Goal: Consume media (video, audio): Consume media (video, audio)

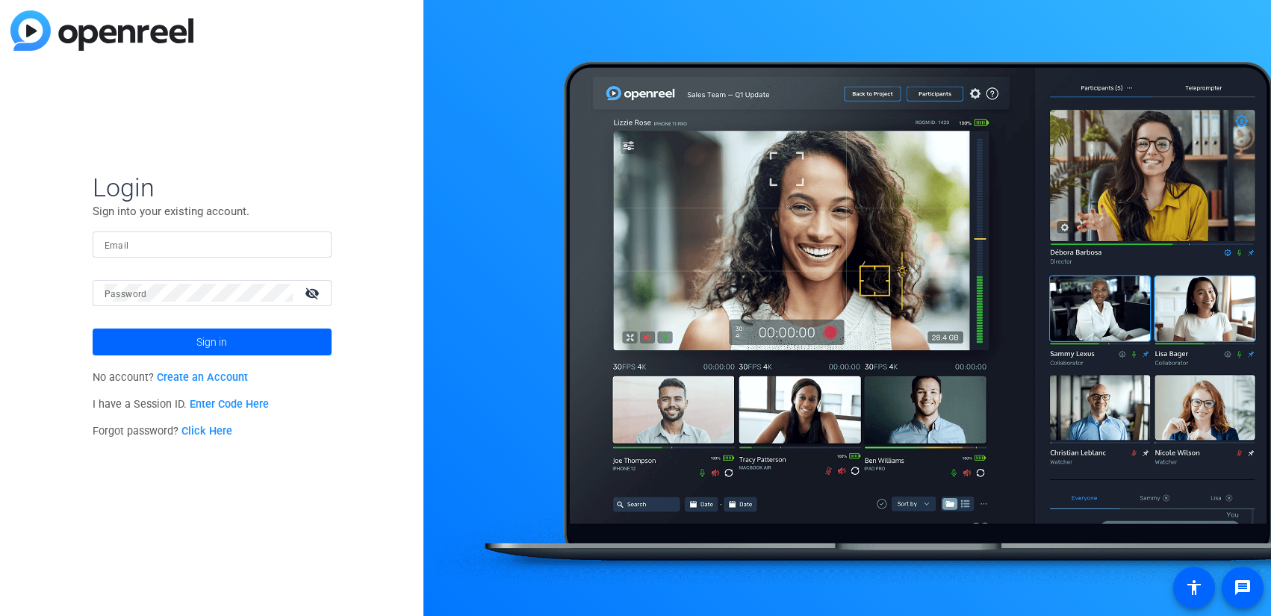
click at [219, 232] on div at bounding box center [212, 245] width 215 height 26
click at [221, 249] on input "Email" at bounding box center [212, 244] width 215 height 18
paste input "tiltstudios@uhg.com"
type input "tiltstudios@uhg.com"
click at [263, 357] on span at bounding box center [212, 342] width 239 height 36
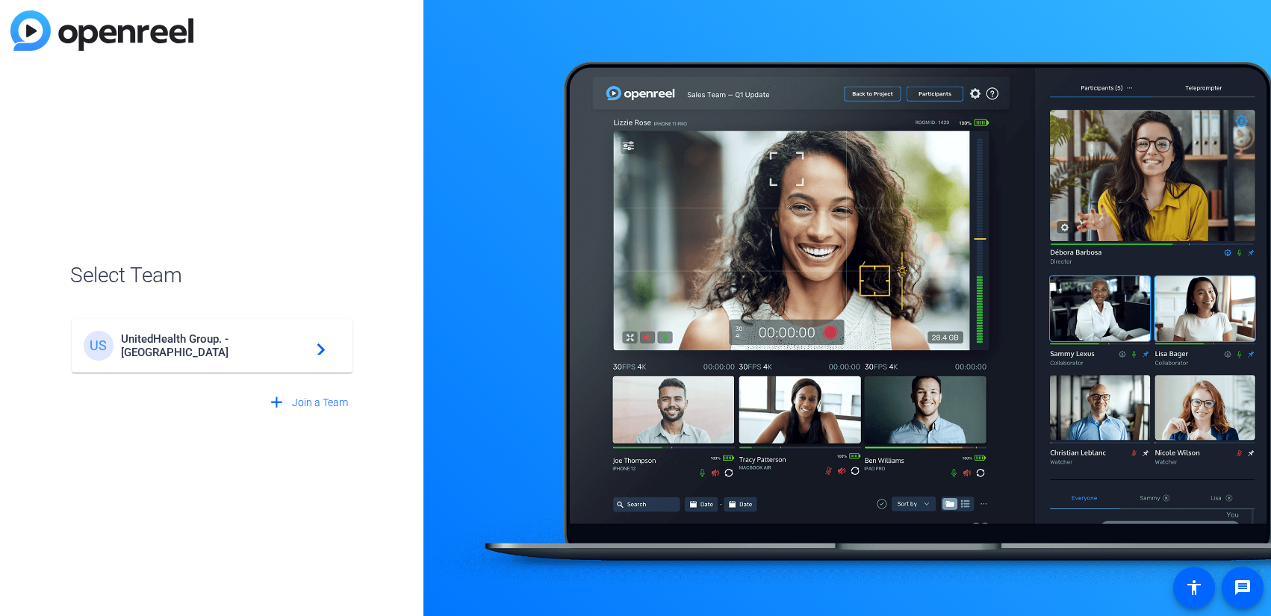
click at [263, 357] on div "US UnitedHealth Group. - Tilt Studios navigate_next" at bounding box center [212, 346] width 257 height 30
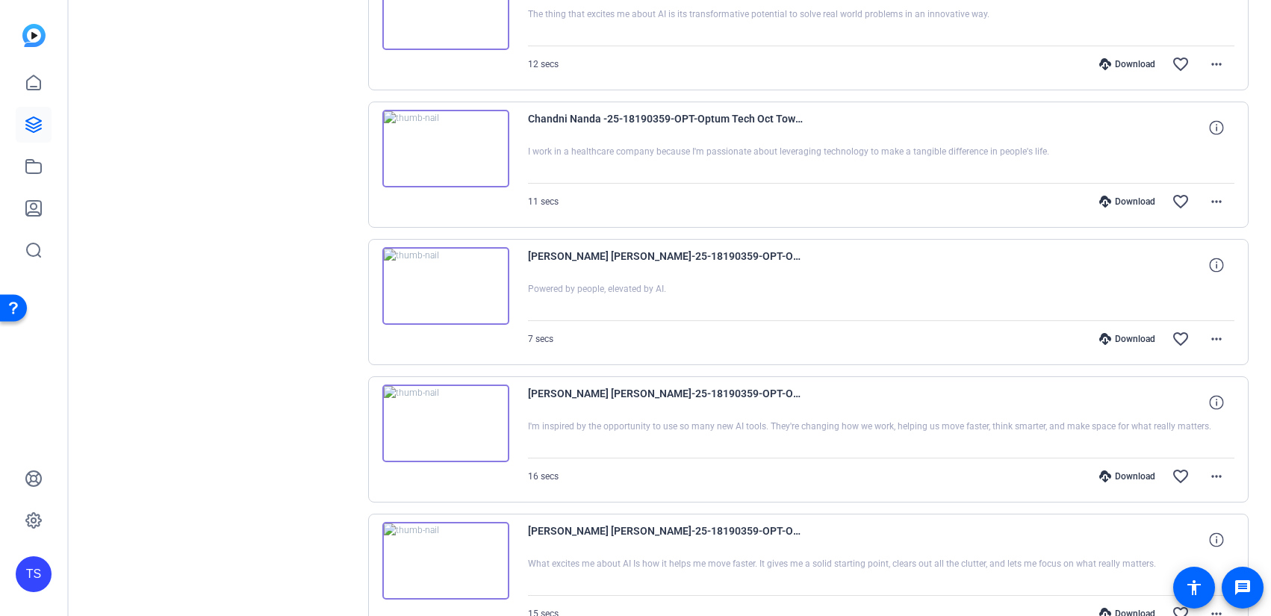
scroll to position [1169, 0]
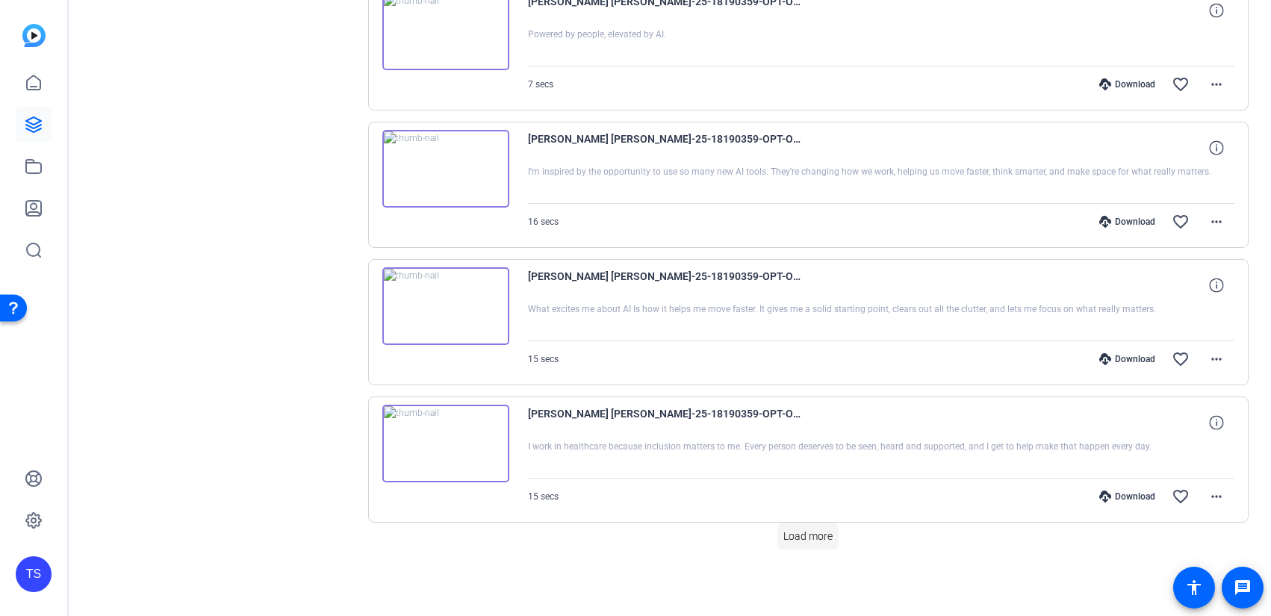
click at [822, 542] on span "Load more" at bounding box center [808, 537] width 49 height 16
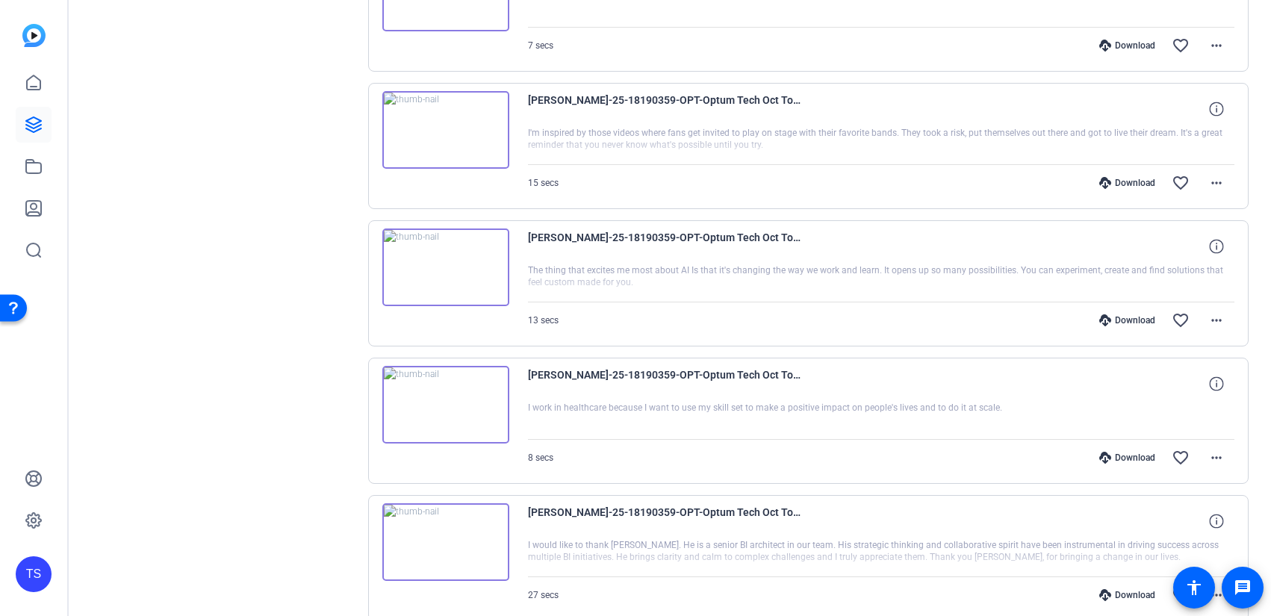
scroll to position [1717, 0]
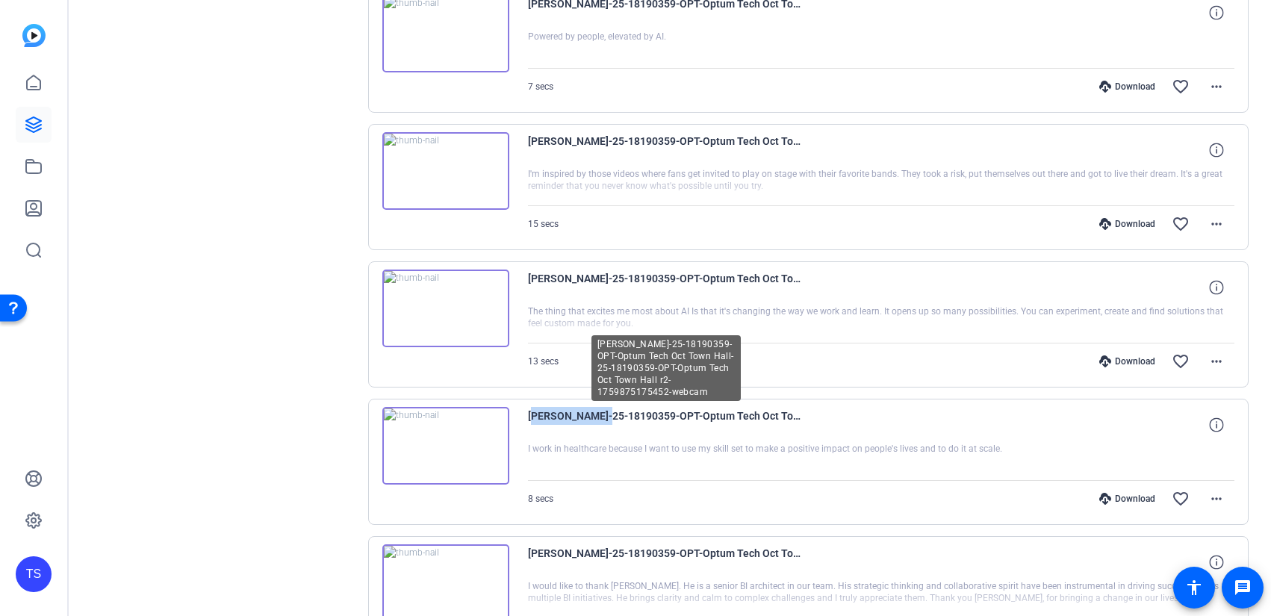
drag, startPoint x: 524, startPoint y: 420, endPoint x: 592, endPoint y: 419, distance: 67.2
click at [592, 419] on div "Kyle Foucault-25-18190359-OPT-Optum Tech Oct Town Hall-25-18190359-OPT-Optum Te…" at bounding box center [808, 462] width 881 height 126
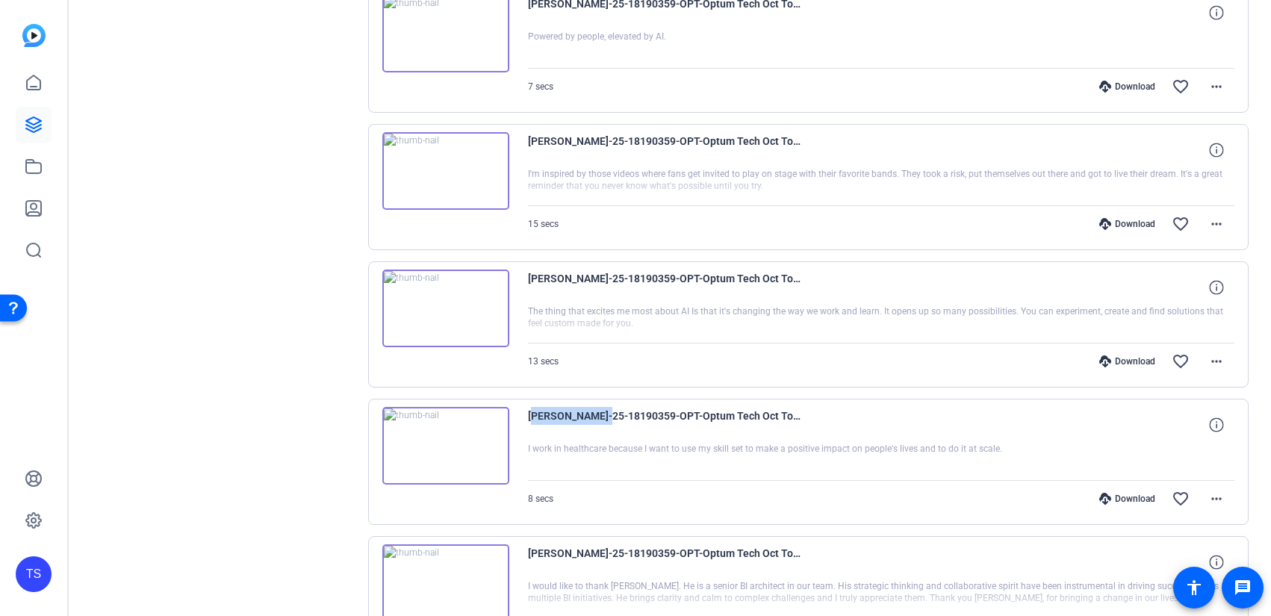
copy span "Kyle Foucault"
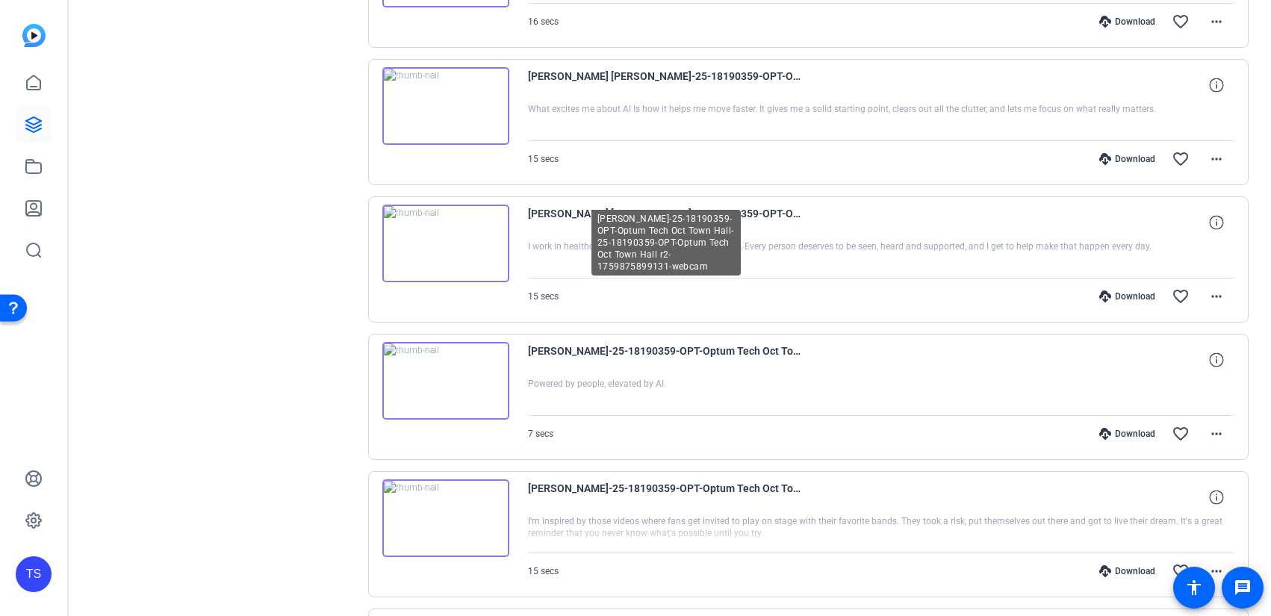
scroll to position [1307, 0]
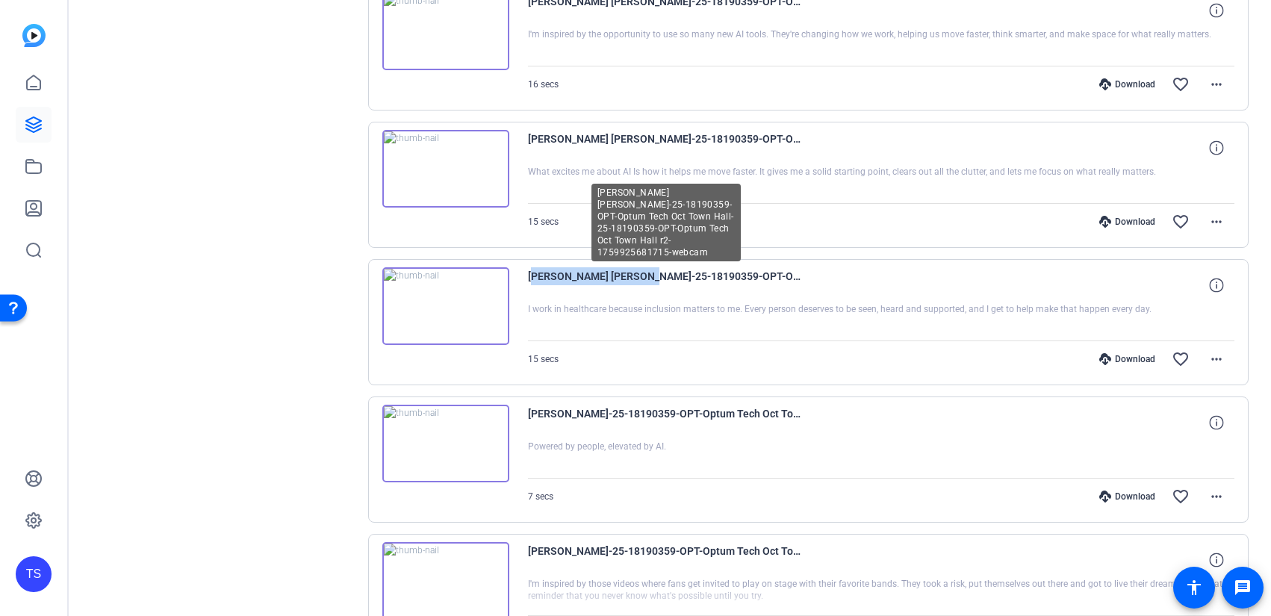
drag, startPoint x: 527, startPoint y: 275, endPoint x: 624, endPoint y: 279, distance: 97.2
click at [624, 279] on span "[PERSON_NAME] [PERSON_NAME]-25-18190359-OPT-Optum Tech Oct Town Hall-25-1819035…" at bounding box center [666, 285] width 276 height 36
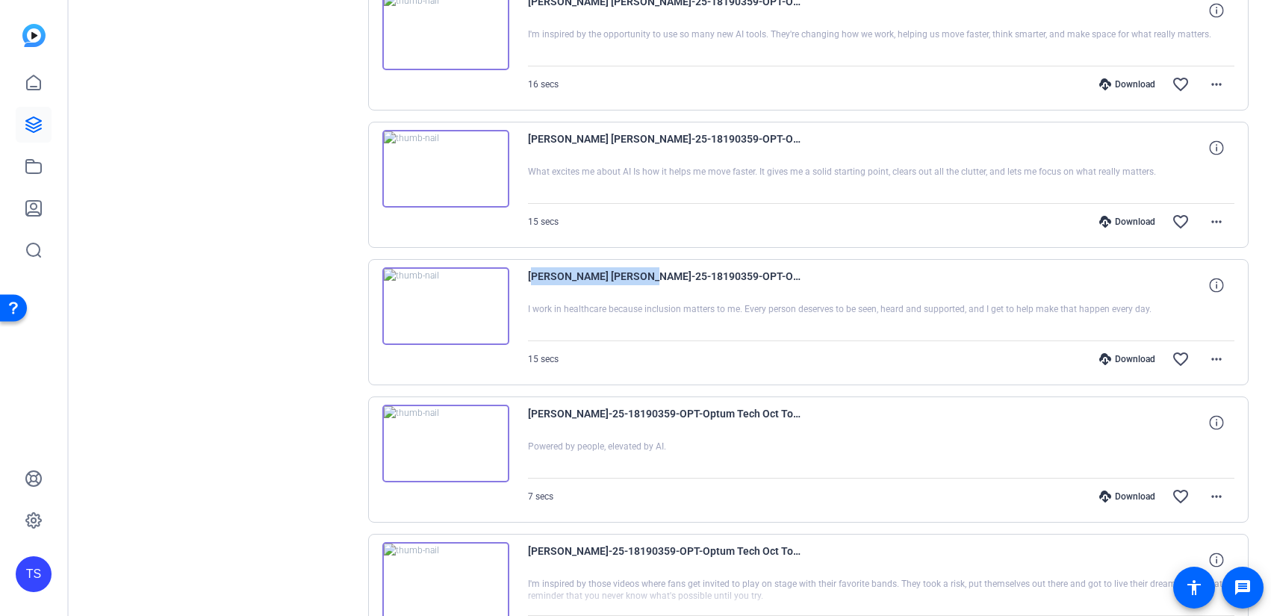
copy span "Larry DeAtley Ellyson"
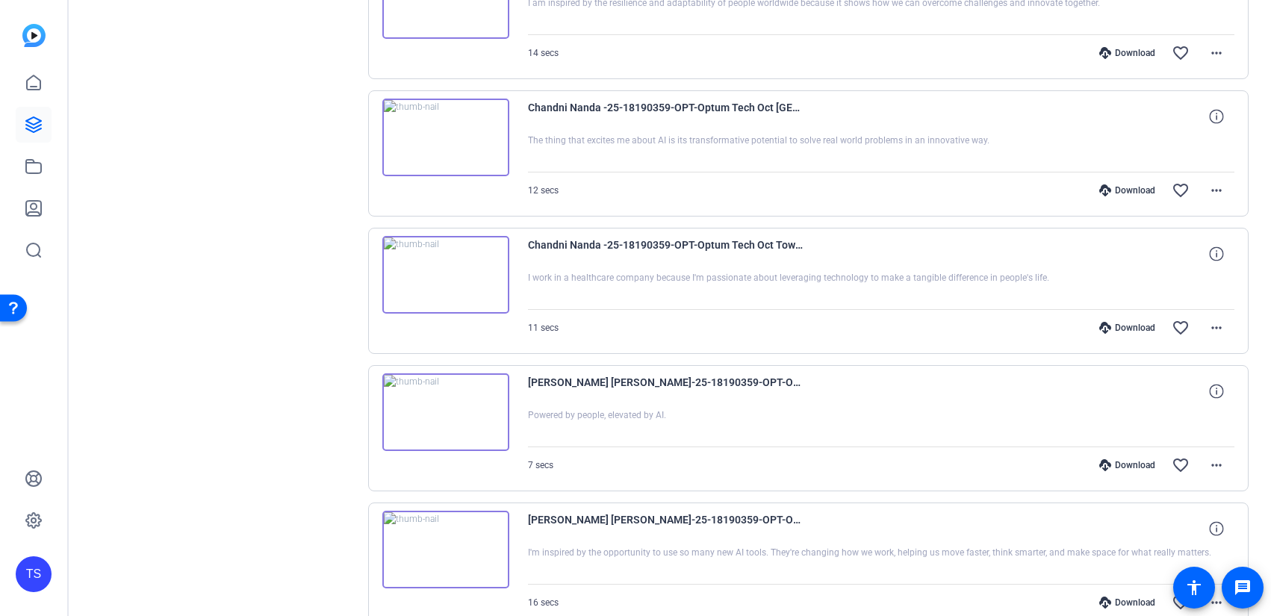
scroll to position [776, 0]
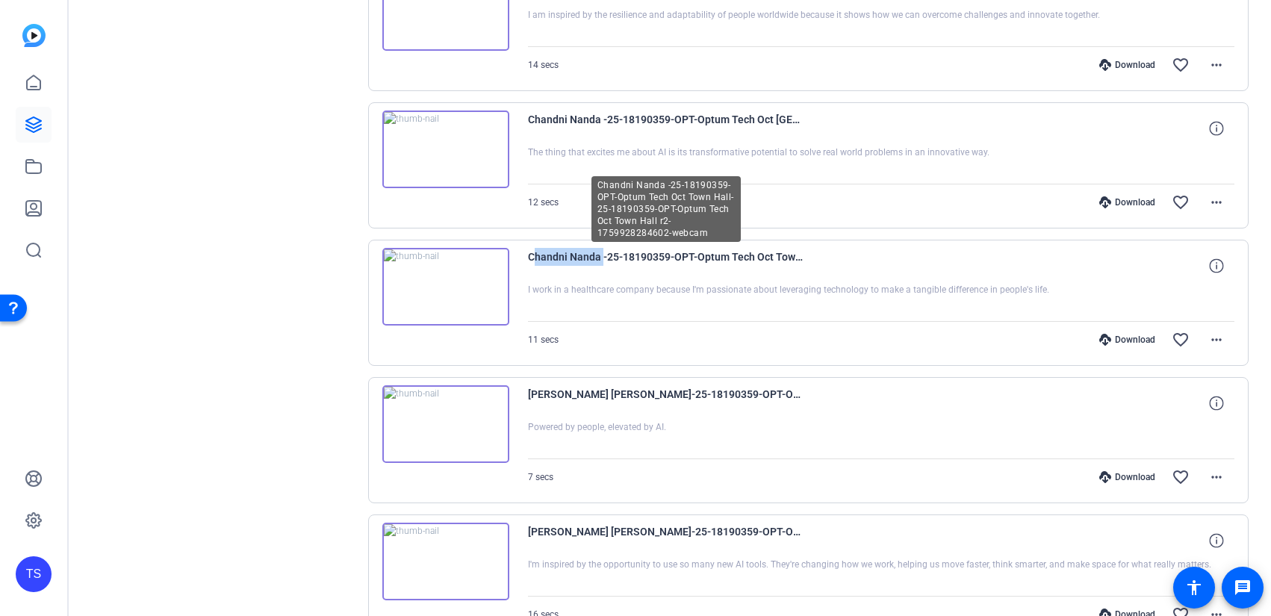
drag, startPoint x: 526, startPoint y: 259, endPoint x: 598, endPoint y: 260, distance: 71.7
click at [598, 260] on div "Chandni Nanda -25-18190359-OPT-Optum Tech Oct Town Hall-25-18190359-OPT-Optum T…" at bounding box center [808, 303] width 881 height 126
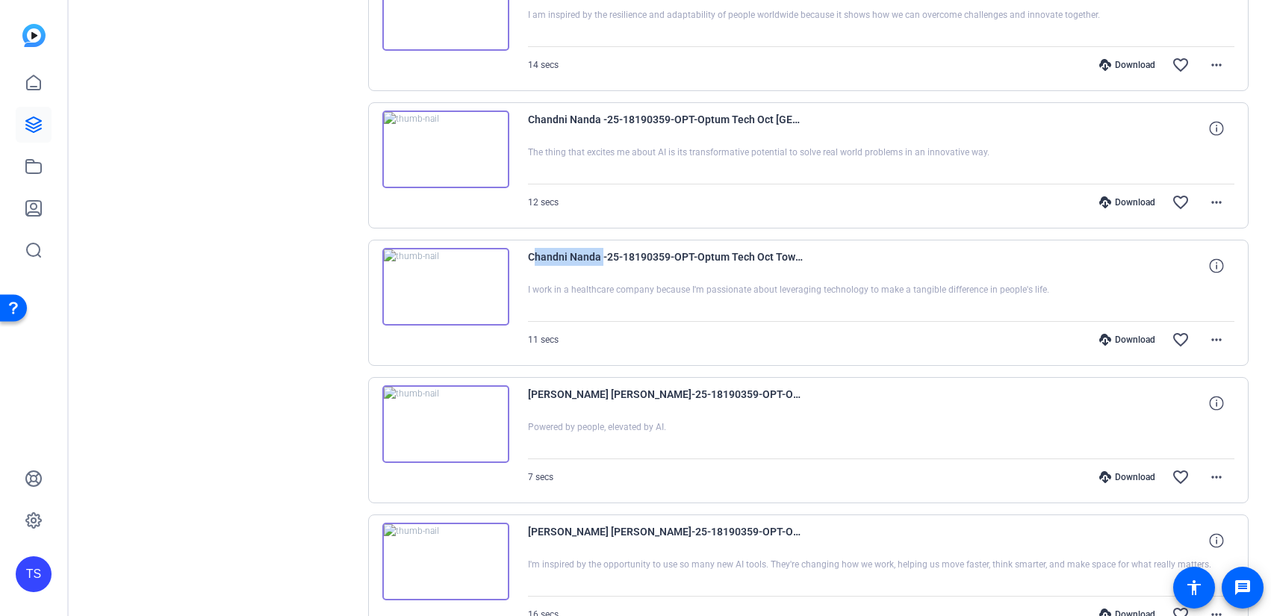
copy span "Chandni Nanda"
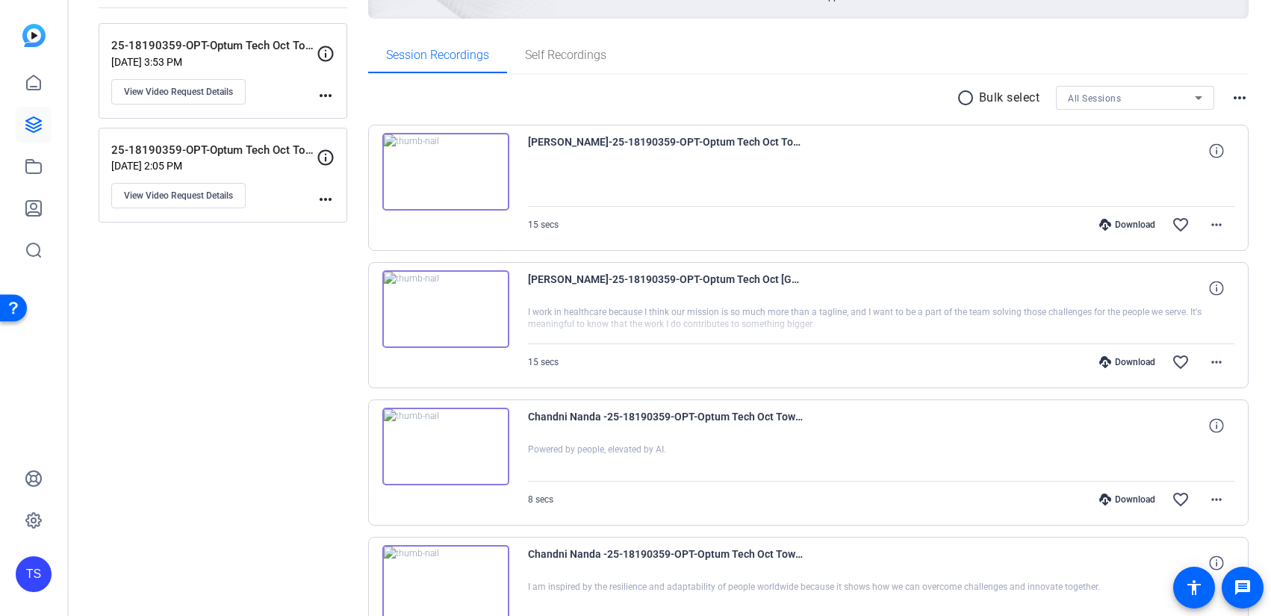
scroll to position [158, 0]
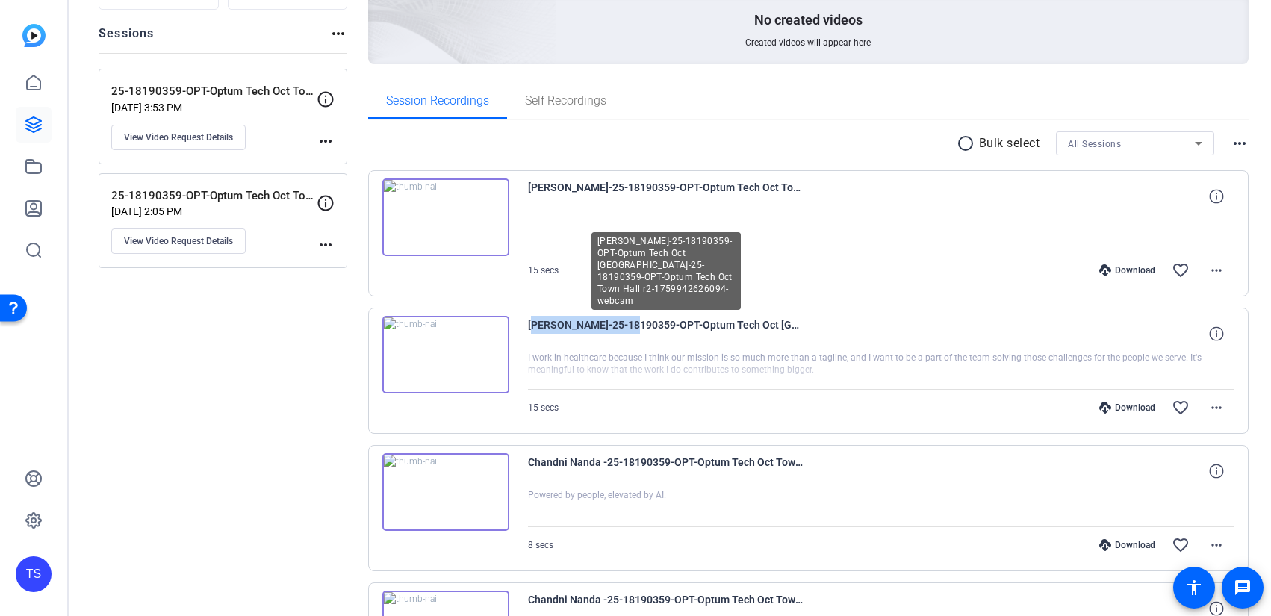
drag, startPoint x: 527, startPoint y: 325, endPoint x: 610, endPoint y: 332, distance: 83.9
click at [610, 332] on div "Jennifer Tourville-25-18190359-OPT-Optum Tech Oct Town Hall-25-18190359-OPT-Opt…" at bounding box center [808, 371] width 881 height 126
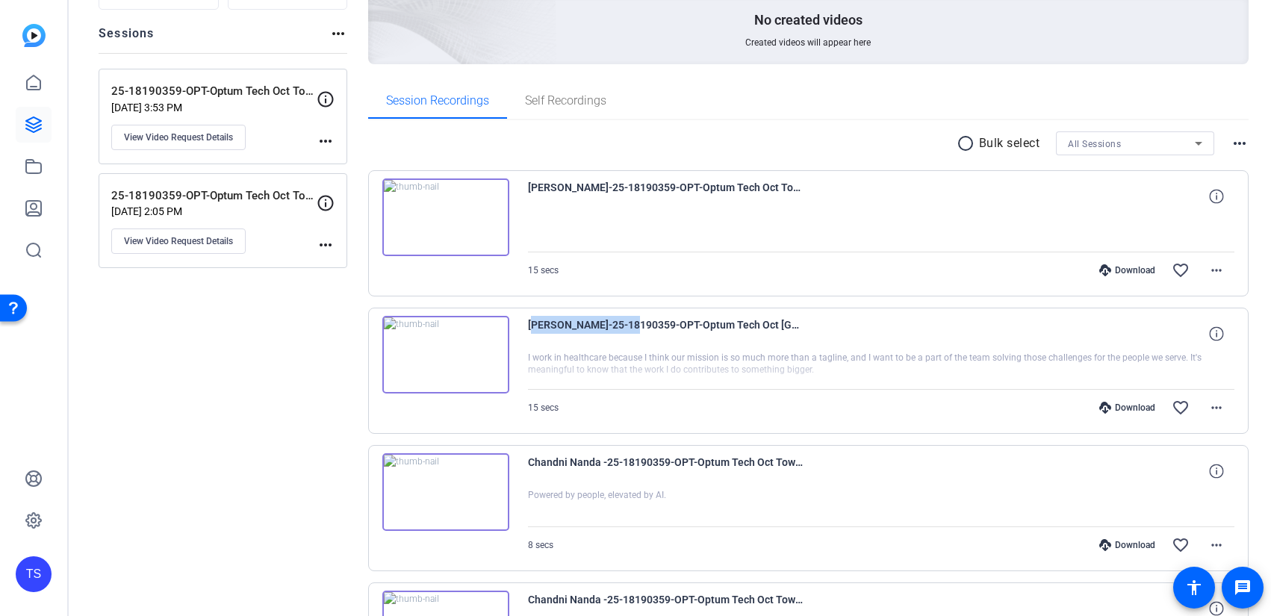
copy span "[PERSON_NAME]"
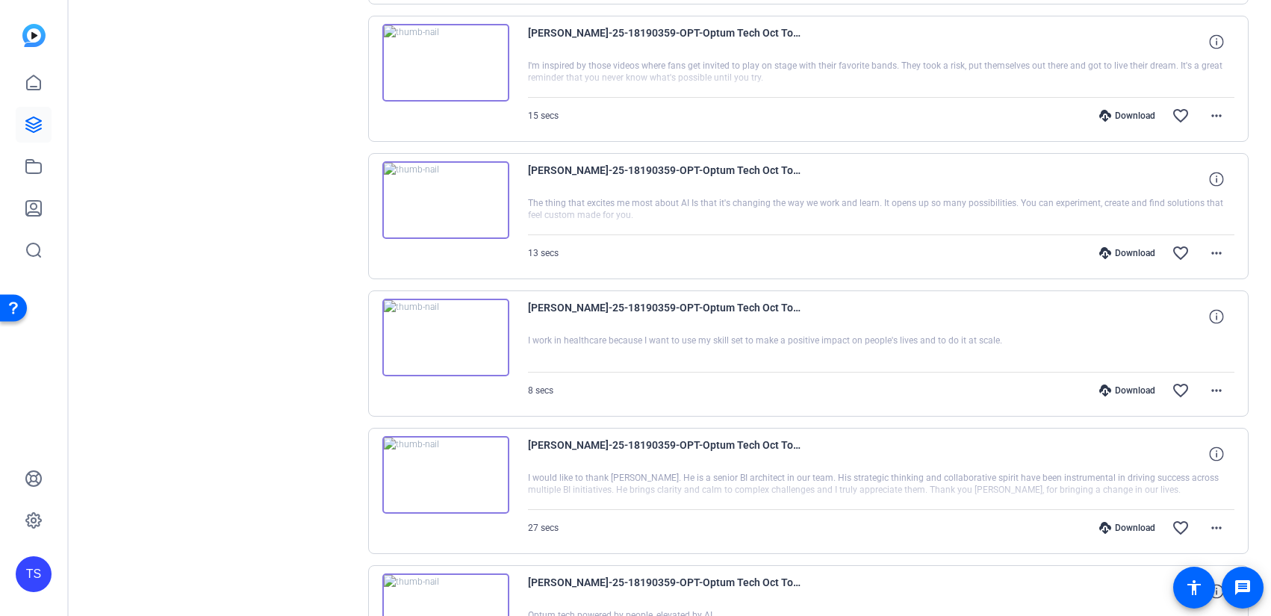
scroll to position [1817, 0]
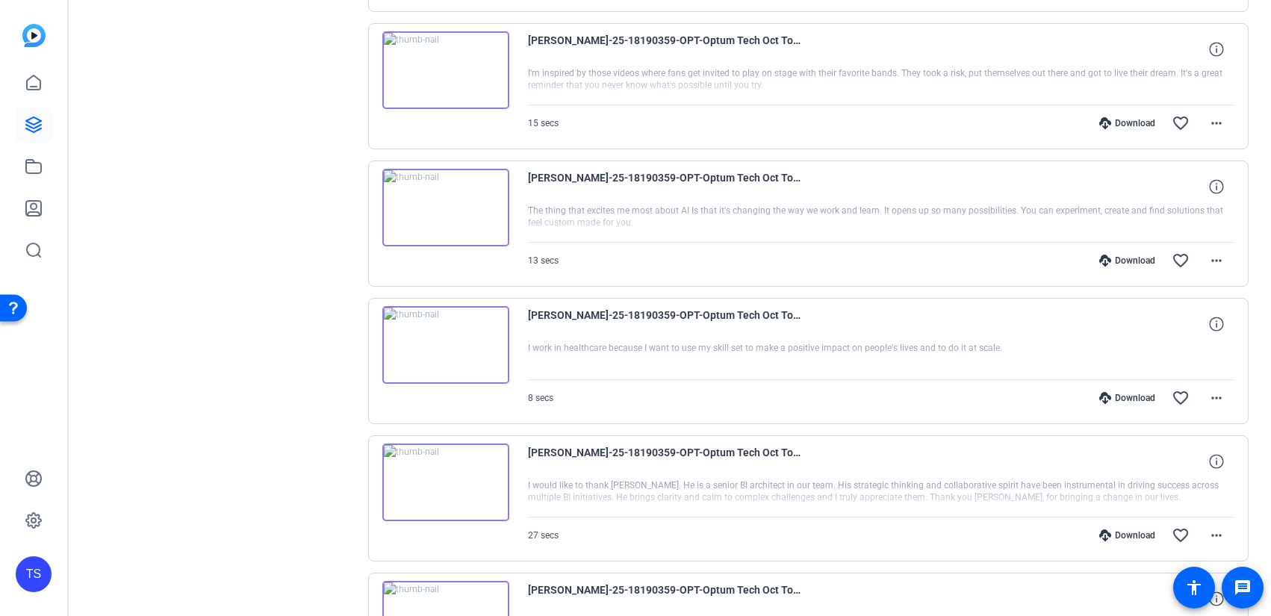
click at [445, 343] on img at bounding box center [445, 345] width 127 height 78
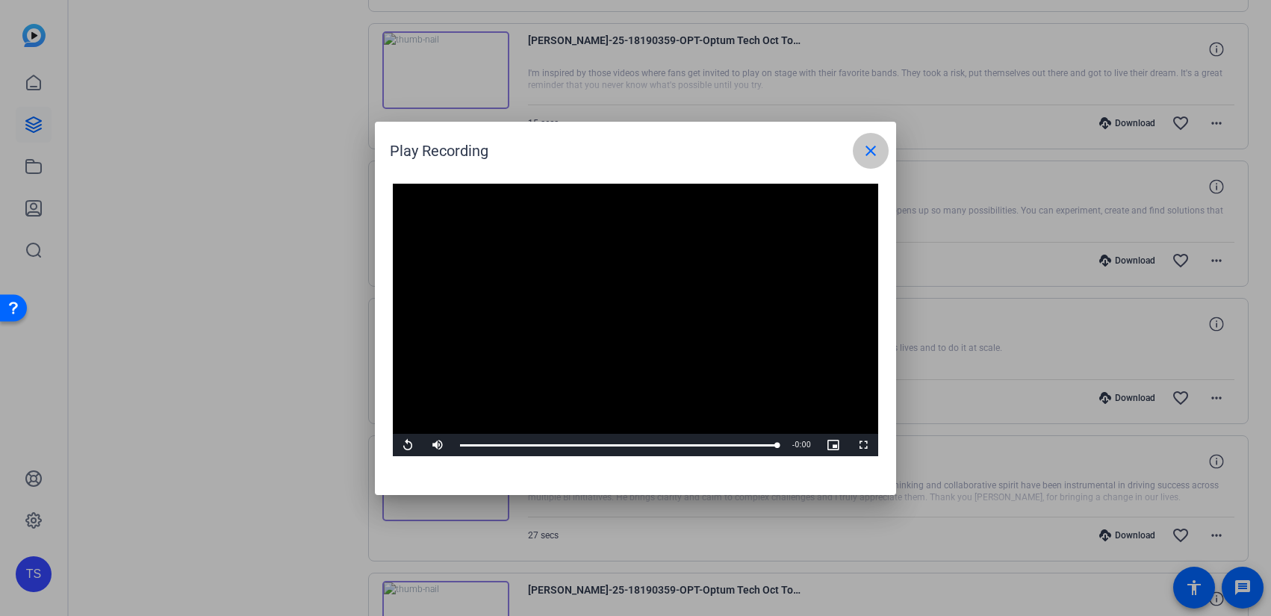
click at [859, 155] on span at bounding box center [871, 151] width 36 height 36
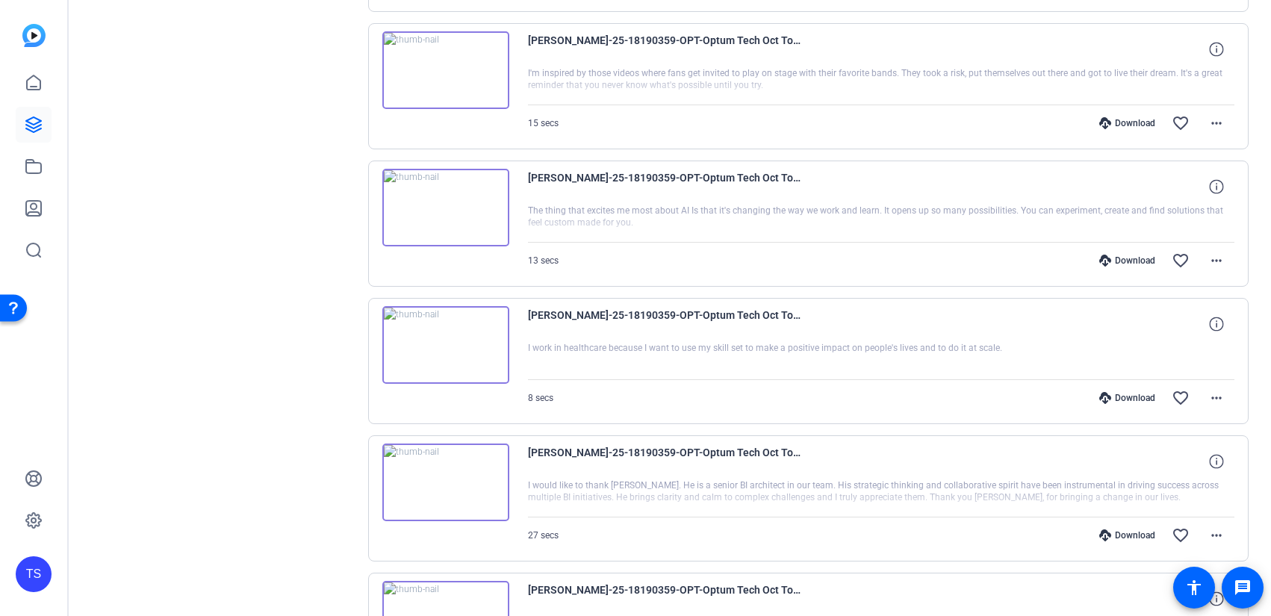
click at [450, 205] on img at bounding box center [445, 208] width 127 height 78
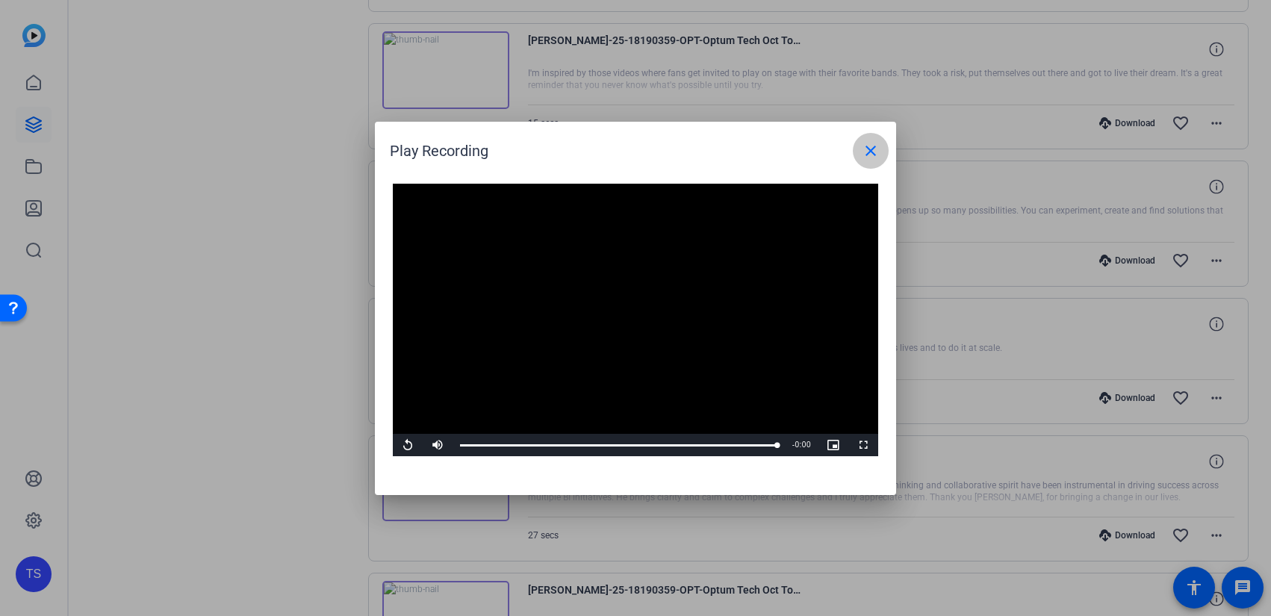
click at [860, 152] on span at bounding box center [871, 151] width 36 height 36
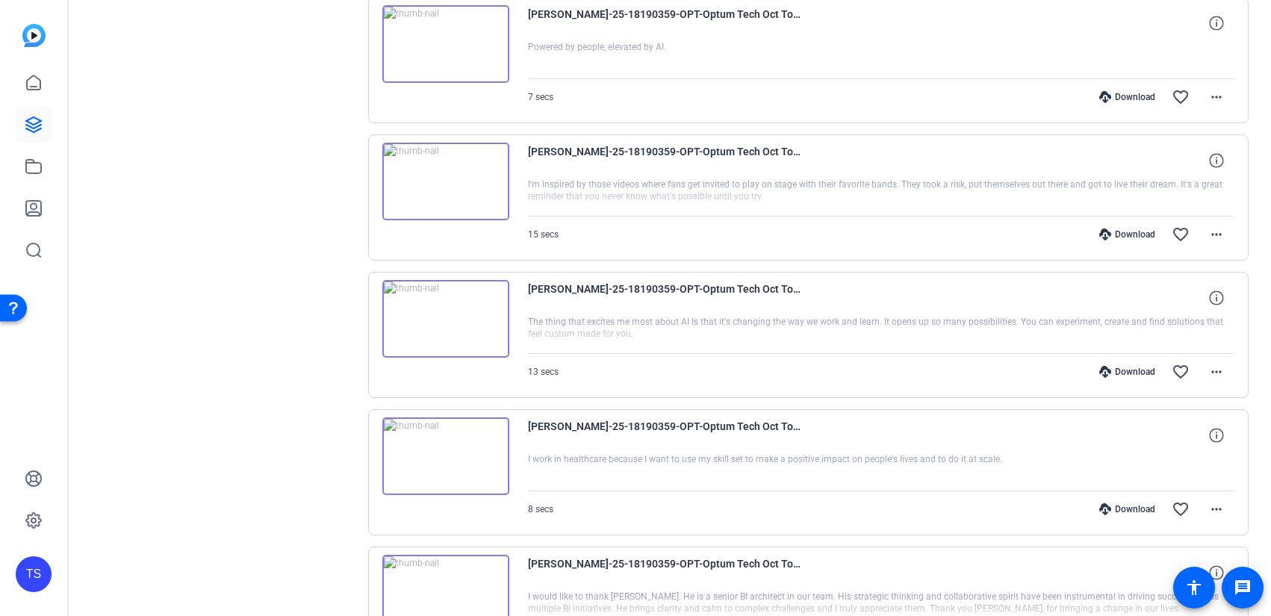
scroll to position [1695, 0]
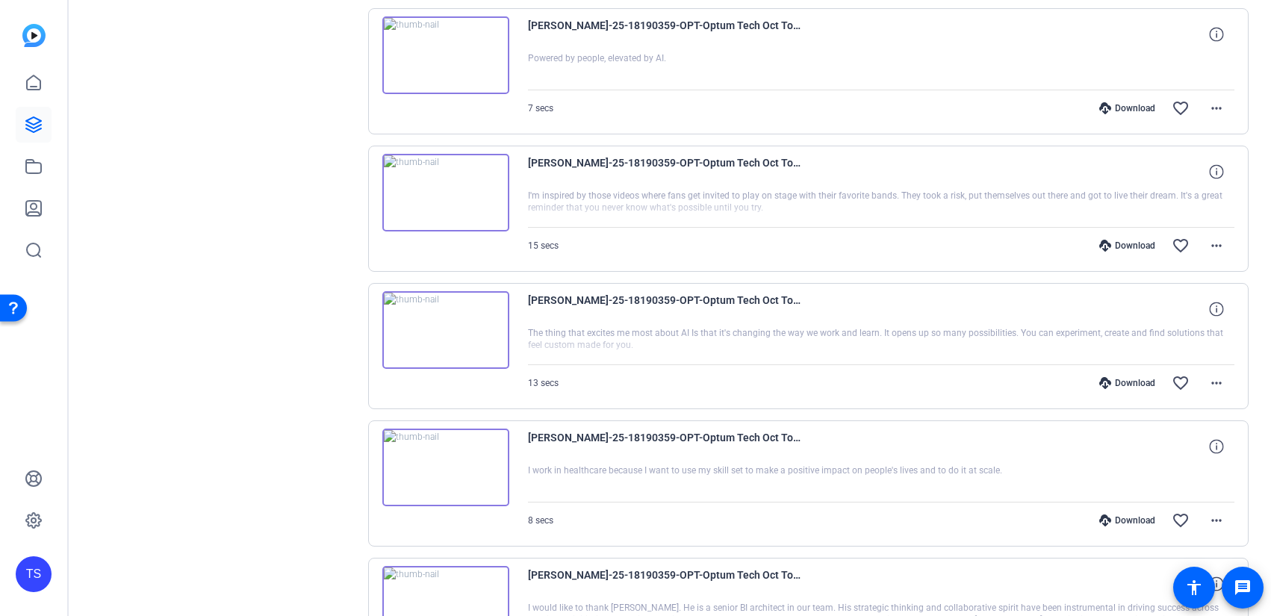
click at [445, 191] on img at bounding box center [445, 193] width 127 height 78
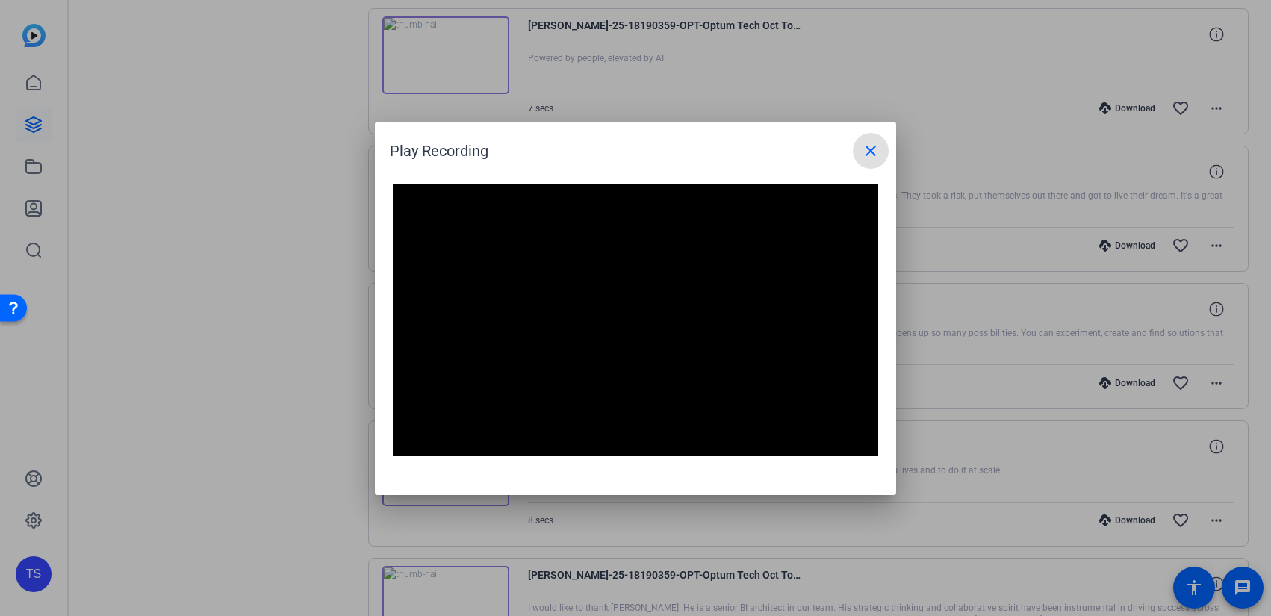
click at [868, 152] on mat-icon "close" at bounding box center [871, 151] width 18 height 18
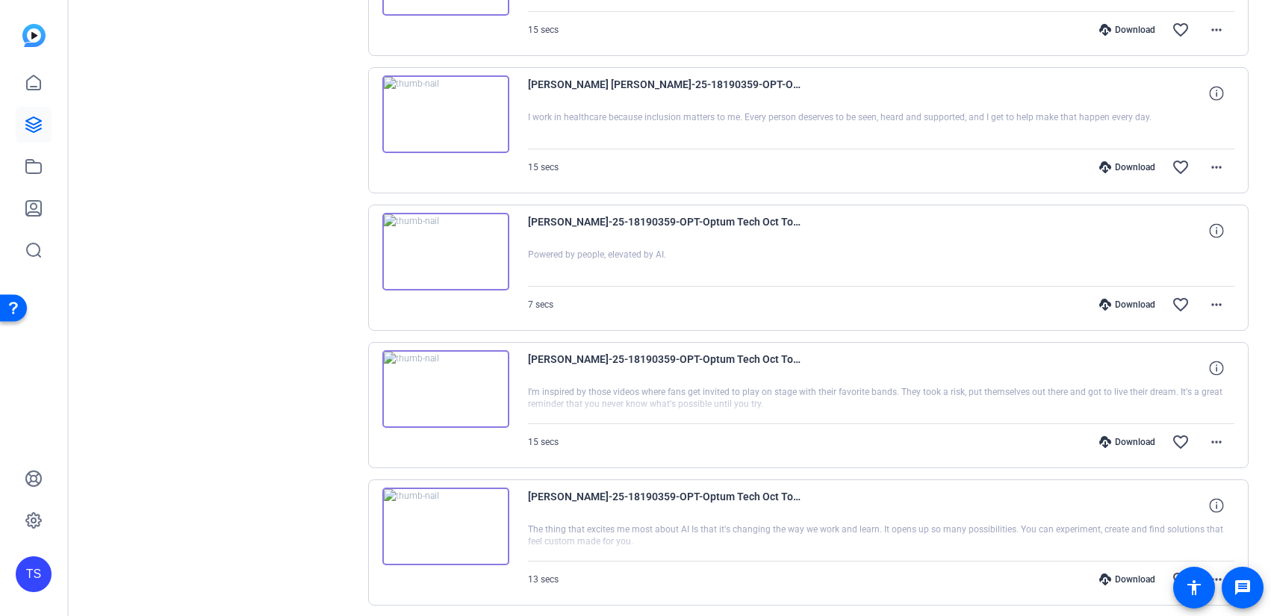
scroll to position [1495, 0]
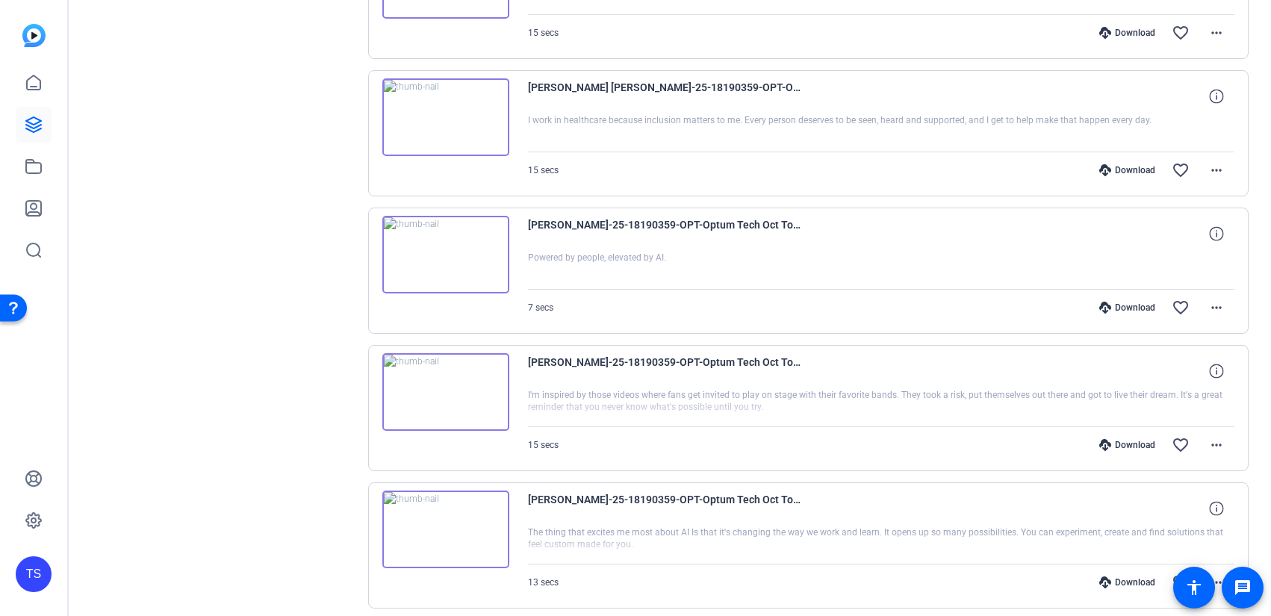
click at [447, 256] on img at bounding box center [445, 255] width 127 height 78
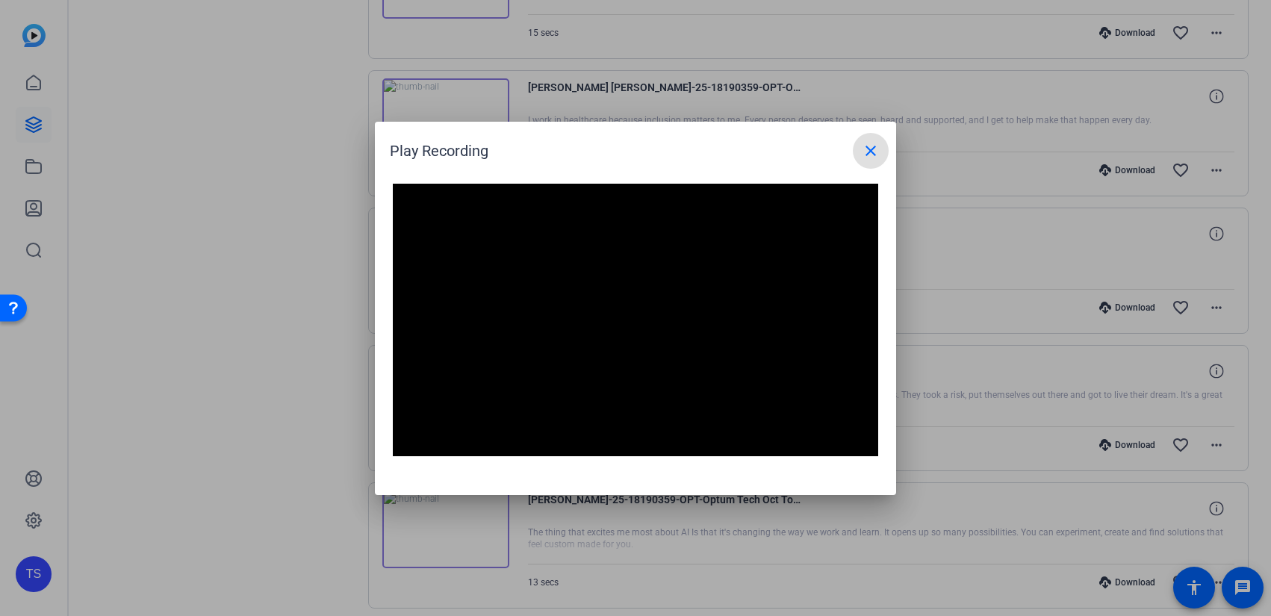
click at [871, 155] on mat-icon "close" at bounding box center [871, 151] width 18 height 18
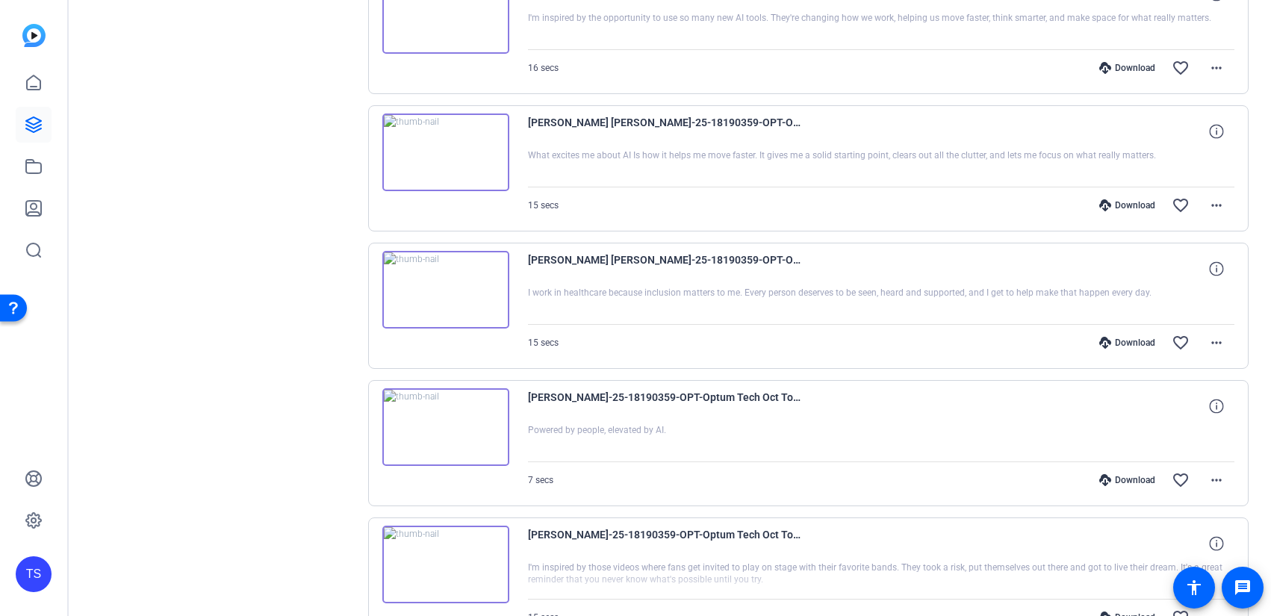
scroll to position [1317, 0]
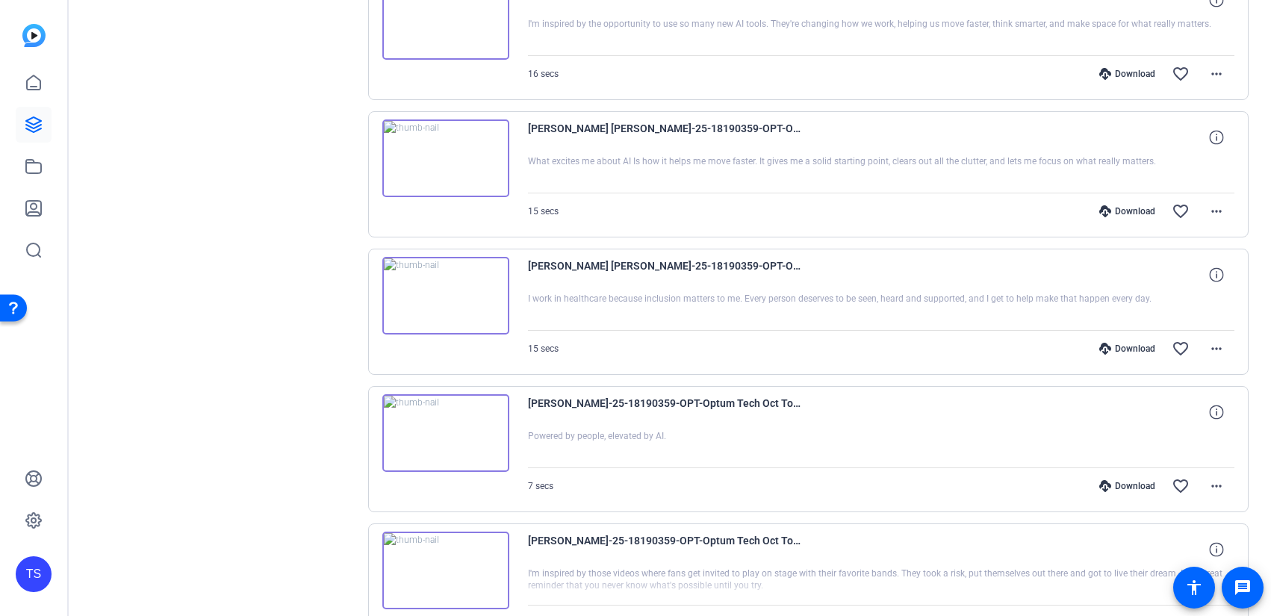
click at [456, 298] on img at bounding box center [445, 296] width 127 height 78
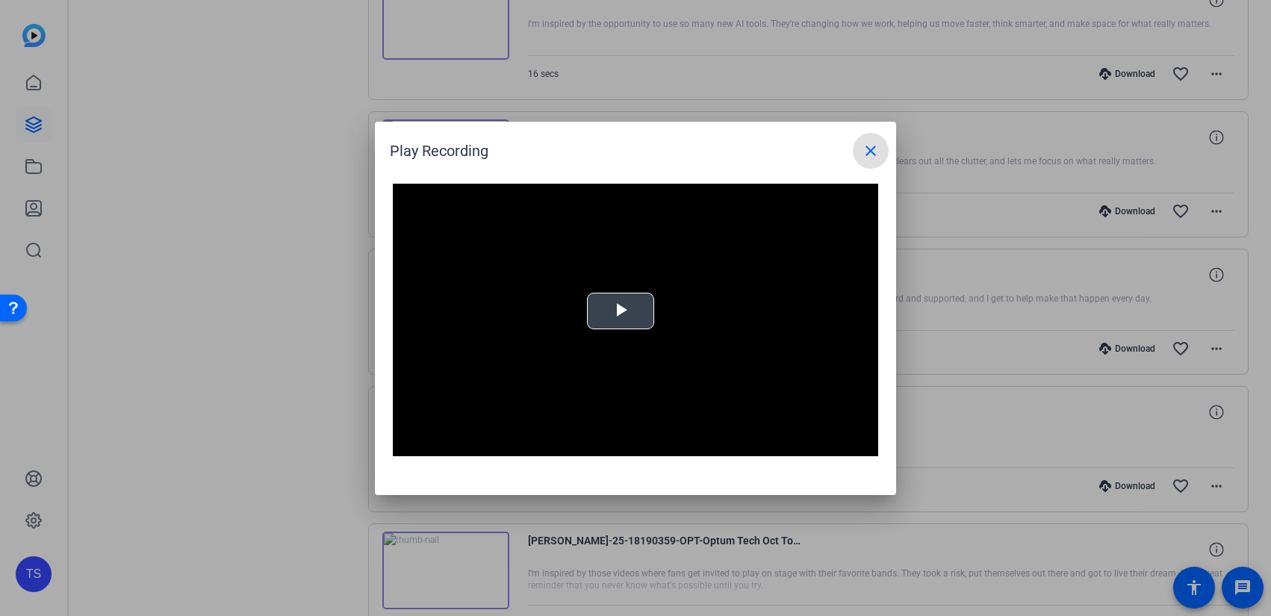
click at [633, 314] on video "Video Player" at bounding box center [636, 320] width 486 height 273
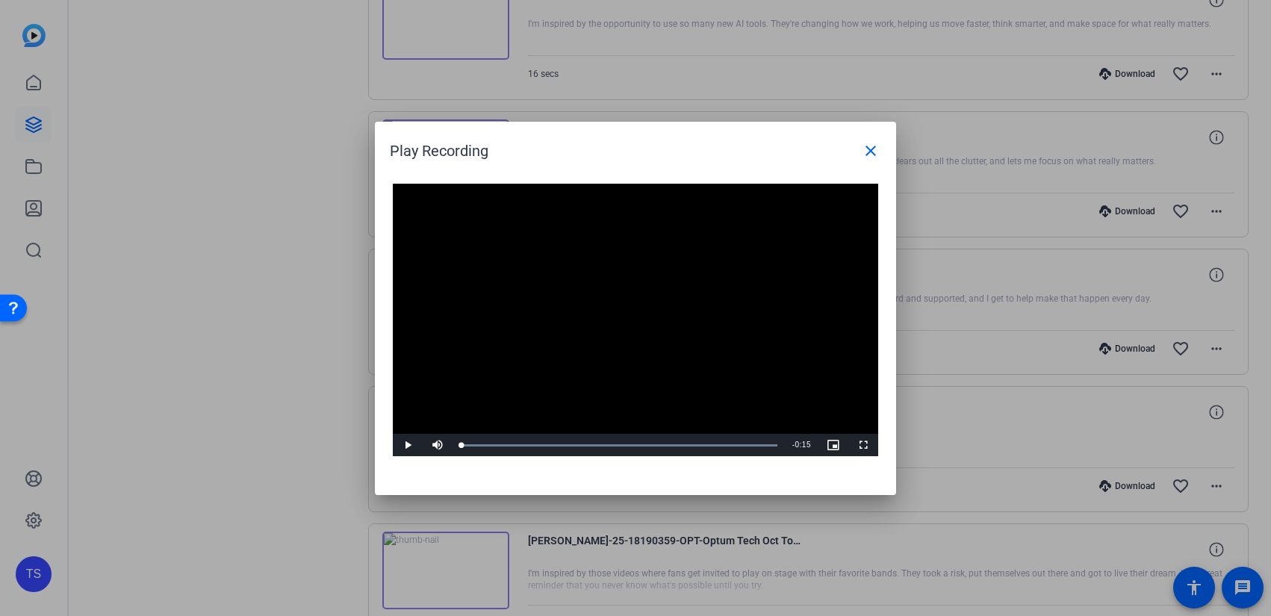
click at [633, 314] on video "Video Player" at bounding box center [636, 320] width 486 height 273
click at [874, 148] on mat-icon "close" at bounding box center [871, 151] width 18 height 18
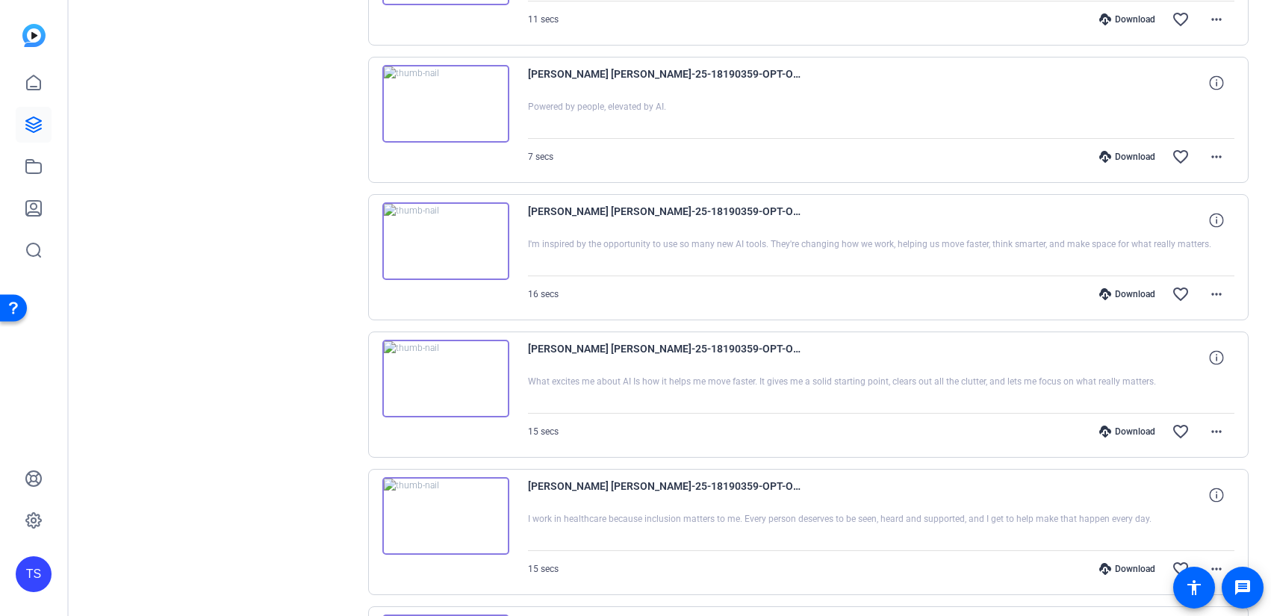
scroll to position [1096, 0]
click at [446, 377] on img at bounding box center [445, 380] width 127 height 78
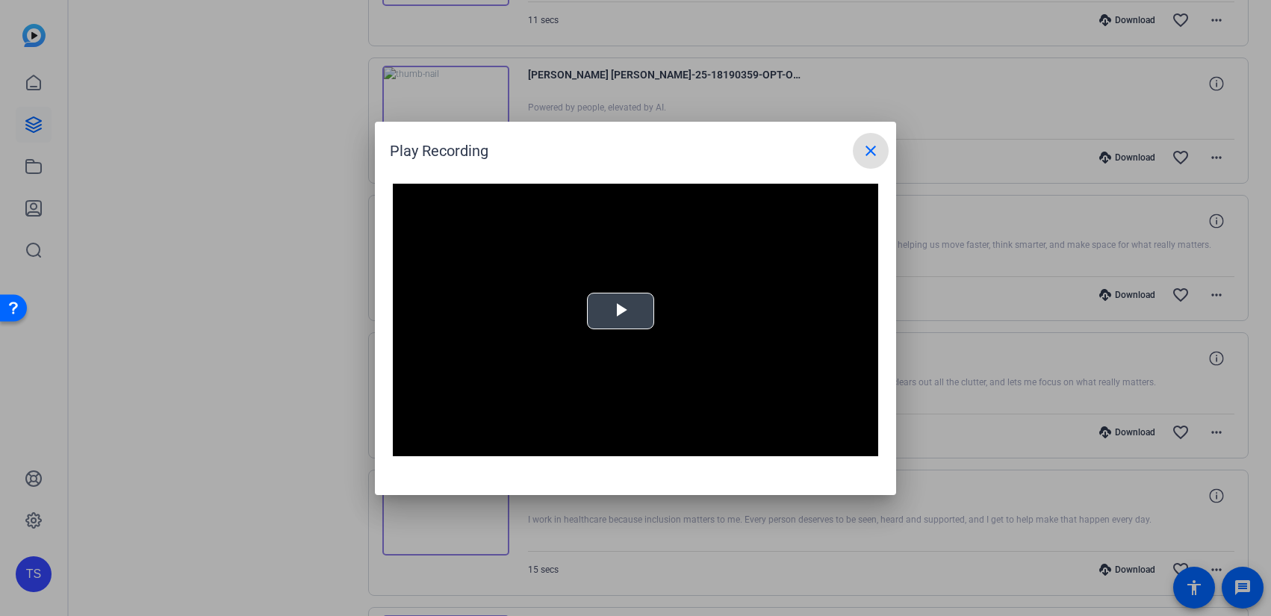
click at [631, 319] on div "Video Player is loading. Play Video Play Mute Current Time 0:00 / Duration -:- …" at bounding box center [636, 320] width 486 height 273
click at [875, 146] on mat-icon "close" at bounding box center [871, 151] width 18 height 18
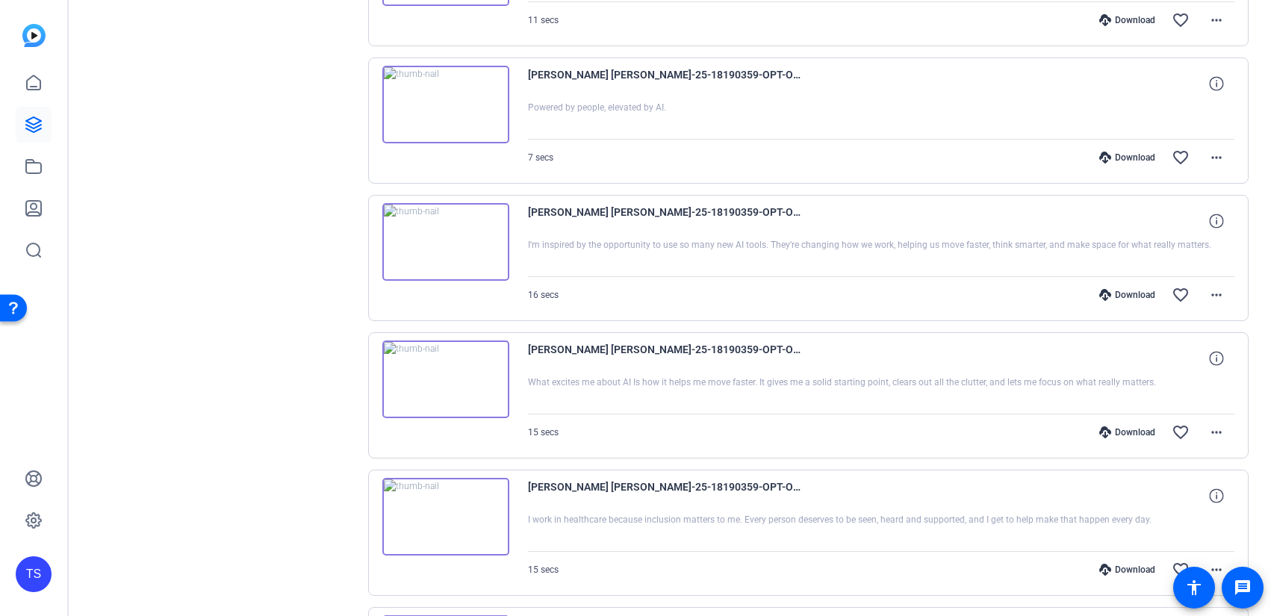
click at [430, 238] on img at bounding box center [445, 242] width 127 height 78
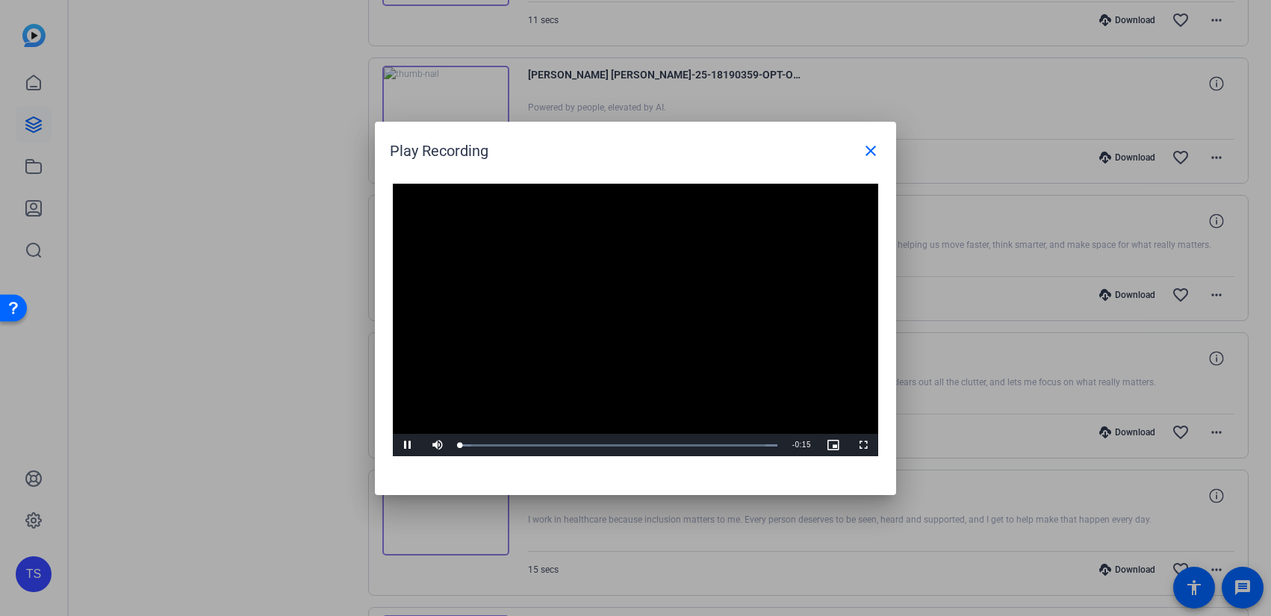
click at [577, 284] on video "Video Player" at bounding box center [636, 320] width 486 height 273
click at [645, 323] on video "Video Player" at bounding box center [636, 320] width 486 height 273
click at [872, 152] on mat-icon "close" at bounding box center [871, 151] width 18 height 18
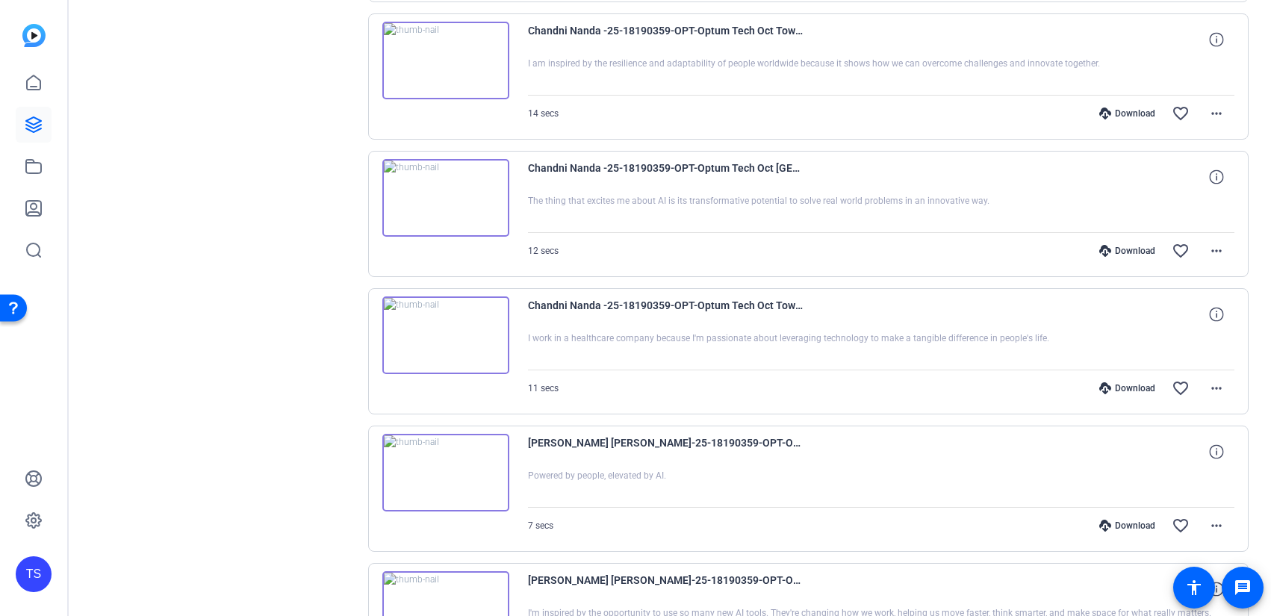
scroll to position [723, 0]
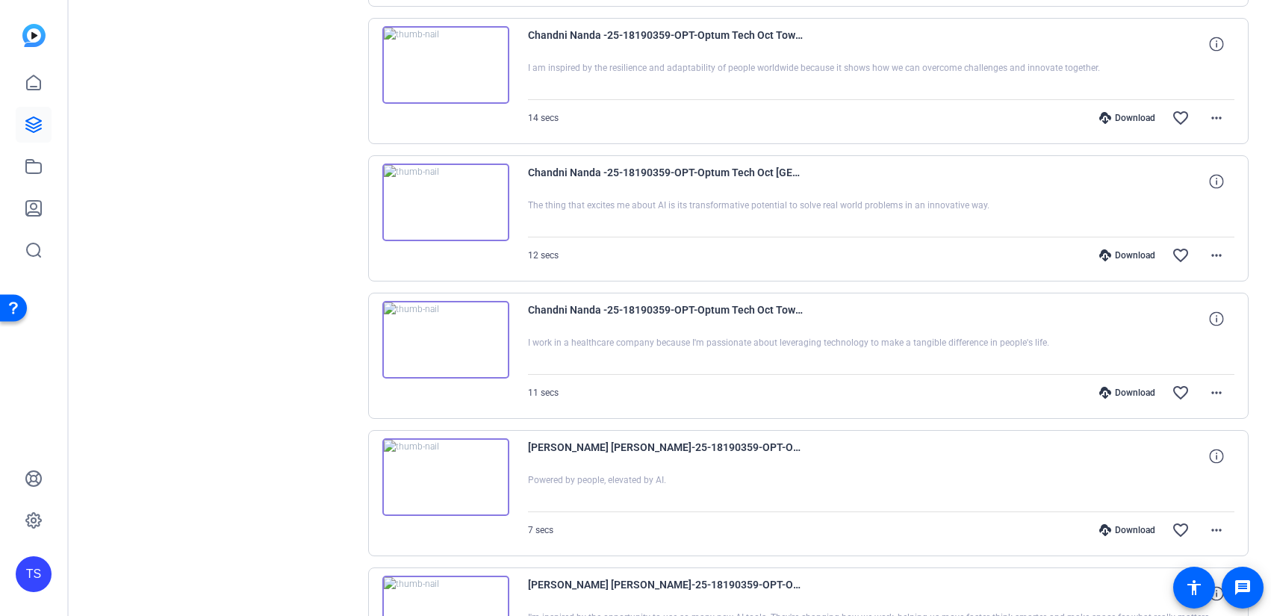
click at [439, 339] on img at bounding box center [445, 340] width 127 height 78
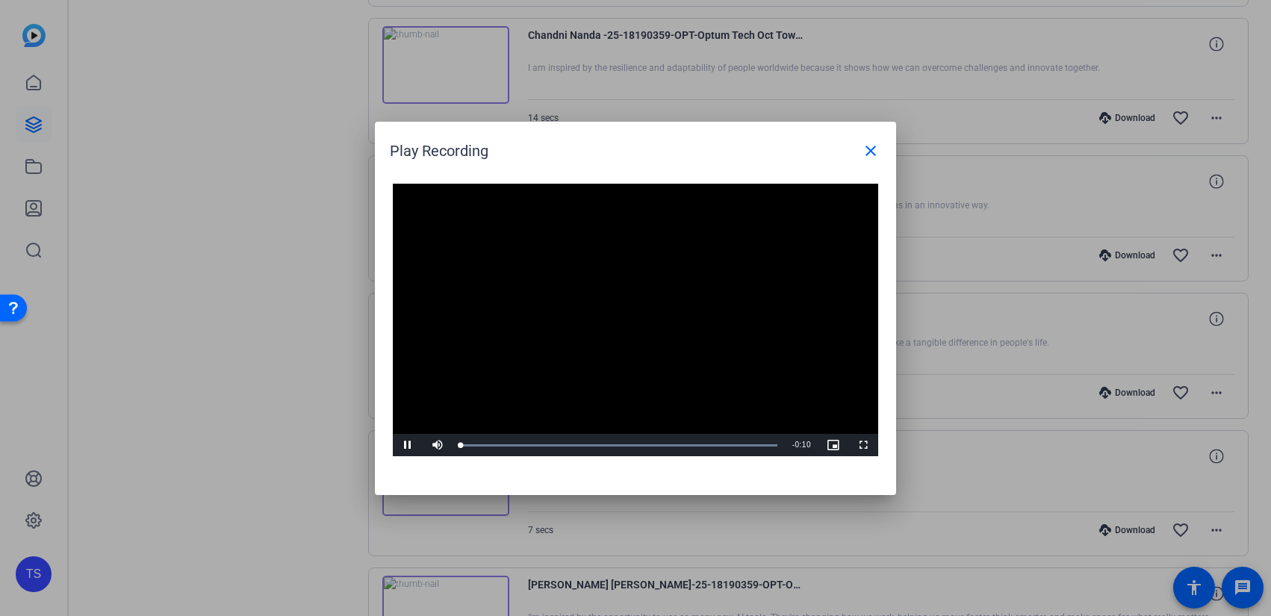
click at [639, 303] on video "Video Player" at bounding box center [636, 320] width 486 height 273
click at [403, 445] on span "Video Player" at bounding box center [408, 445] width 30 height 0
click at [875, 151] on mat-icon "close" at bounding box center [871, 151] width 18 height 18
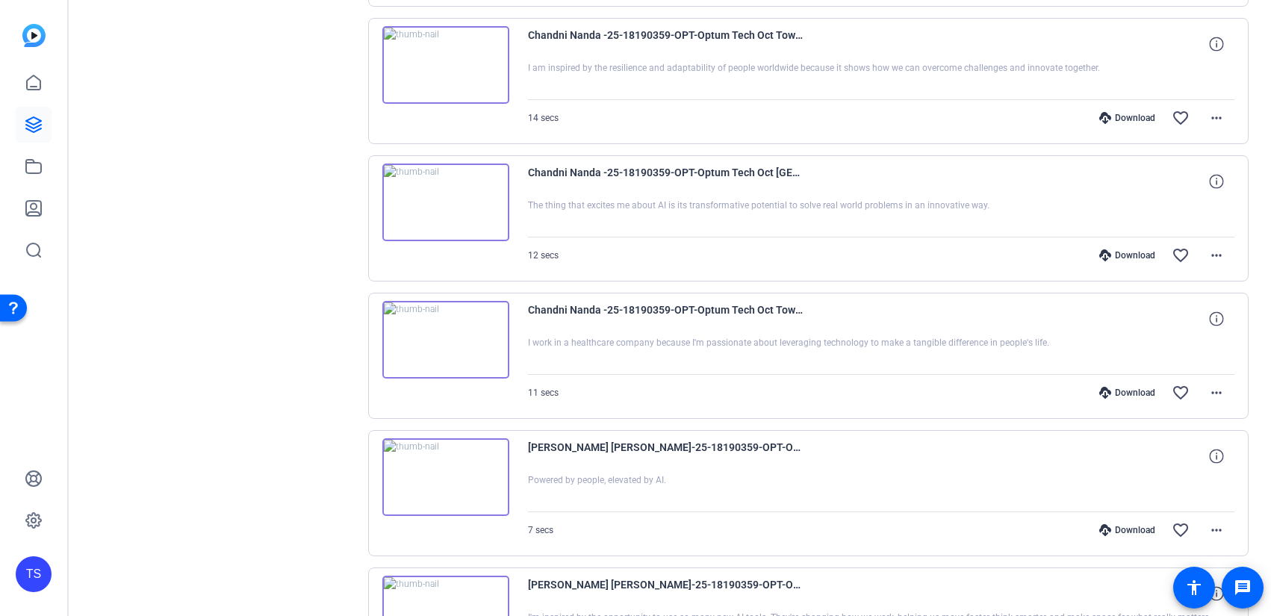
click at [451, 216] on img at bounding box center [445, 203] width 127 height 78
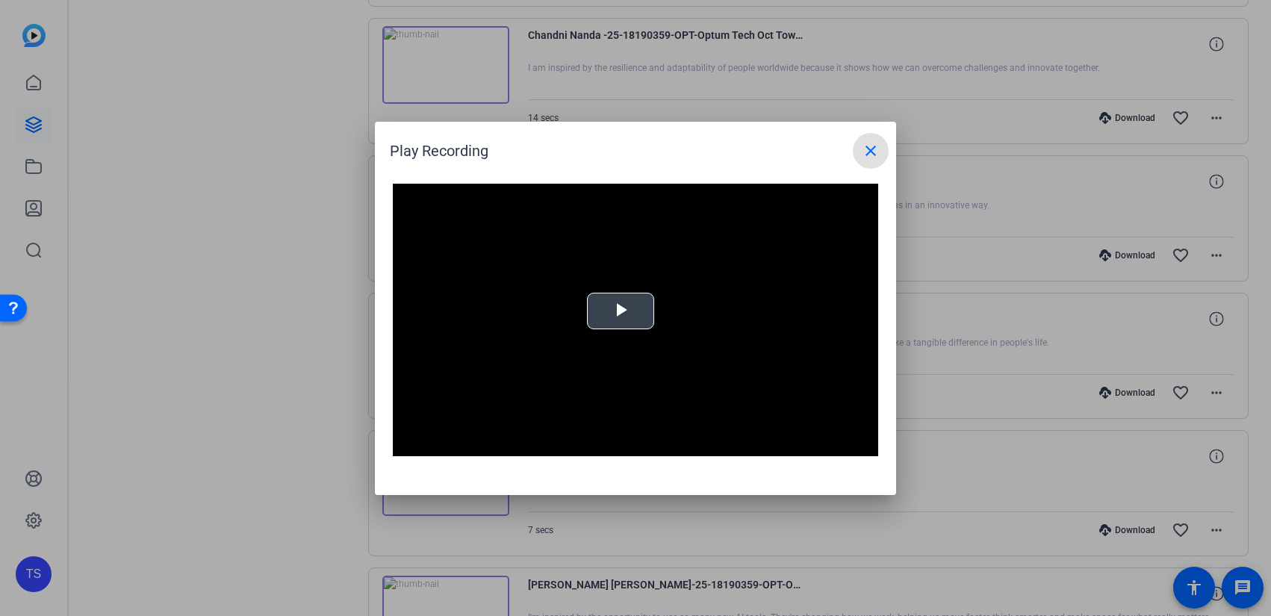
click at [601, 307] on div "Video Player is loading. Play Video Play Mute Current Time 0:00 / Duration -:- …" at bounding box center [636, 320] width 486 height 273
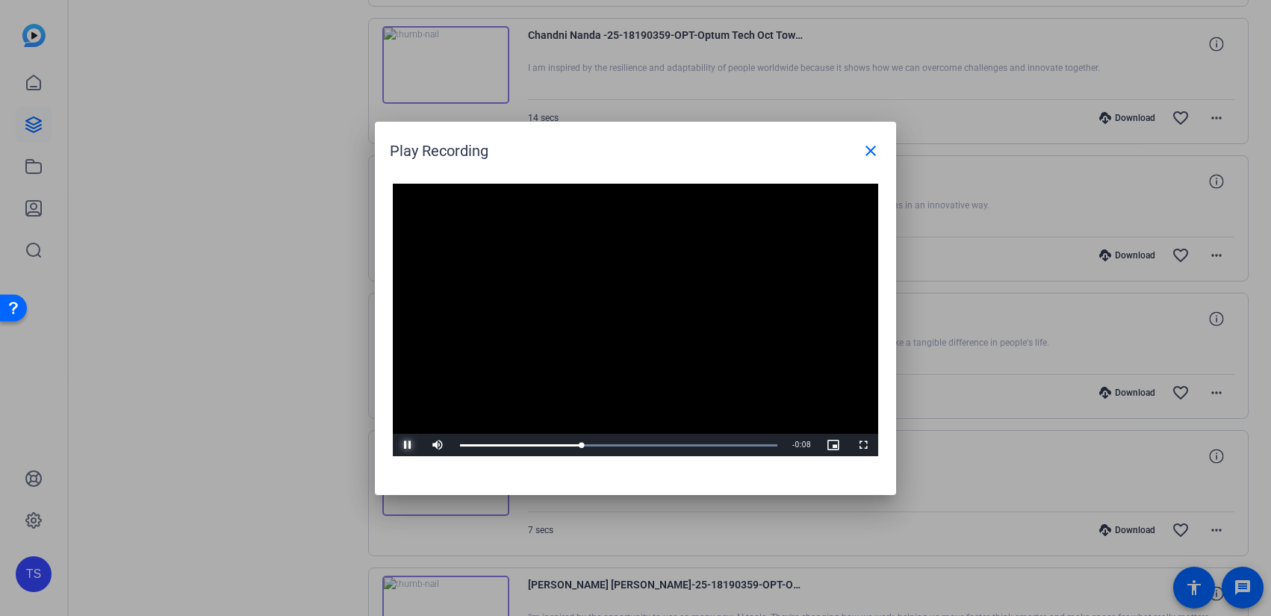
click at [413, 445] on span "Video Player" at bounding box center [408, 445] width 30 height 0
click at [864, 152] on mat-icon "close" at bounding box center [871, 151] width 18 height 18
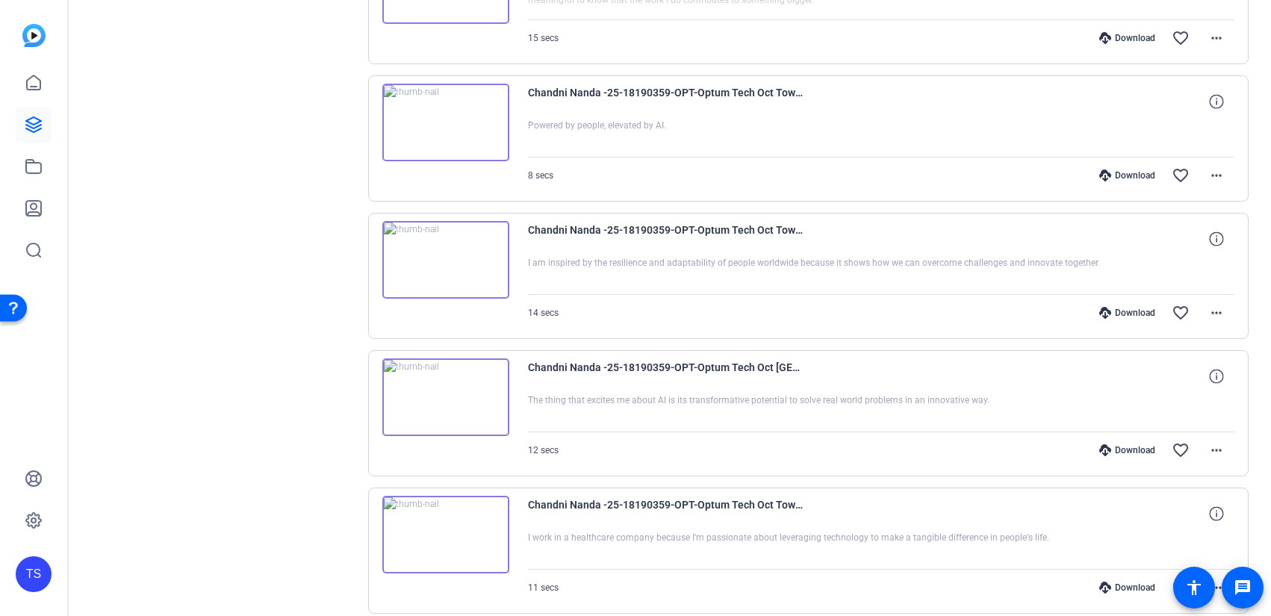
scroll to position [496, 0]
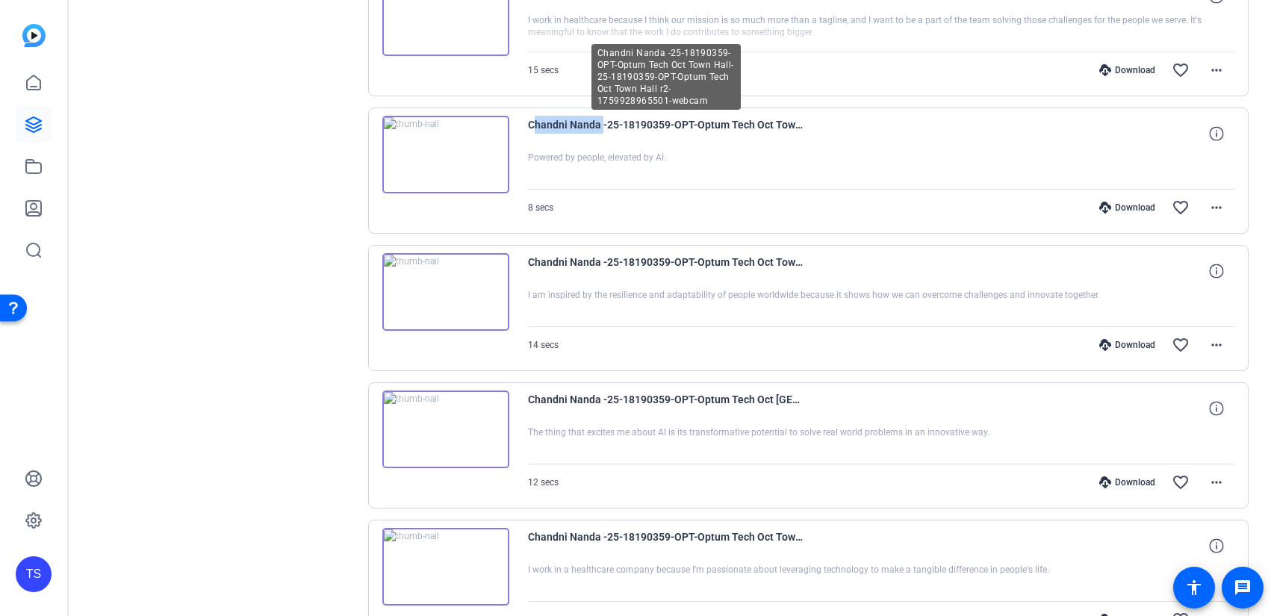
drag, startPoint x: 524, startPoint y: 125, endPoint x: 601, endPoint y: 125, distance: 76.2
click at [601, 125] on div "Chandni Nanda -25-18190359-OPT-Optum Tech Oct Town Hall-25-18190359-OPT-Optum T…" at bounding box center [808, 171] width 881 height 126
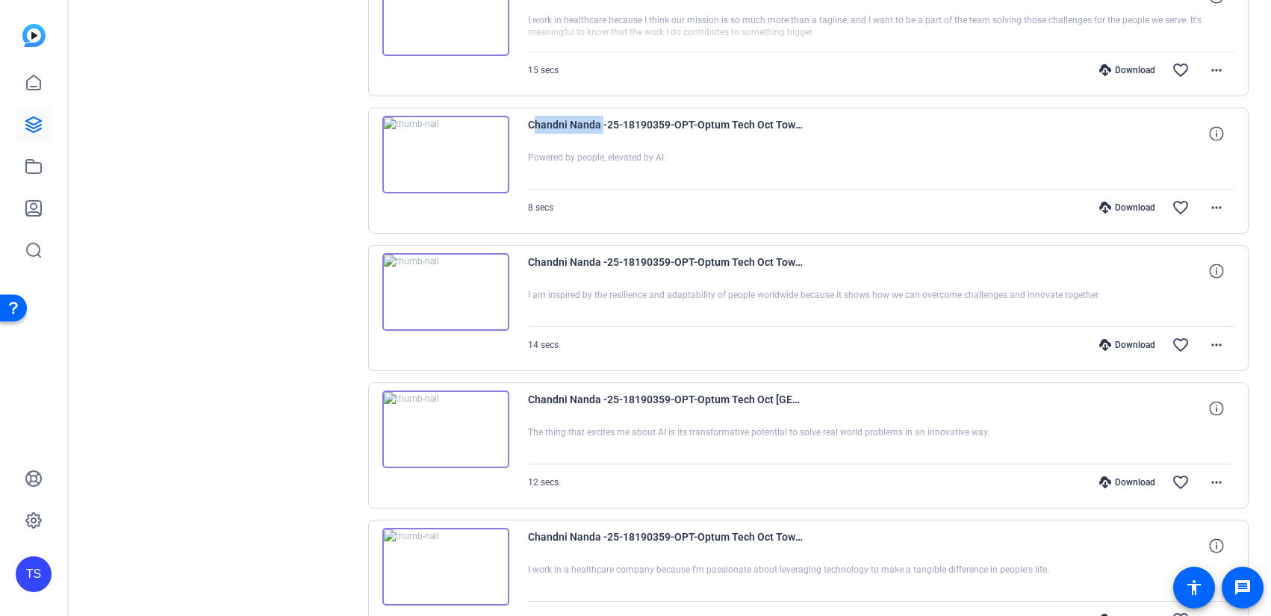
copy span "Chandni Nanda"
click at [461, 148] on img at bounding box center [445, 155] width 127 height 78
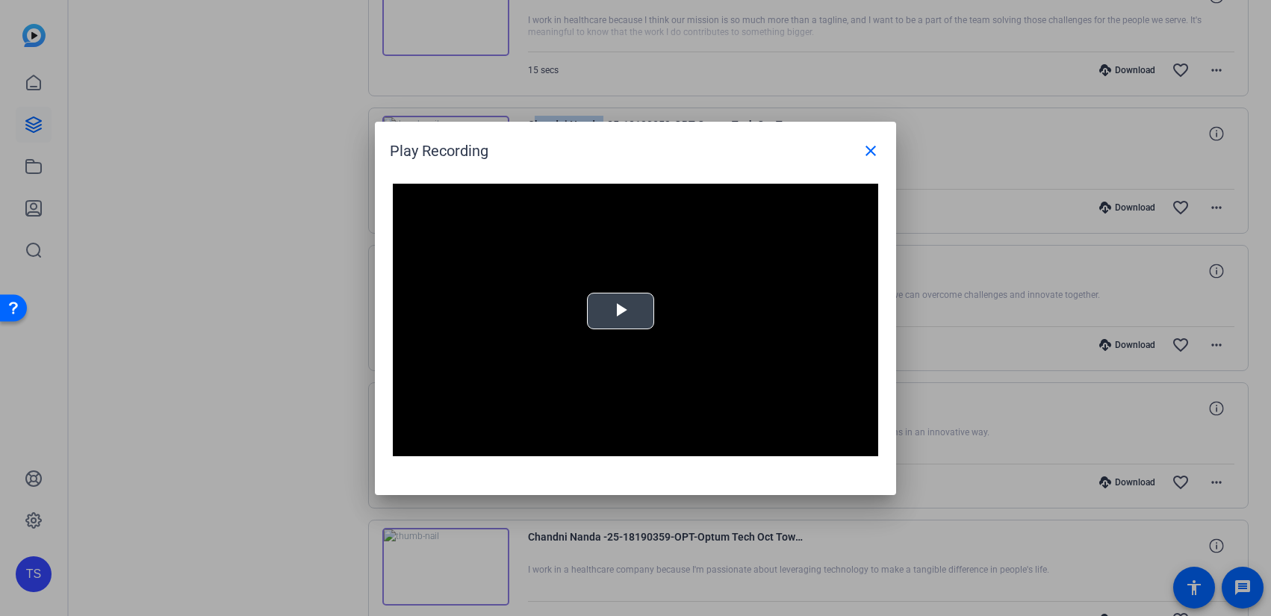
click at [621, 311] on span "Video Player" at bounding box center [621, 311] width 0 height 0
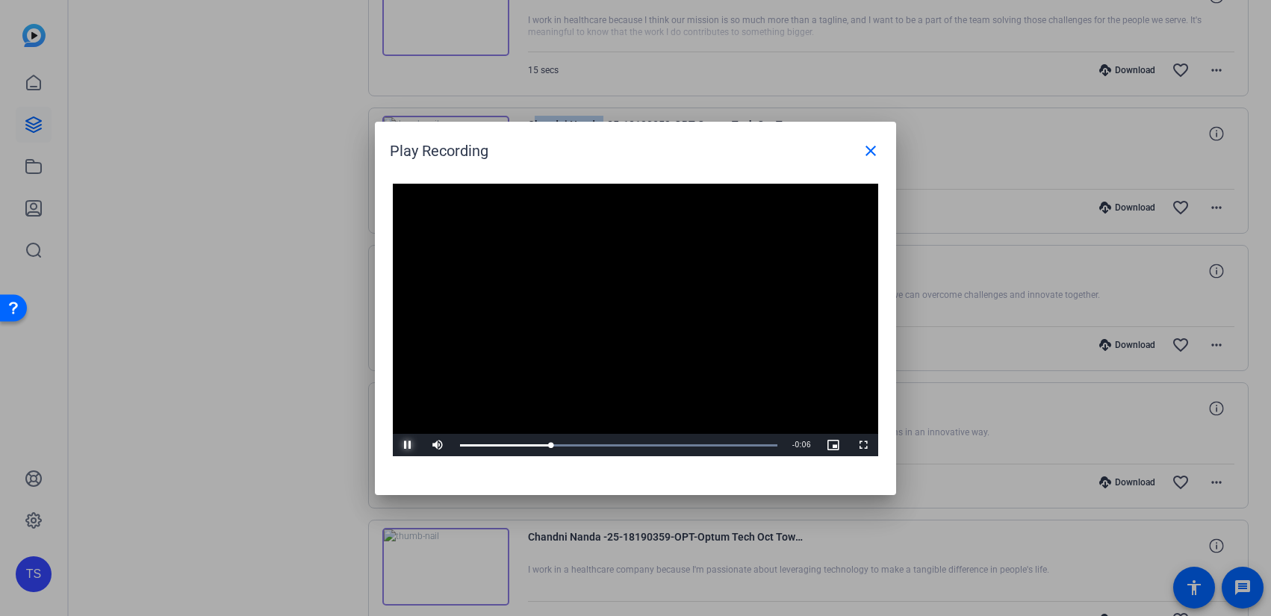
click at [406, 445] on span "Video Player" at bounding box center [408, 445] width 30 height 0
click at [288, 368] on div at bounding box center [635, 308] width 1271 height 616
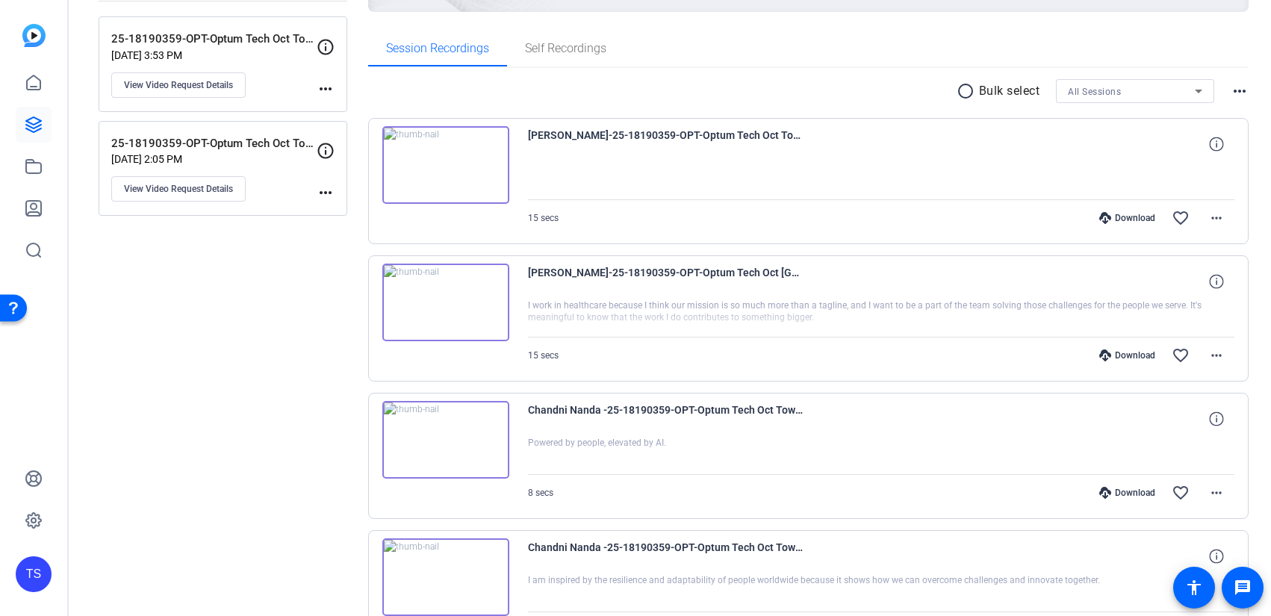
scroll to position [202, 0]
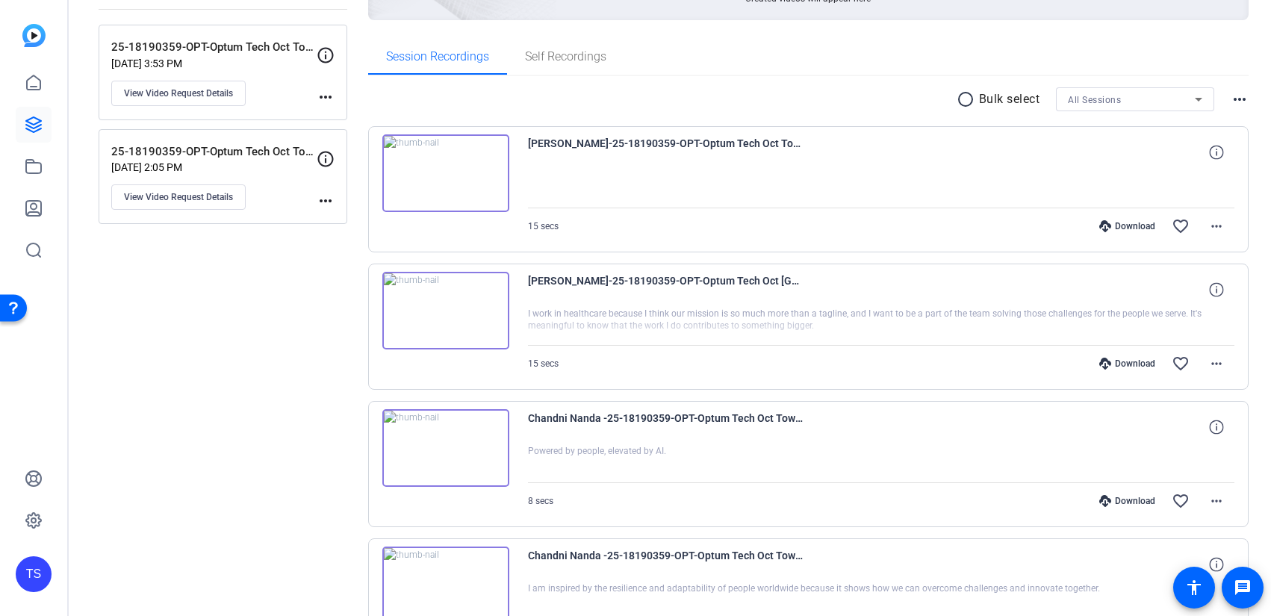
click at [450, 313] on img at bounding box center [445, 311] width 127 height 78
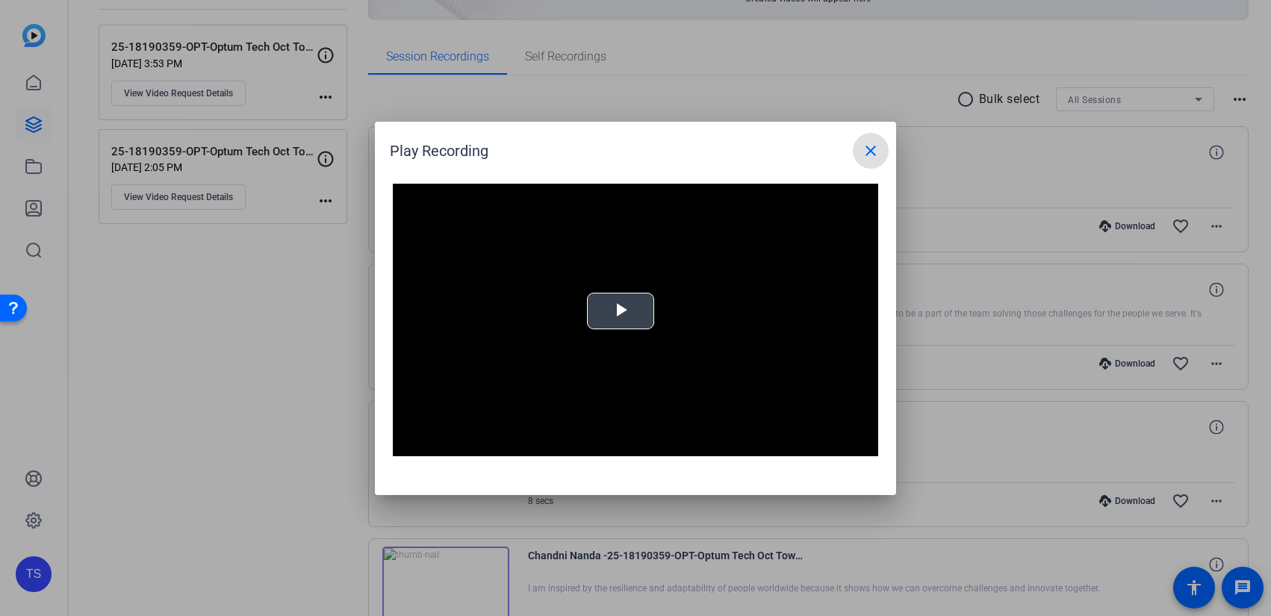
click at [621, 311] on span "Video Player" at bounding box center [621, 311] width 0 height 0
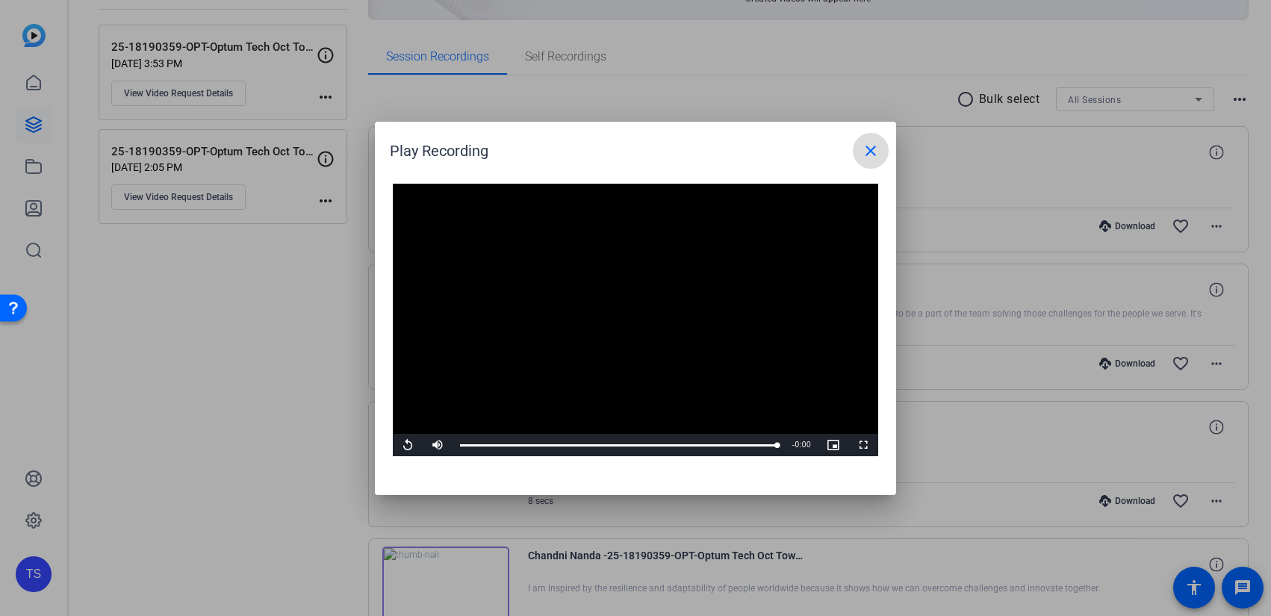
click at [872, 153] on mat-icon "close" at bounding box center [871, 151] width 18 height 18
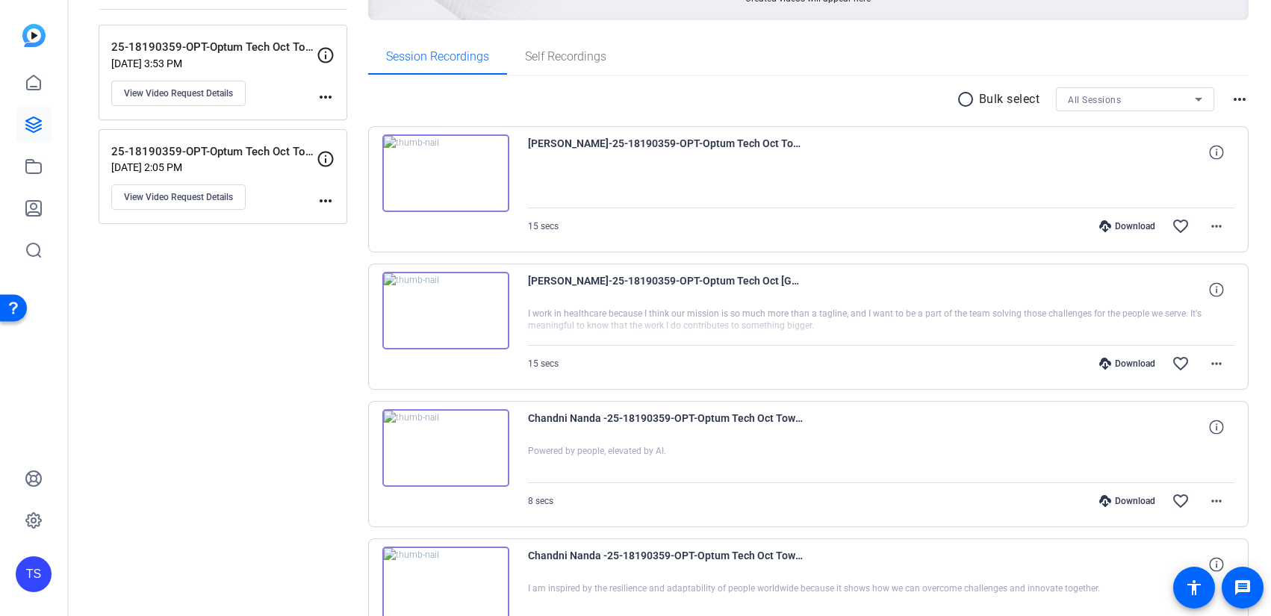
click at [463, 171] on img at bounding box center [445, 173] width 127 height 78
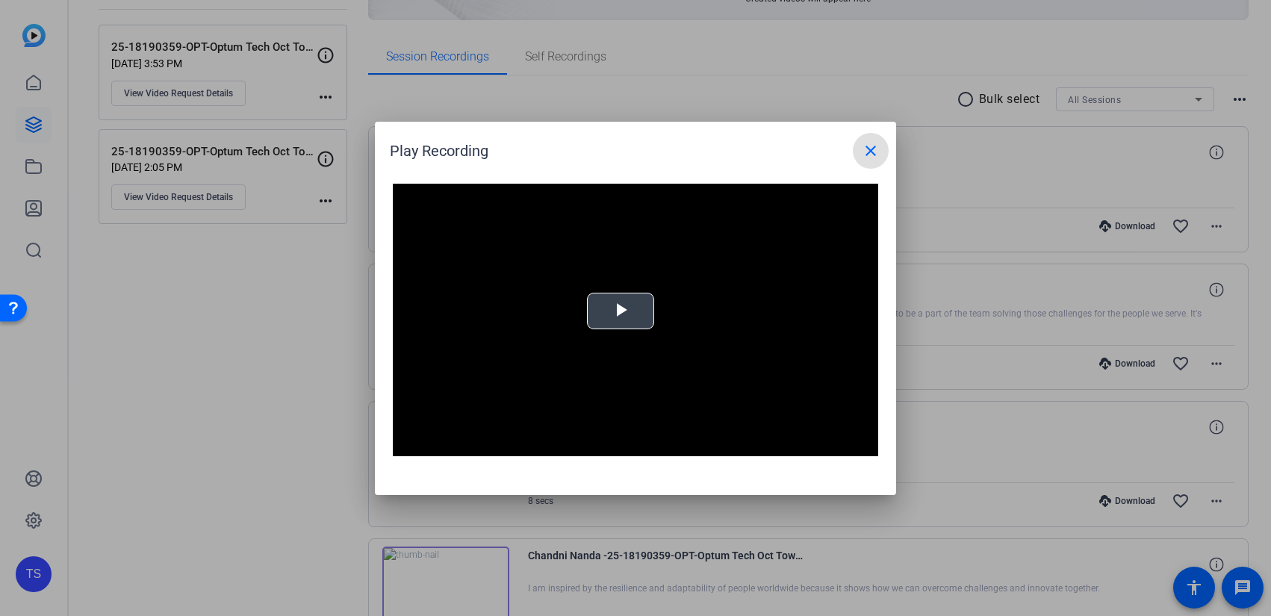
click at [621, 311] on span "Video Player" at bounding box center [621, 311] width 0 height 0
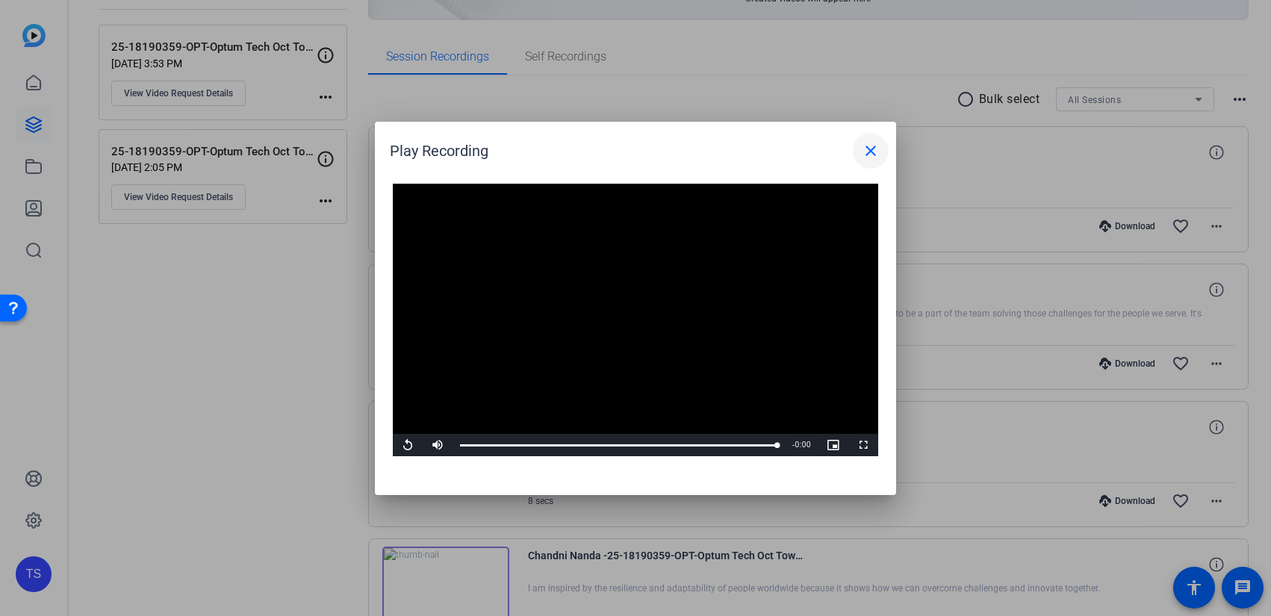
click at [872, 150] on mat-icon "close" at bounding box center [871, 151] width 18 height 18
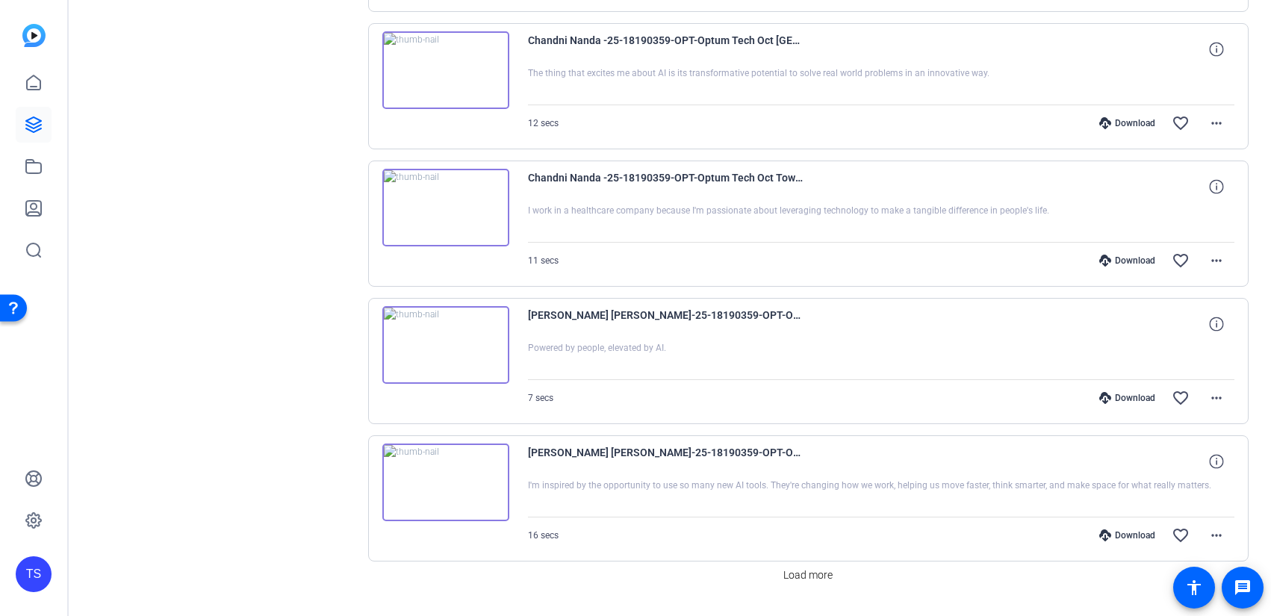
scroll to position [1169, 0]
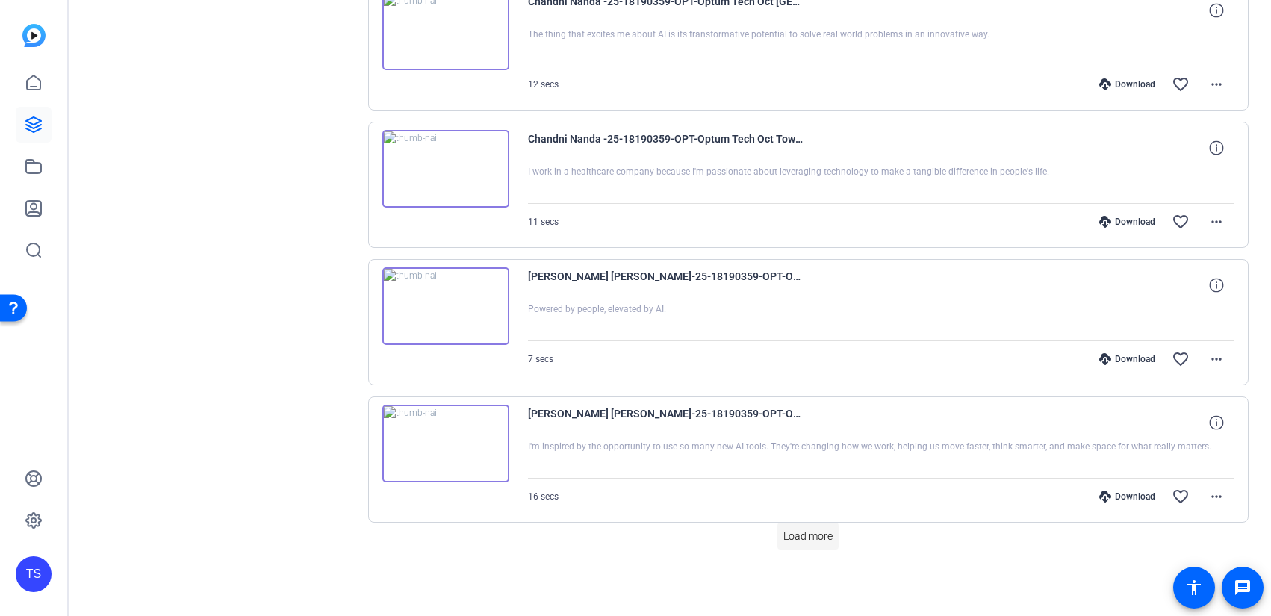
click at [805, 540] on span "Load more" at bounding box center [808, 537] width 49 height 16
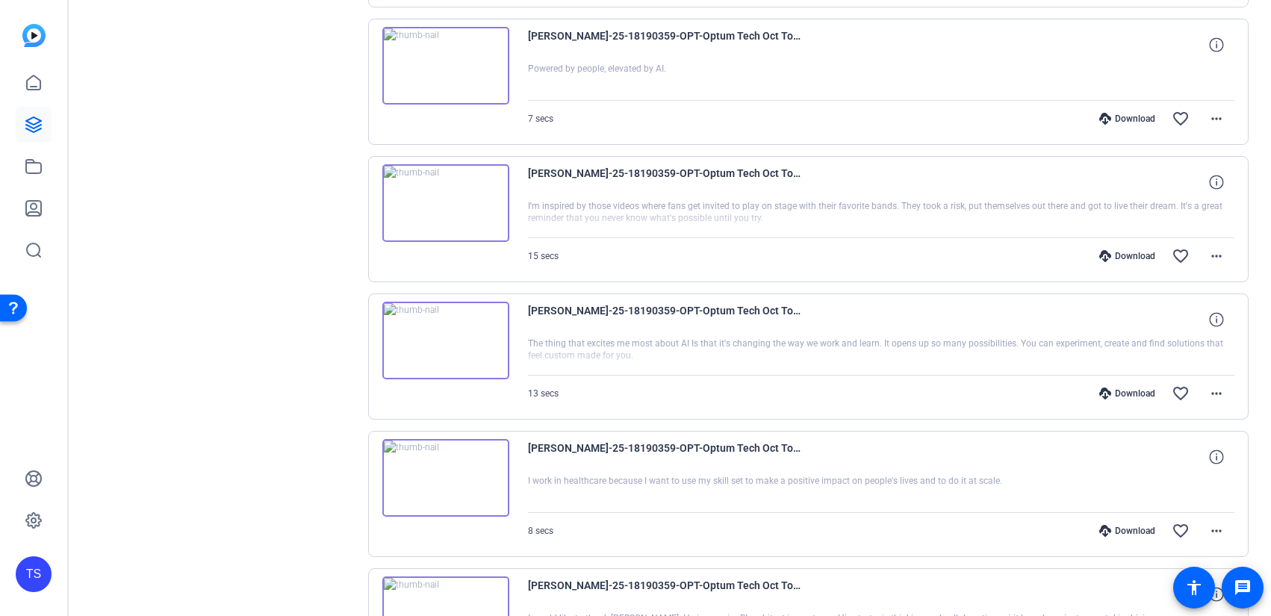
scroll to position [1954, 0]
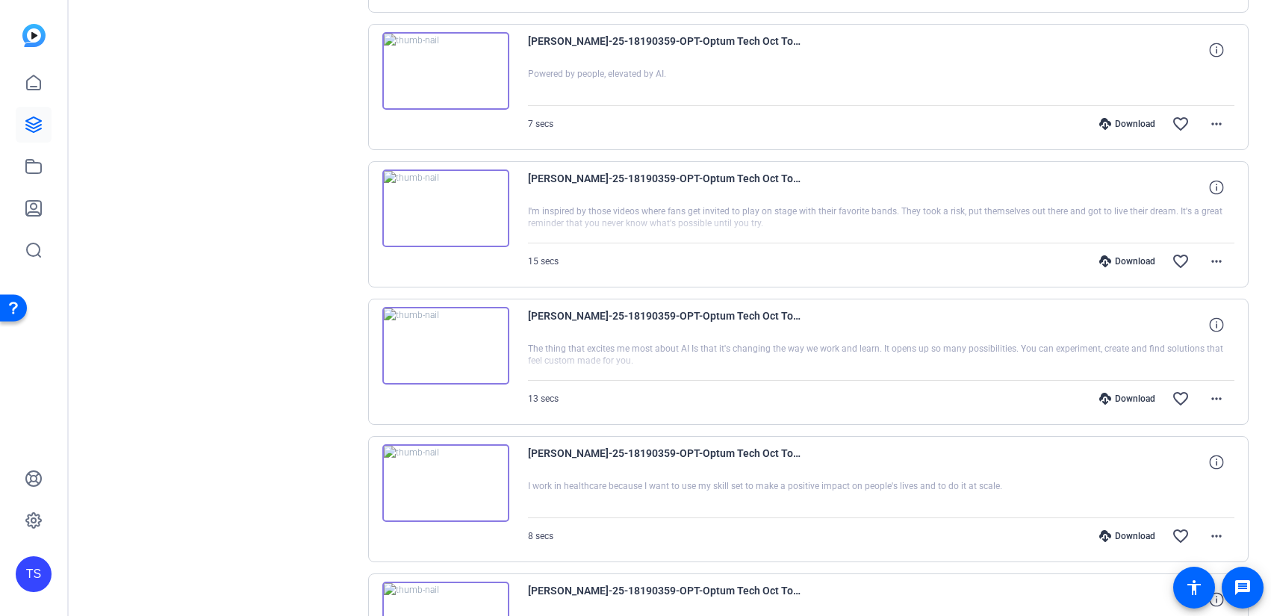
click at [453, 480] on img at bounding box center [445, 483] width 127 height 78
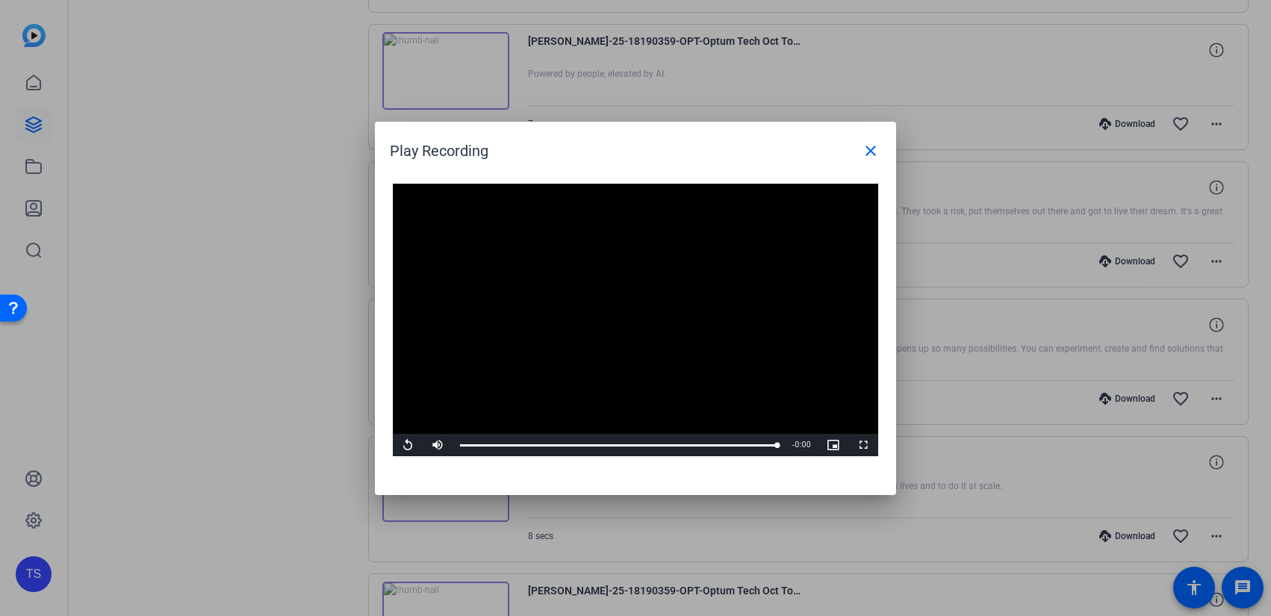
click at [602, 309] on video "Video Player" at bounding box center [636, 320] width 486 height 273
click at [867, 155] on mat-icon "close" at bounding box center [871, 151] width 18 height 18
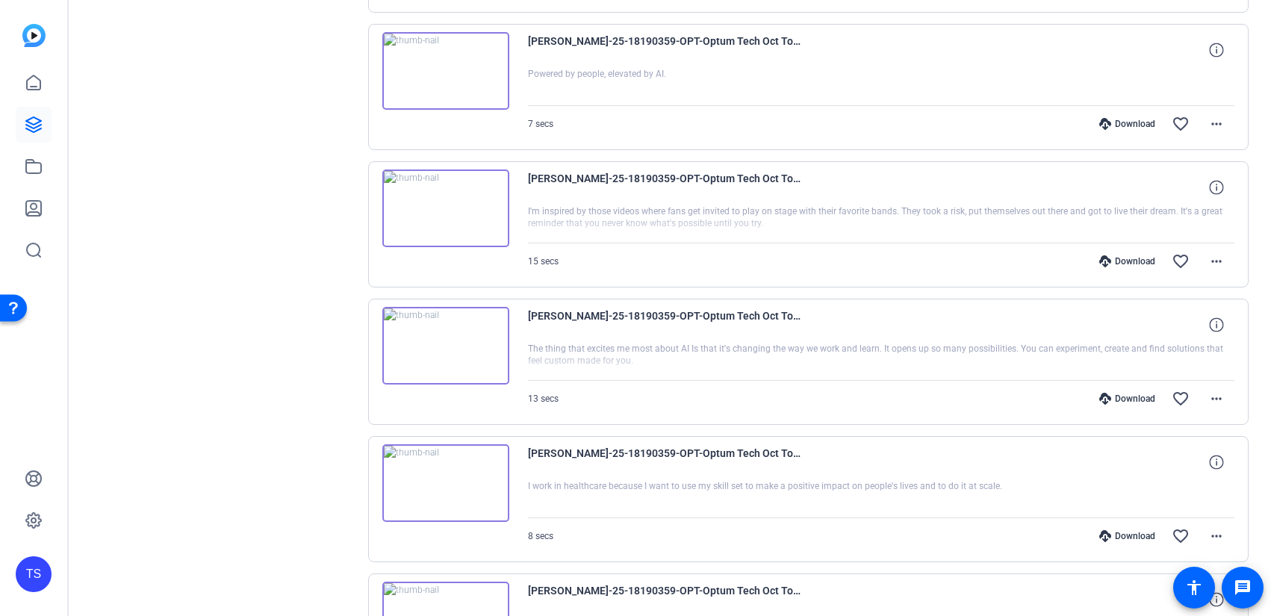
click at [446, 349] on img at bounding box center [445, 346] width 127 height 78
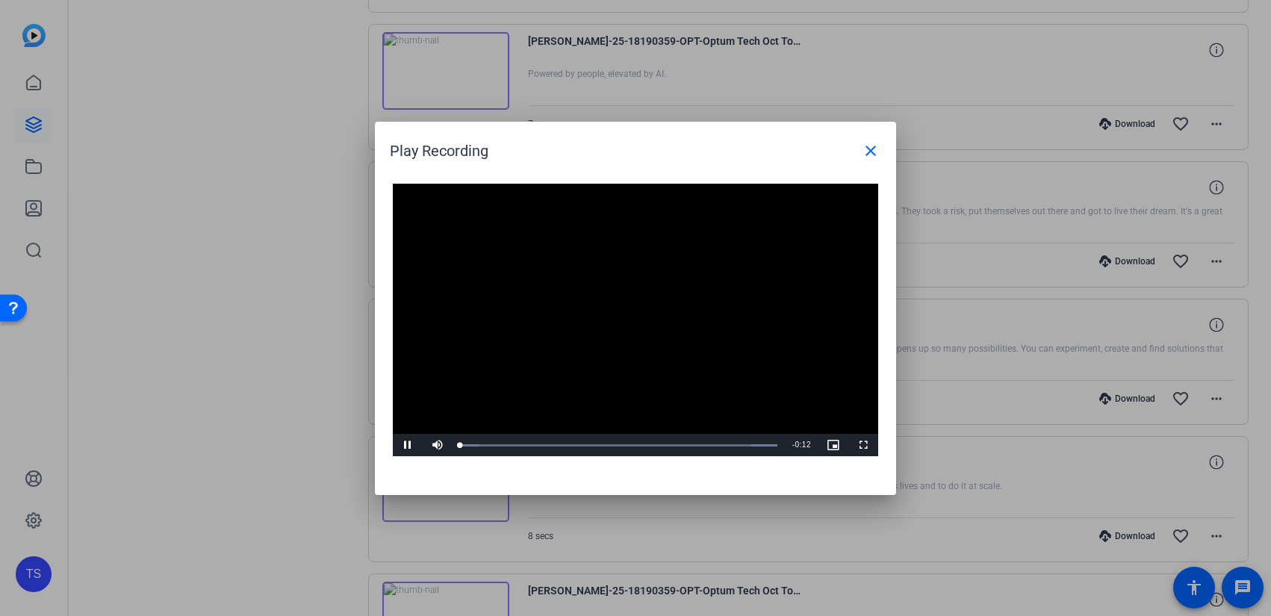
click at [563, 306] on video "Video Player" at bounding box center [636, 320] width 486 height 273
click at [870, 157] on mat-icon "close" at bounding box center [871, 151] width 18 height 18
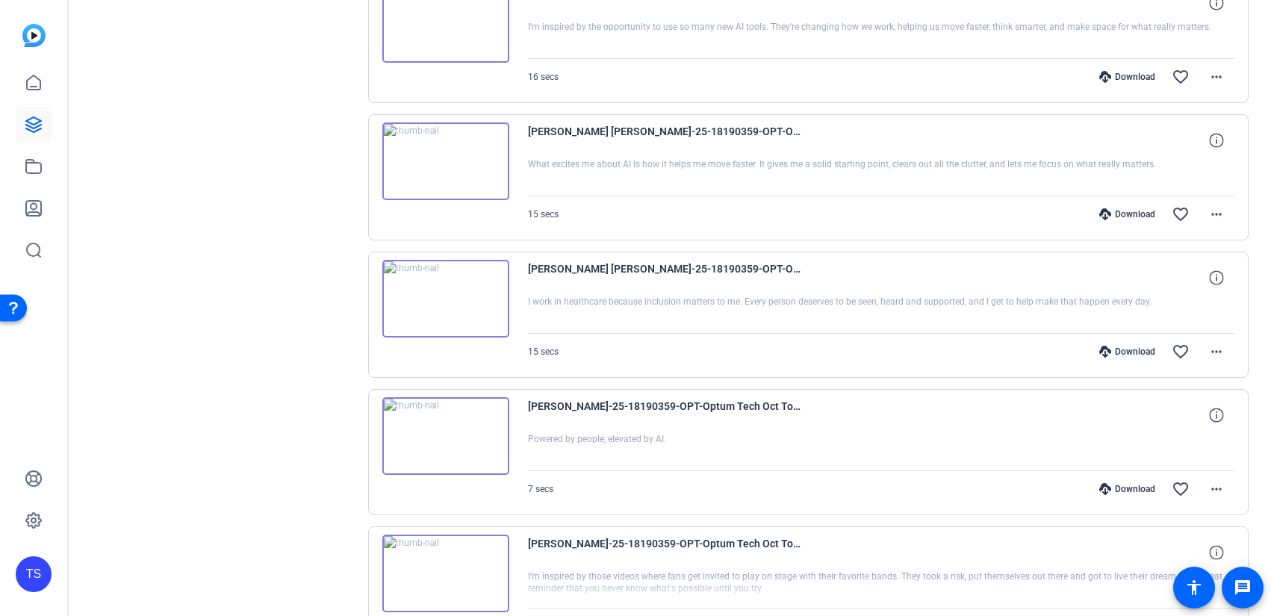
scroll to position [1570, 0]
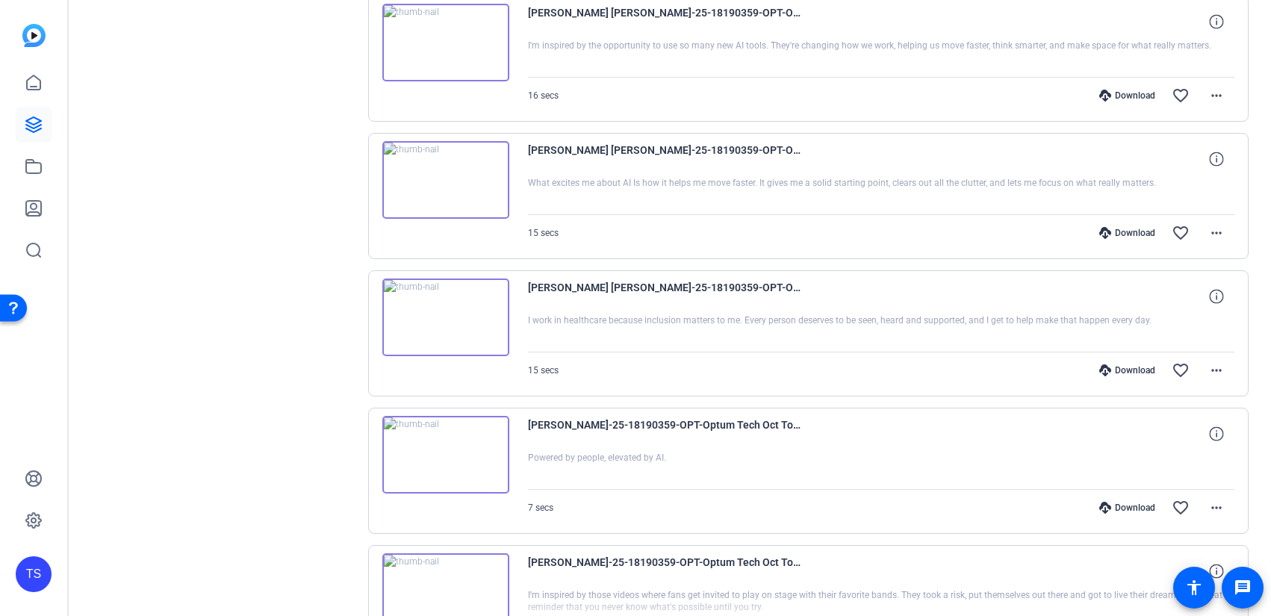
click at [449, 319] on img at bounding box center [445, 318] width 127 height 78
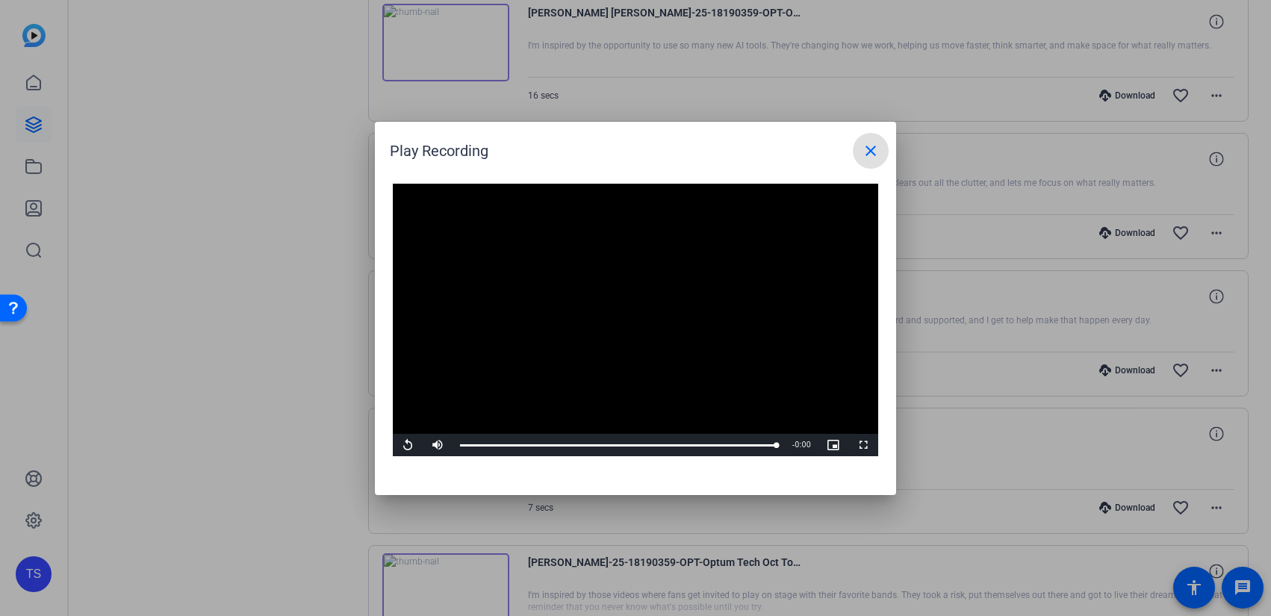
click at [861, 150] on span at bounding box center [871, 151] width 36 height 36
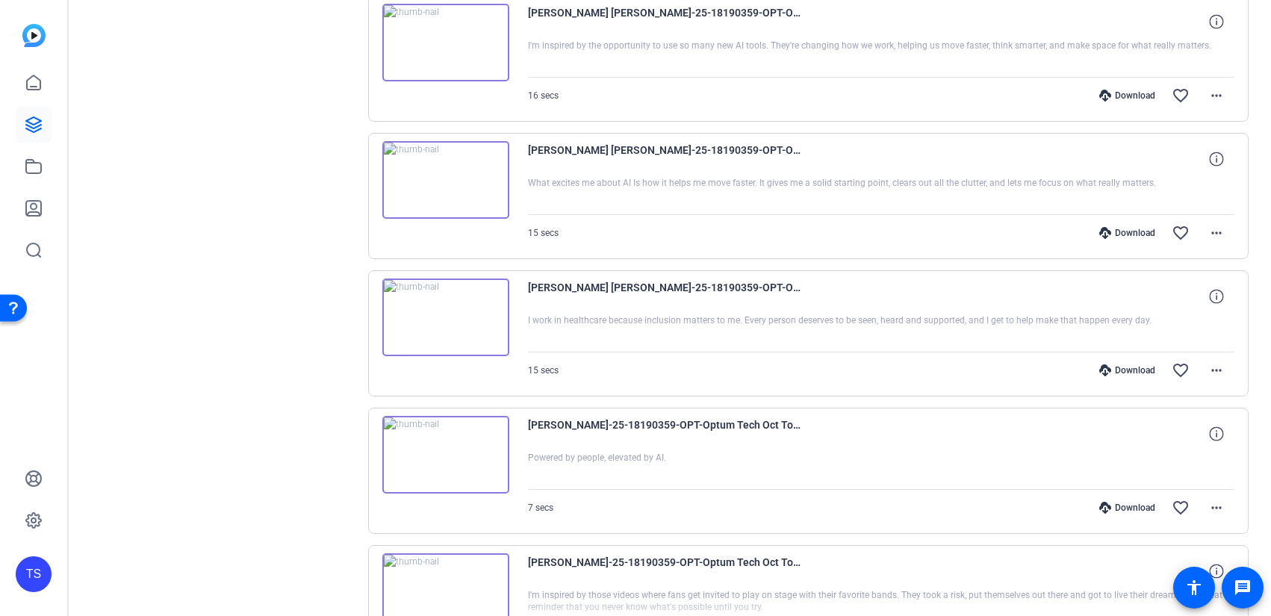
click at [453, 182] on img at bounding box center [445, 180] width 127 height 78
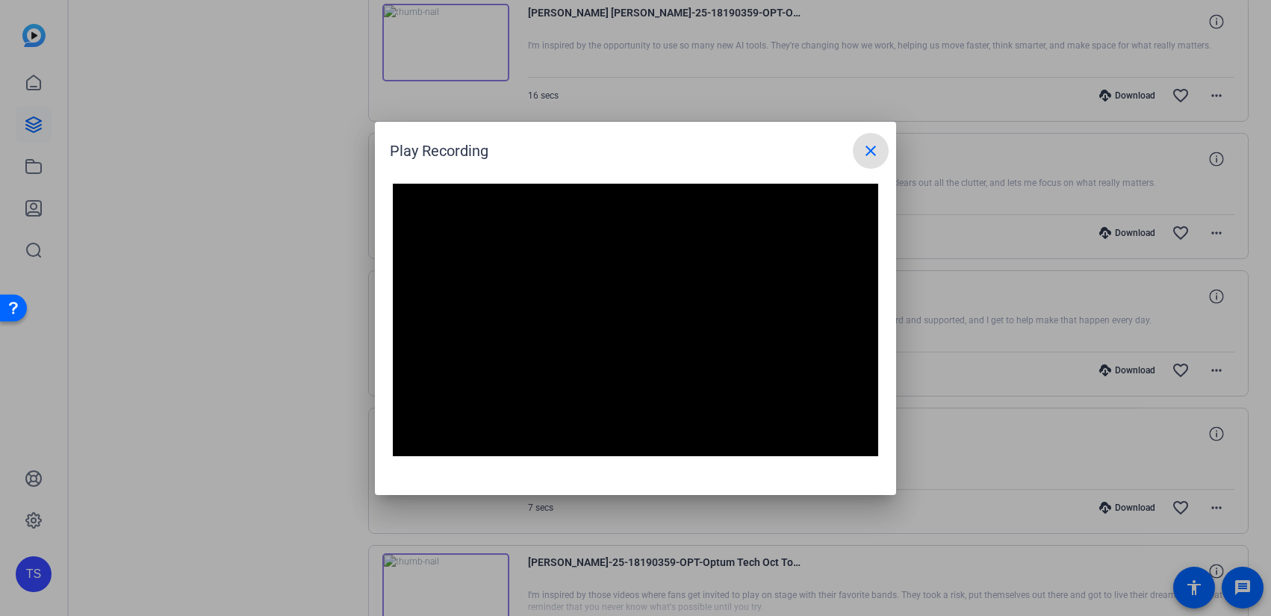
click at [453, 182] on div "Video Player is loading. Play Video Pause Mute Current Time 0:12 / Duration 0:1…" at bounding box center [635, 332] width 521 height 326
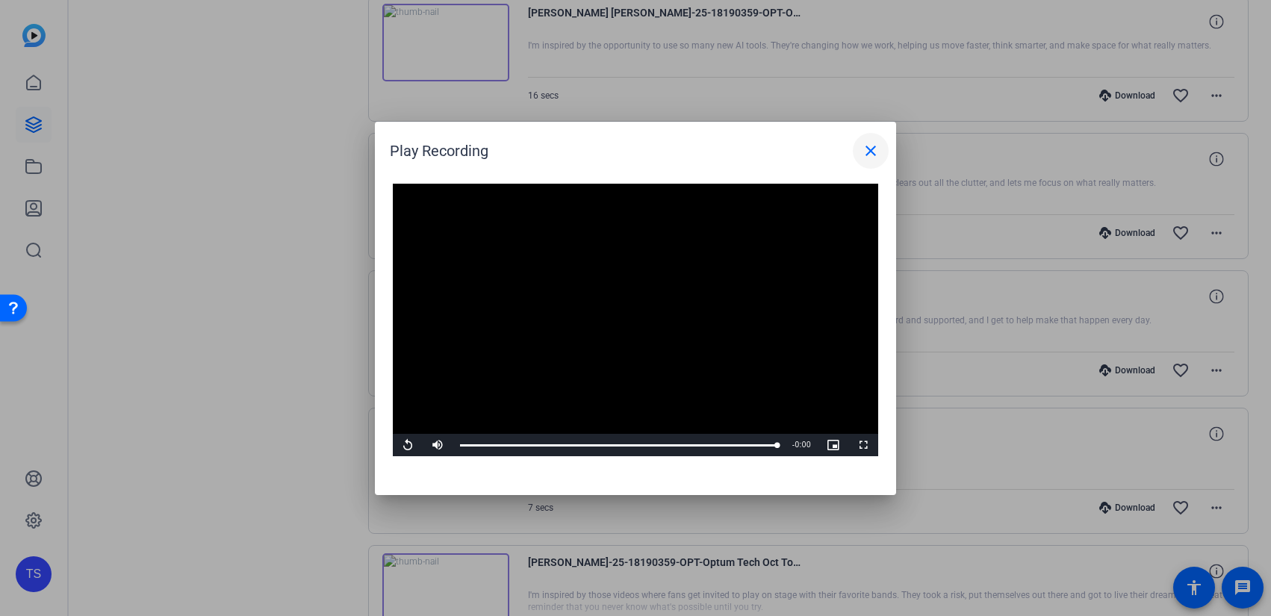
click at [867, 146] on mat-icon "close" at bounding box center [871, 151] width 18 height 18
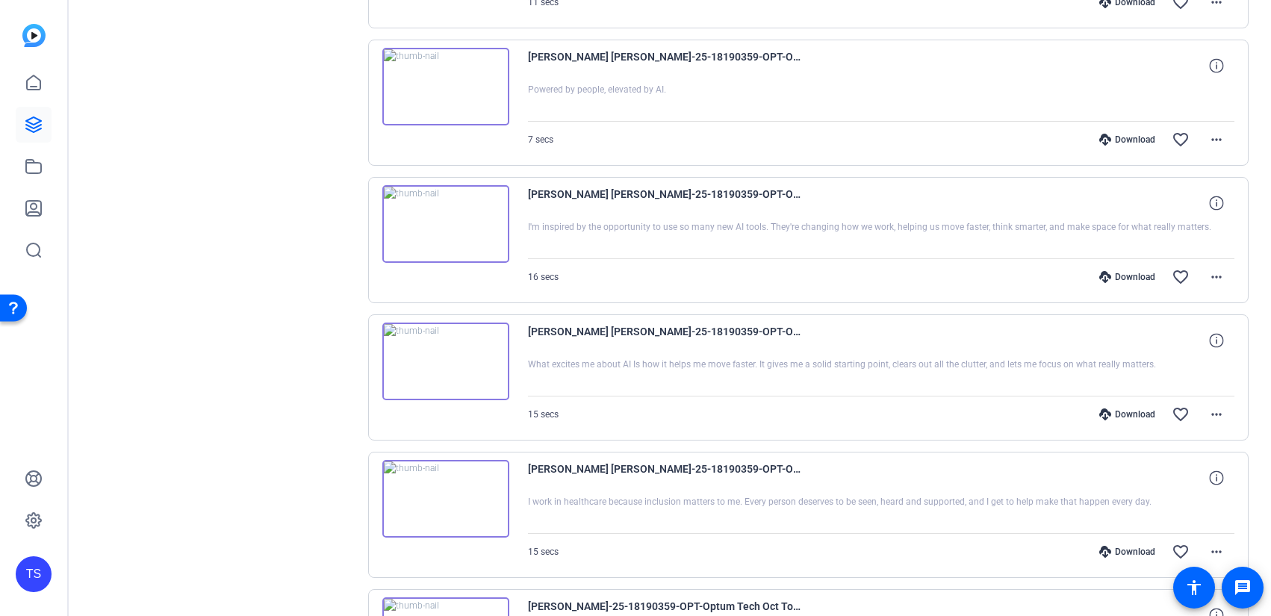
scroll to position [1377, 0]
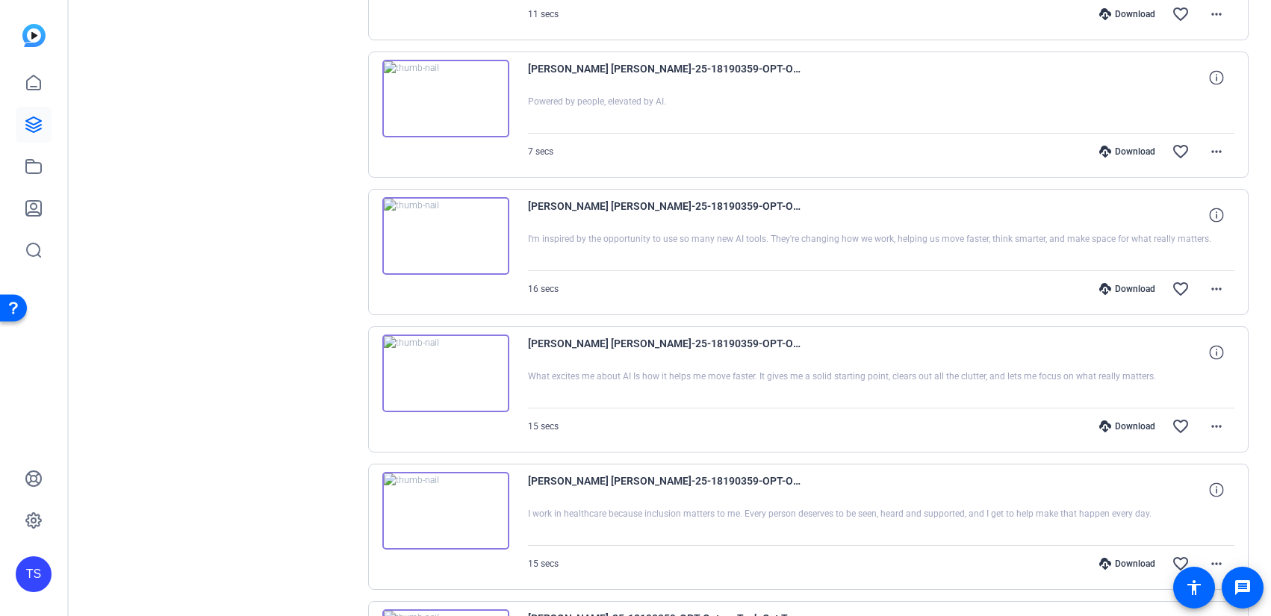
click at [455, 228] on img at bounding box center [445, 236] width 127 height 78
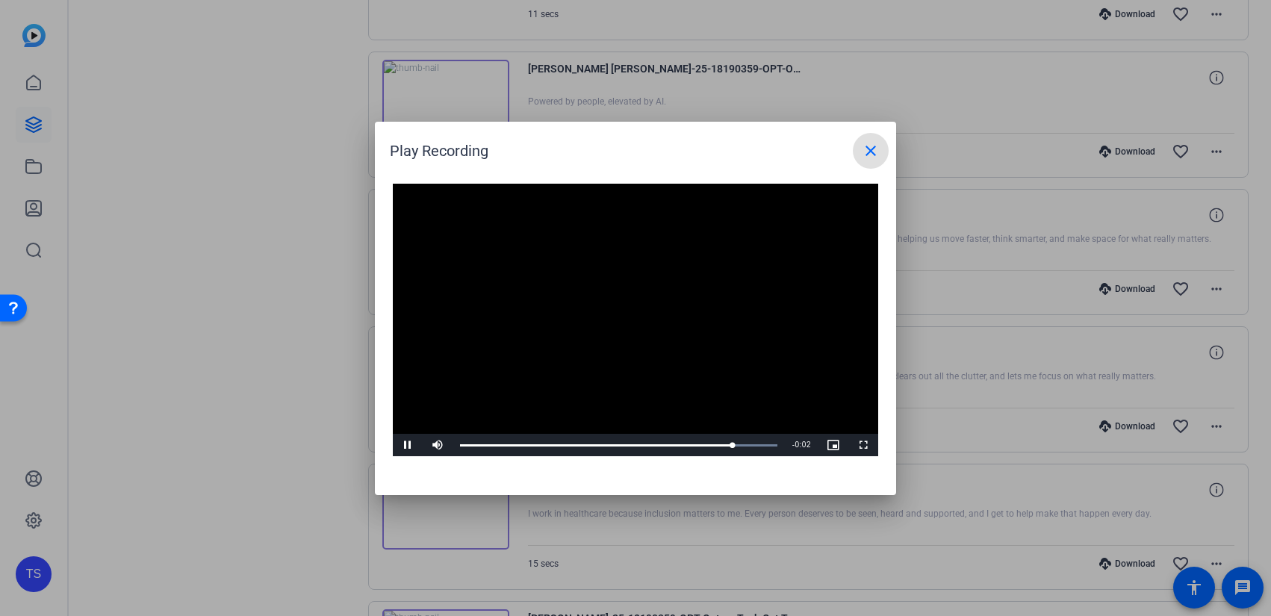
click at [864, 142] on mat-icon "close" at bounding box center [871, 151] width 18 height 18
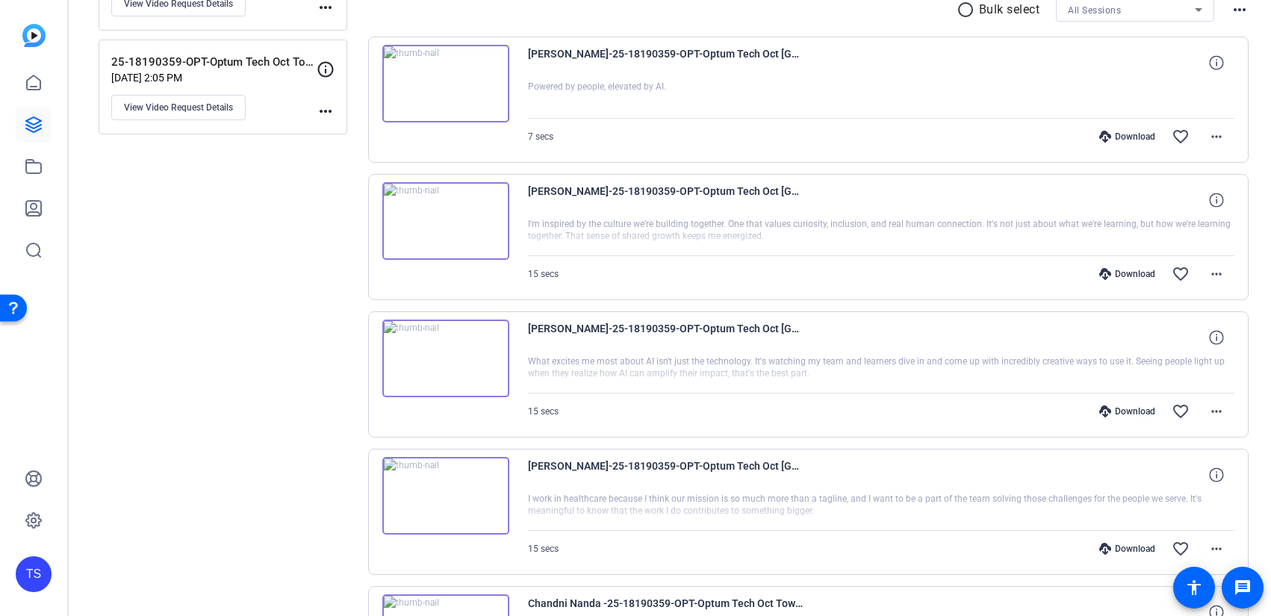
scroll to position [295, 0]
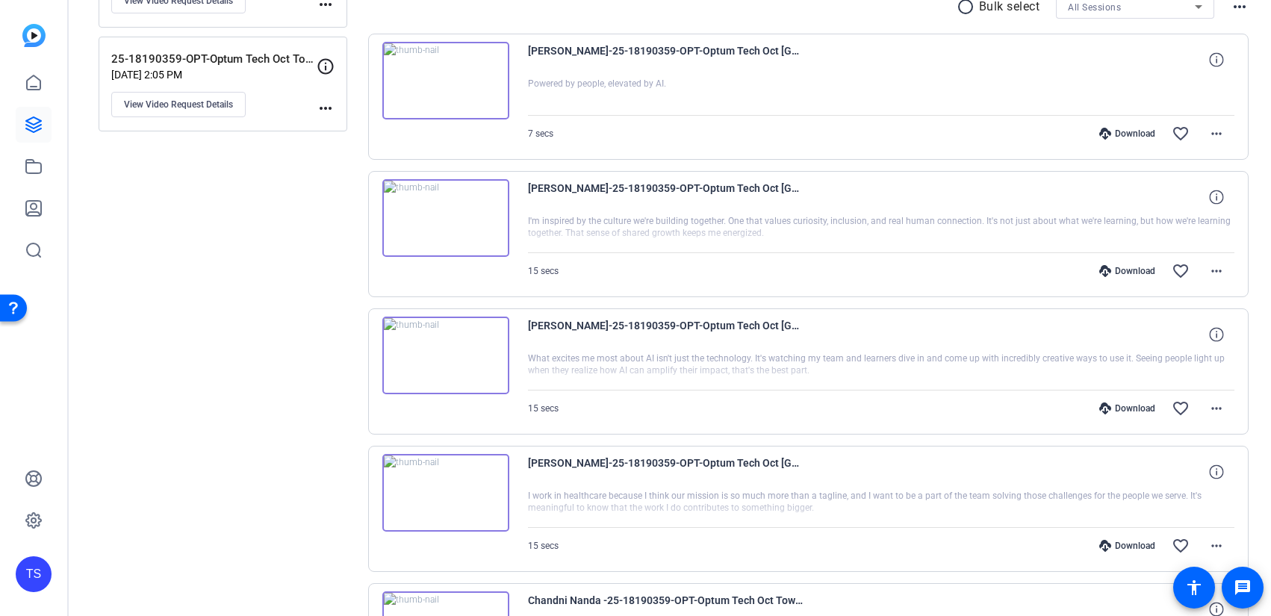
click at [438, 495] on img at bounding box center [445, 493] width 127 height 78
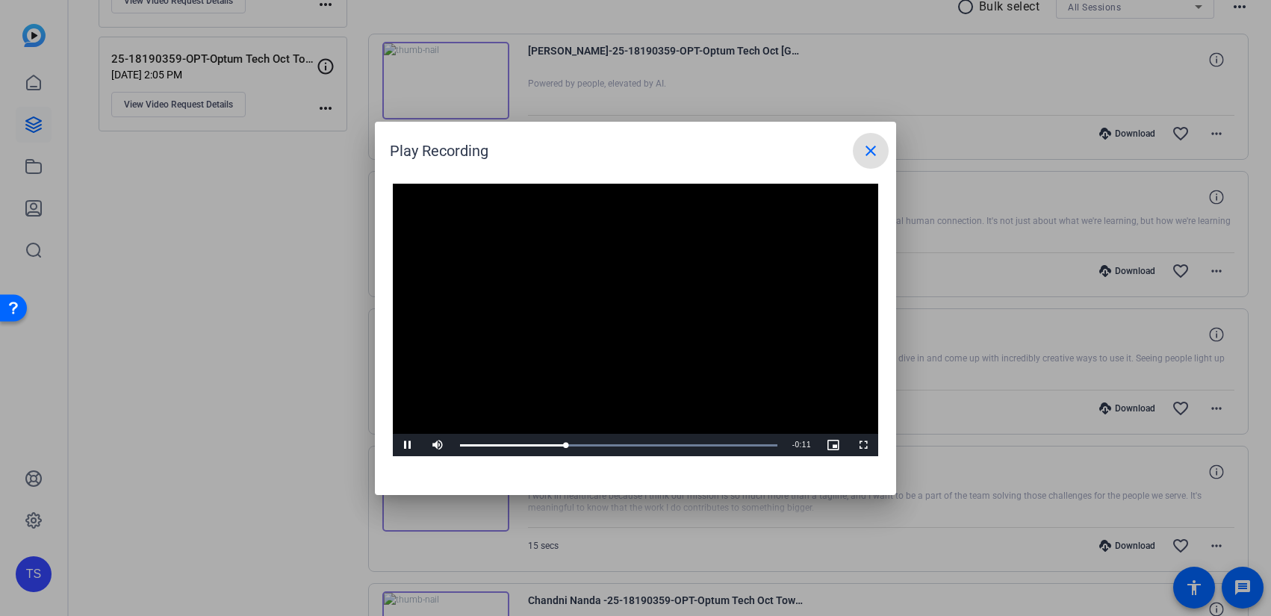
click at [870, 149] on mat-icon "close" at bounding box center [871, 151] width 18 height 18
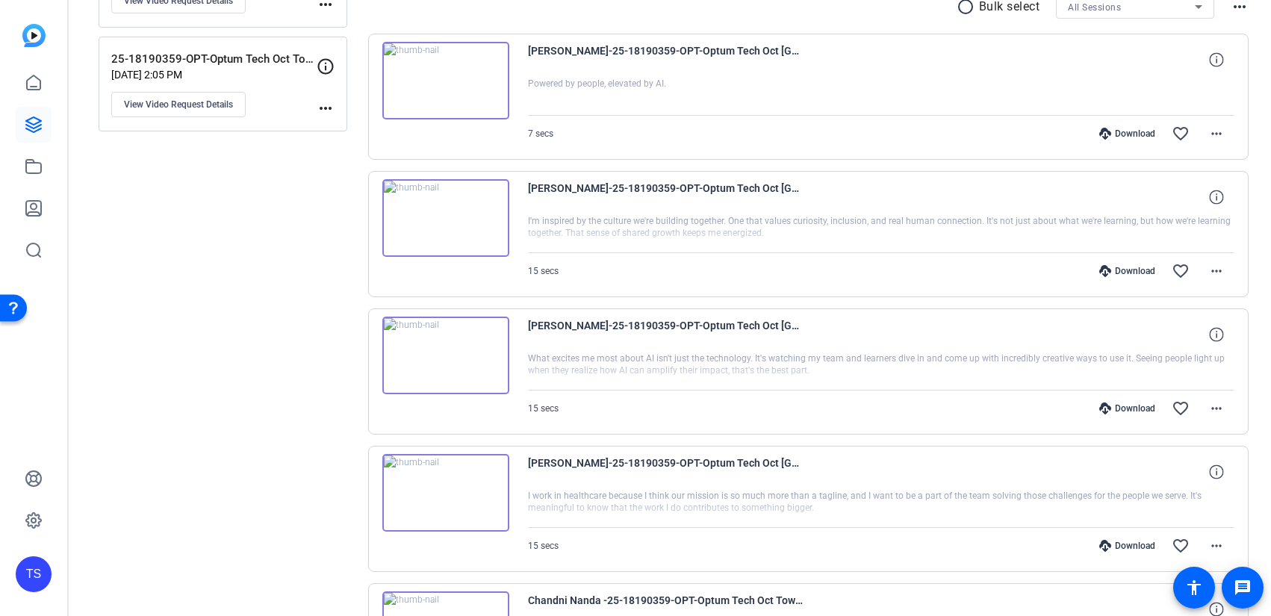
click at [443, 217] on img at bounding box center [445, 218] width 127 height 78
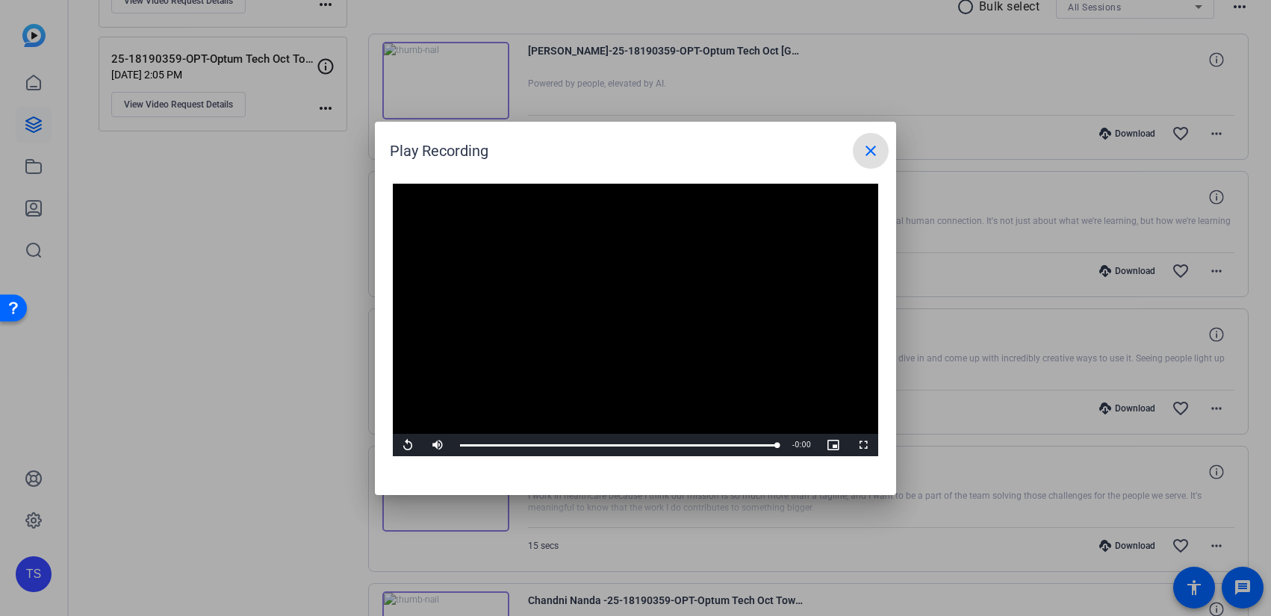
click at [875, 155] on mat-icon "close" at bounding box center [871, 151] width 18 height 18
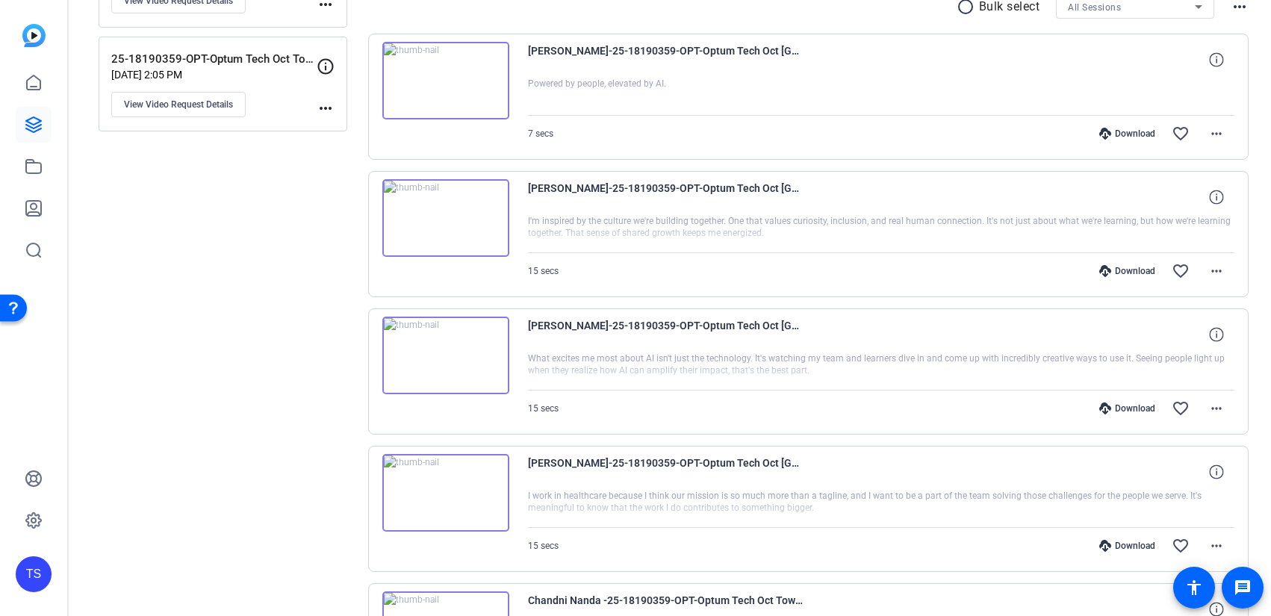
click at [450, 489] on img at bounding box center [445, 493] width 127 height 78
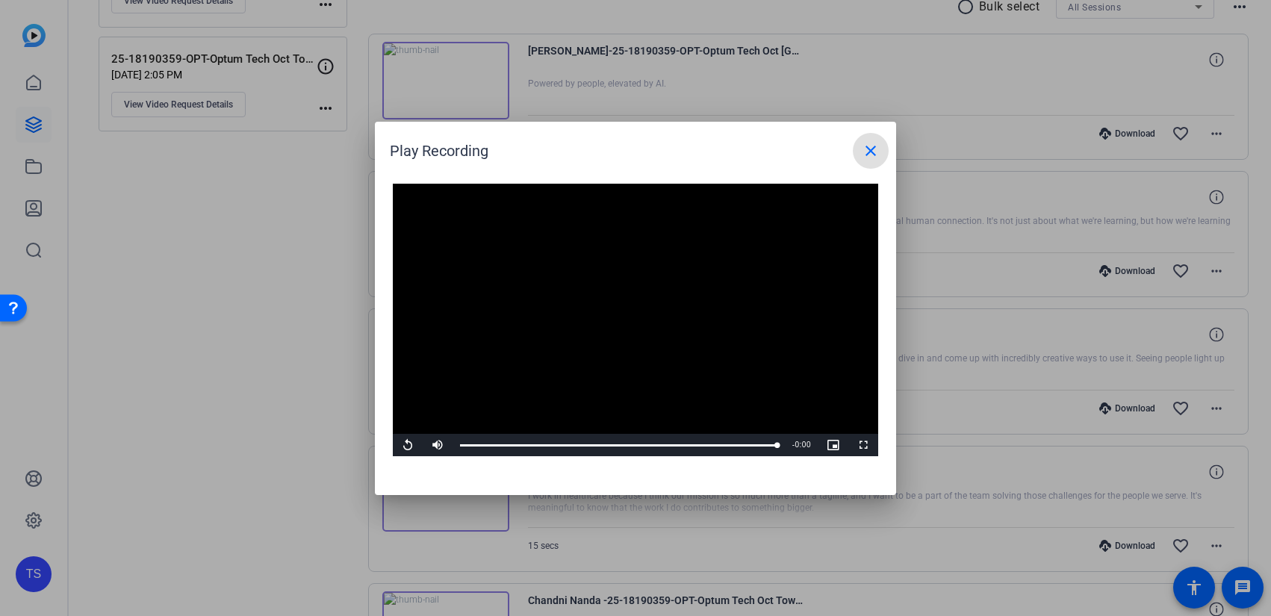
click at [878, 152] on mat-icon "close" at bounding box center [871, 151] width 18 height 18
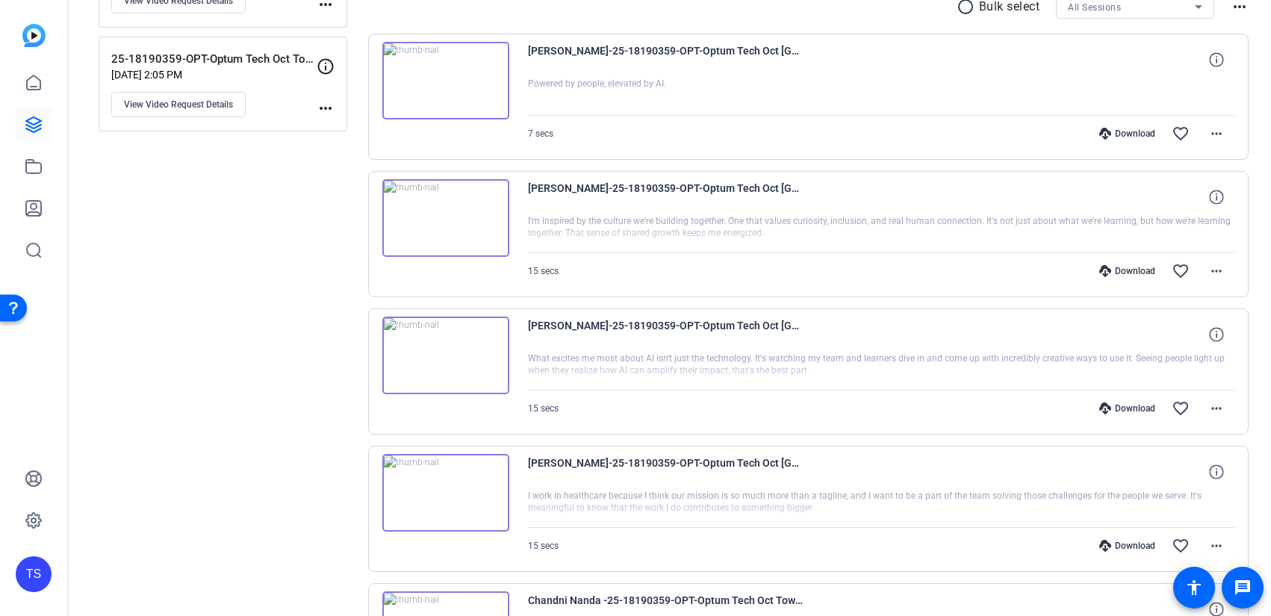
click at [444, 221] on img at bounding box center [445, 218] width 127 height 78
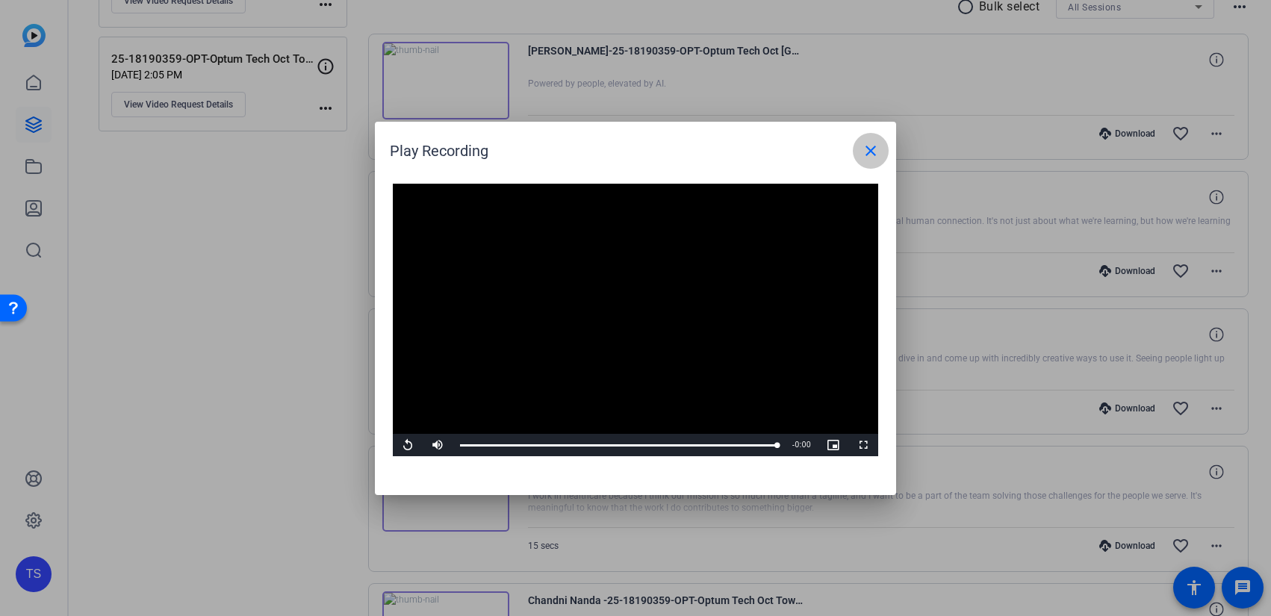
click at [881, 149] on span at bounding box center [871, 151] width 36 height 36
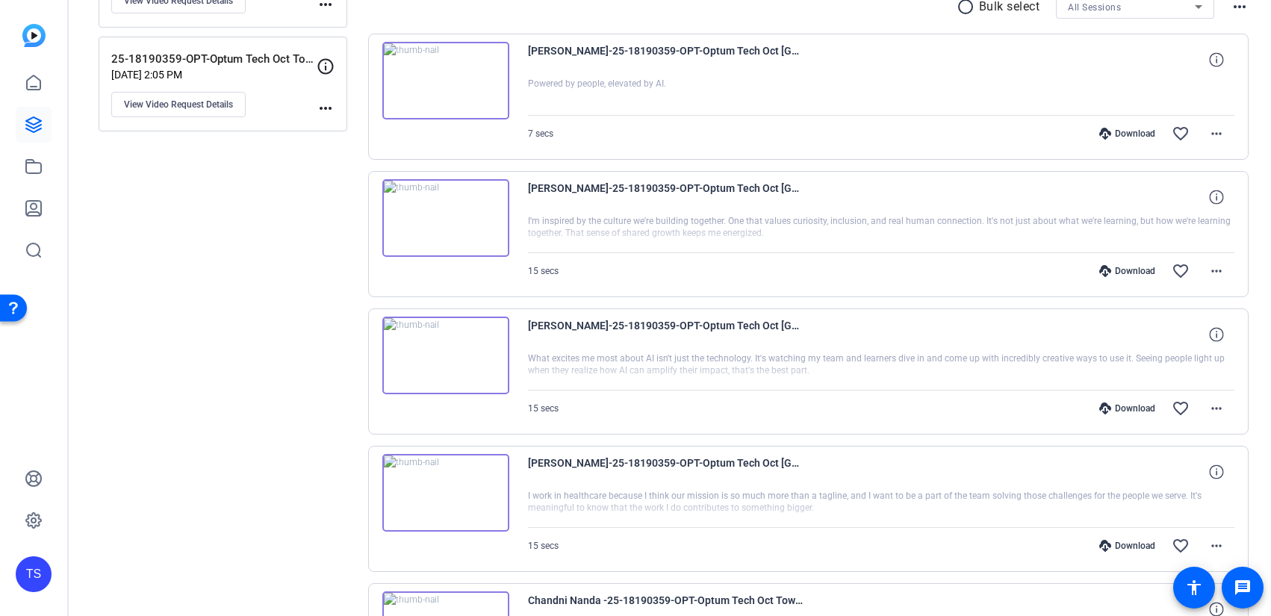
click at [453, 338] on img at bounding box center [445, 356] width 127 height 78
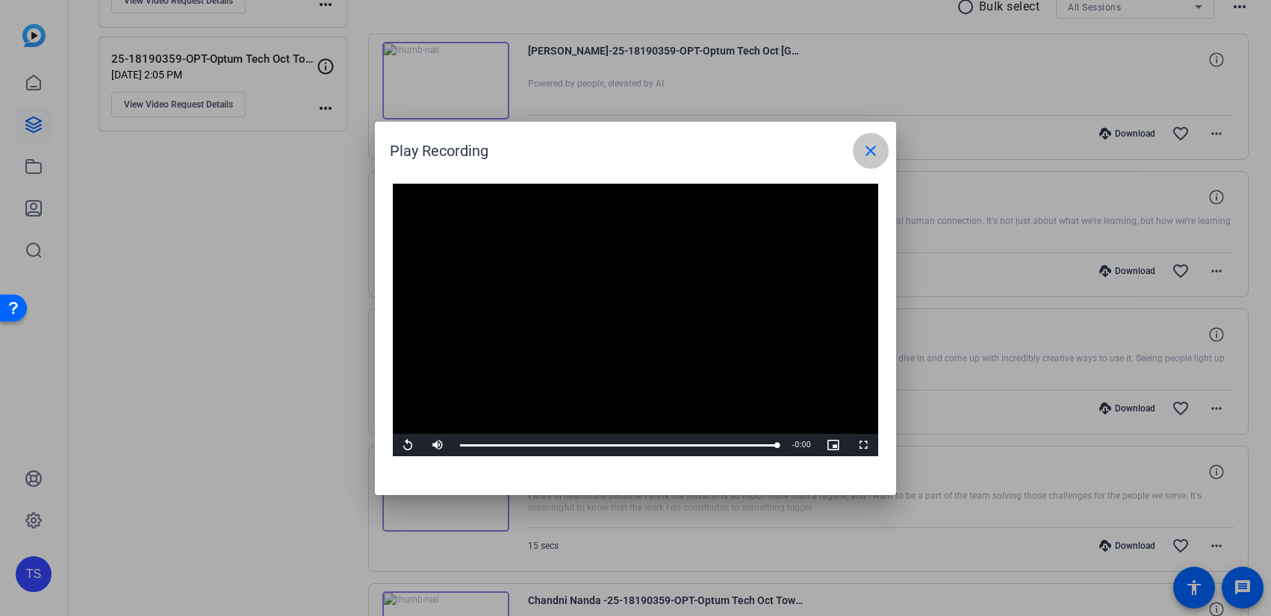
click at [872, 153] on mat-icon "close" at bounding box center [871, 151] width 18 height 18
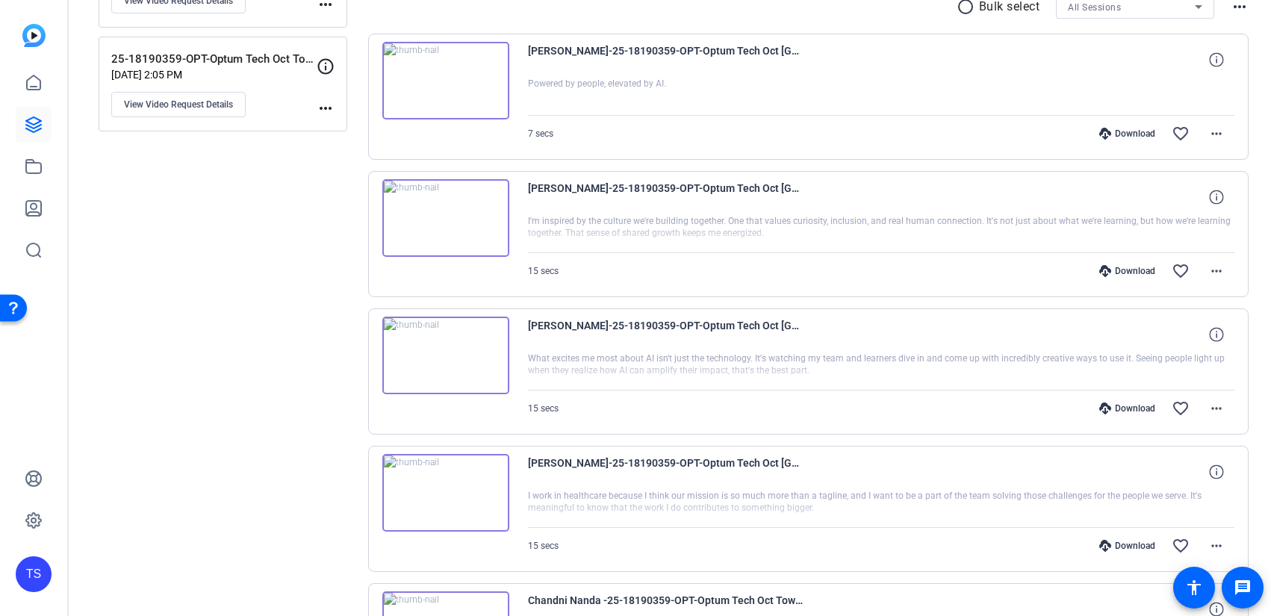
click at [462, 485] on img at bounding box center [445, 493] width 127 height 78
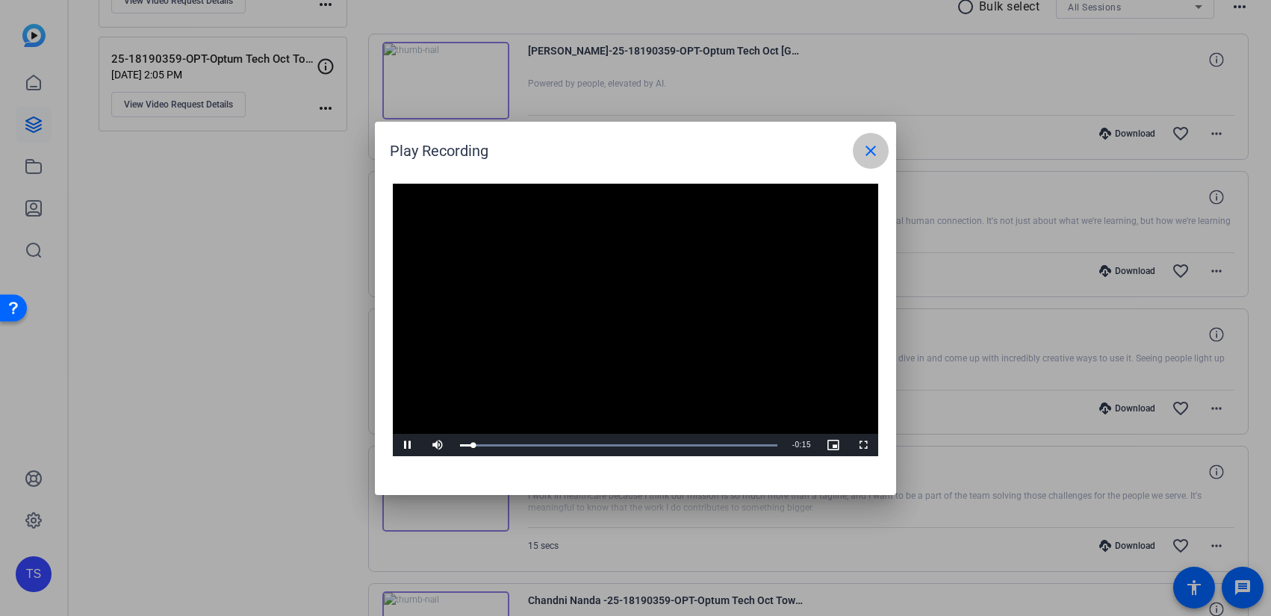
click at [866, 154] on mat-icon "close" at bounding box center [871, 151] width 18 height 18
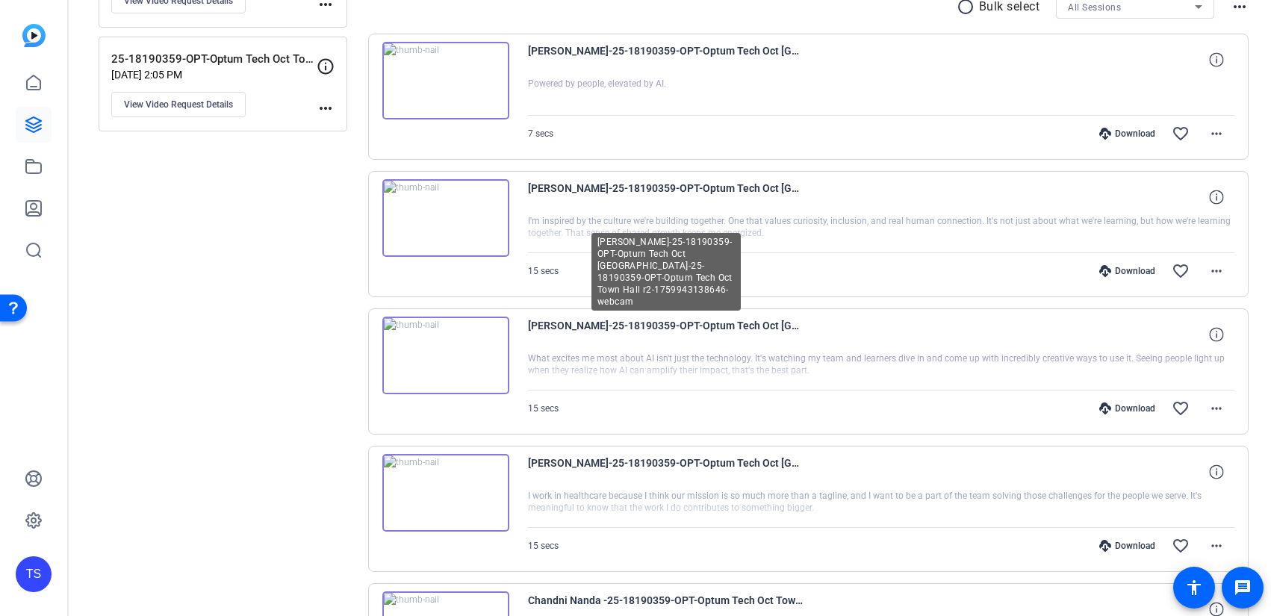
click at [577, 326] on span "[PERSON_NAME]-25-18190359-OPT-Optum Tech Oct [GEOGRAPHIC_DATA]-25-18190359-OPT-…" at bounding box center [666, 335] width 276 height 36
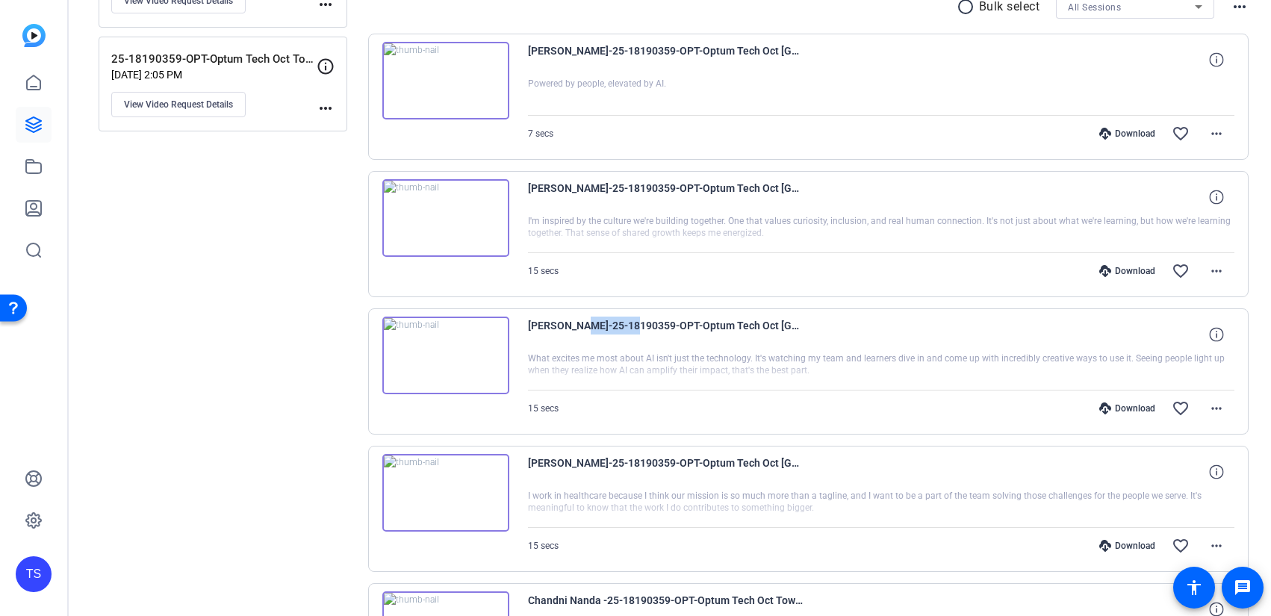
click at [577, 326] on span "[PERSON_NAME]-25-18190359-OPT-Optum Tech Oct [GEOGRAPHIC_DATA]-25-18190359-OPT-…" at bounding box center [666, 335] width 276 height 36
click at [1215, 335] on icon at bounding box center [1216, 334] width 14 height 14
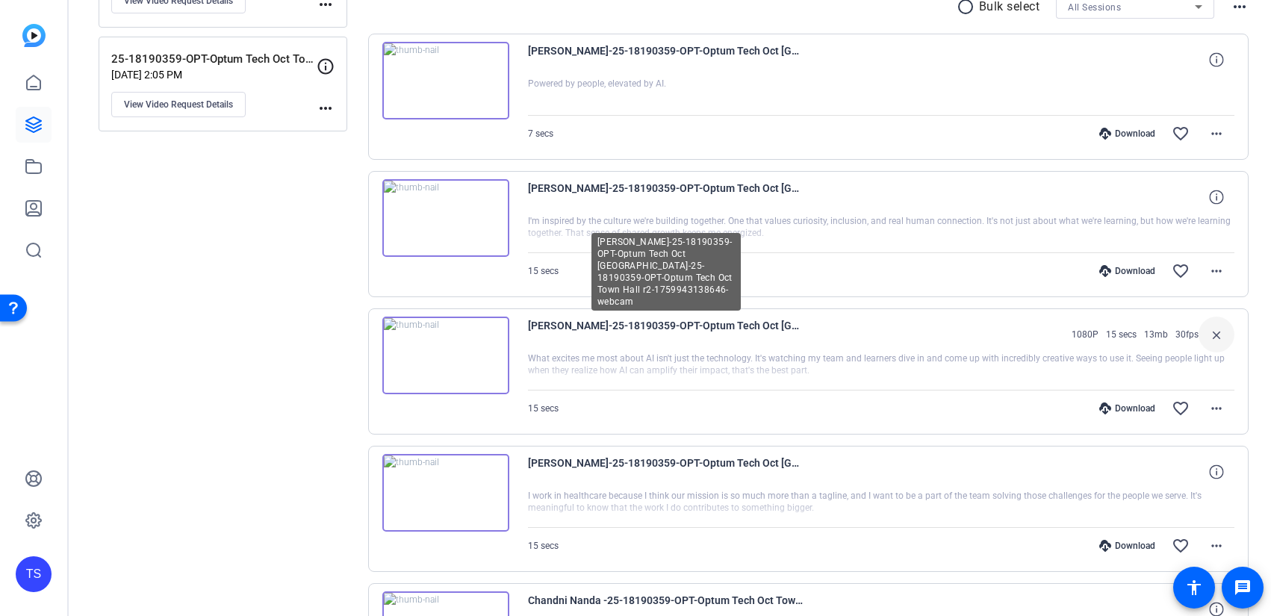
click at [752, 329] on span "[PERSON_NAME]-25-18190359-OPT-Optum Tech Oct [GEOGRAPHIC_DATA]-25-18190359-OPT-…" at bounding box center [666, 335] width 276 height 36
click at [709, 325] on span "[PERSON_NAME]-25-18190359-OPT-Optum Tech Oct [GEOGRAPHIC_DATA]-25-18190359-OPT-…" at bounding box center [666, 335] width 276 height 36
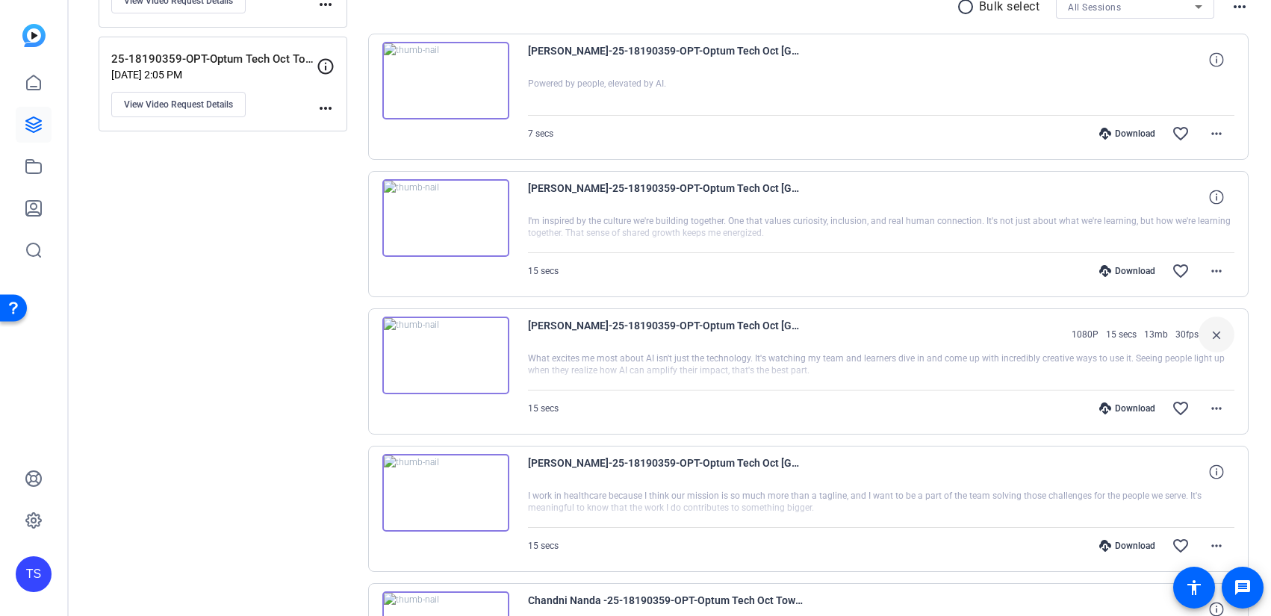
click at [709, 325] on span "[PERSON_NAME]-25-18190359-OPT-Optum Tech Oct [GEOGRAPHIC_DATA]-25-18190359-OPT-…" at bounding box center [666, 335] width 276 height 36
click at [1218, 408] on mat-icon "more_horiz" at bounding box center [1217, 409] width 18 height 18
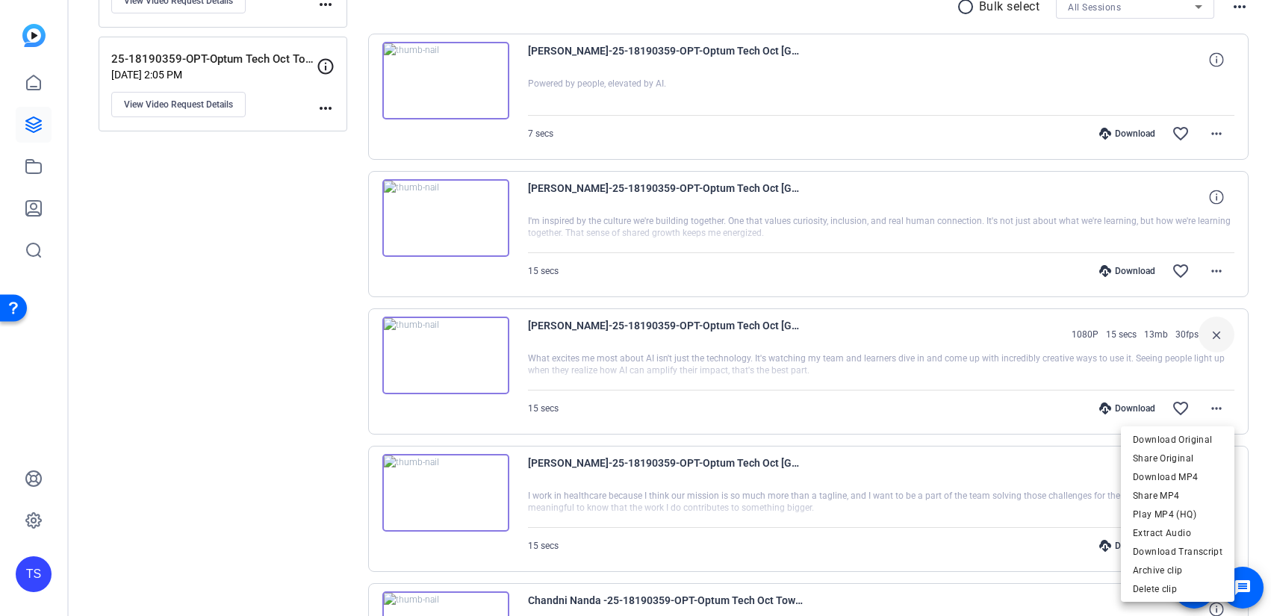
click at [1217, 403] on div at bounding box center [635, 308] width 1271 height 616
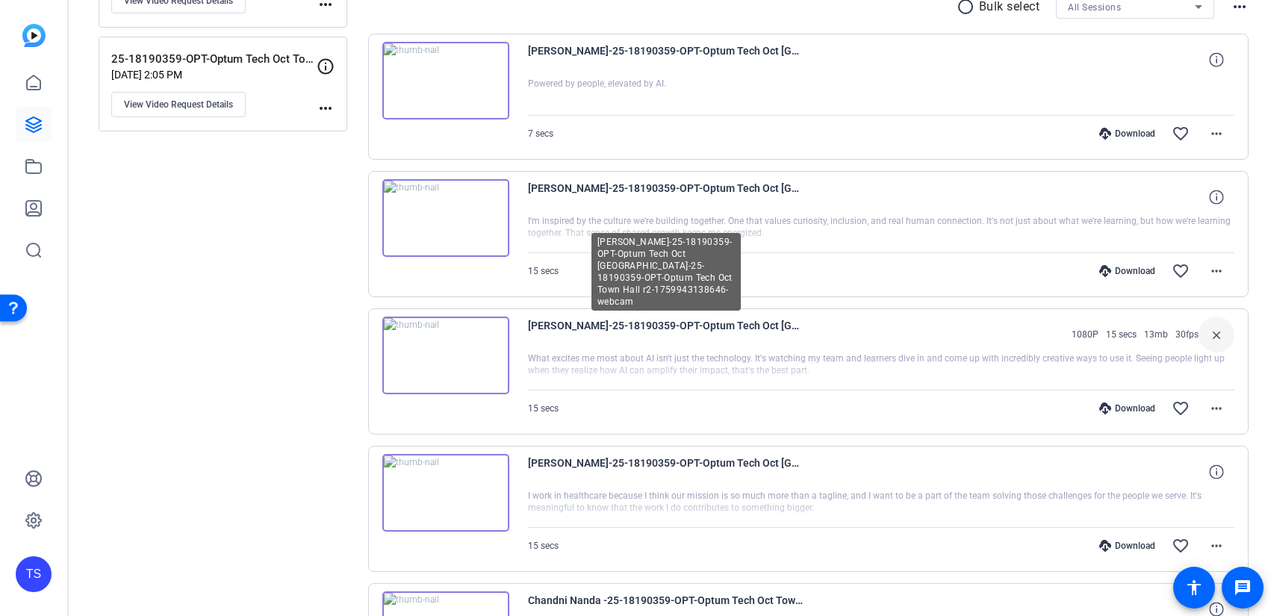
click at [721, 323] on span "[PERSON_NAME]-25-18190359-OPT-Optum Tech Oct [GEOGRAPHIC_DATA]-25-18190359-OPT-…" at bounding box center [666, 335] width 276 height 36
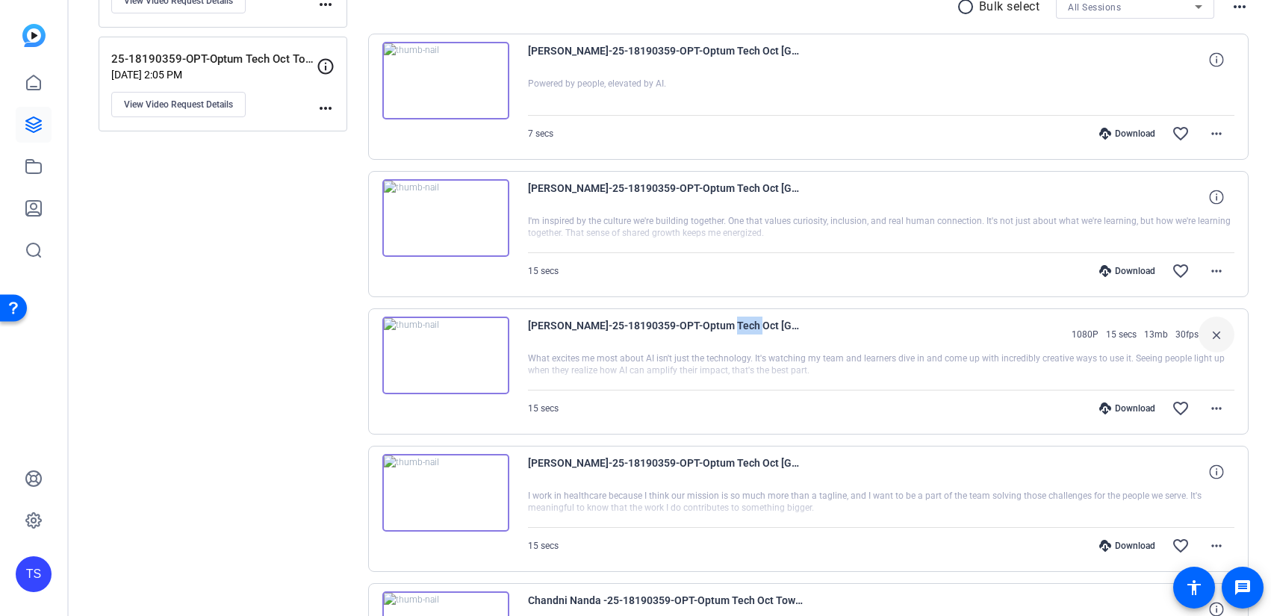
click at [721, 323] on span "[PERSON_NAME]-25-18190359-OPT-Optum Tech Oct [GEOGRAPHIC_DATA]-25-18190359-OPT-…" at bounding box center [666, 335] width 276 height 36
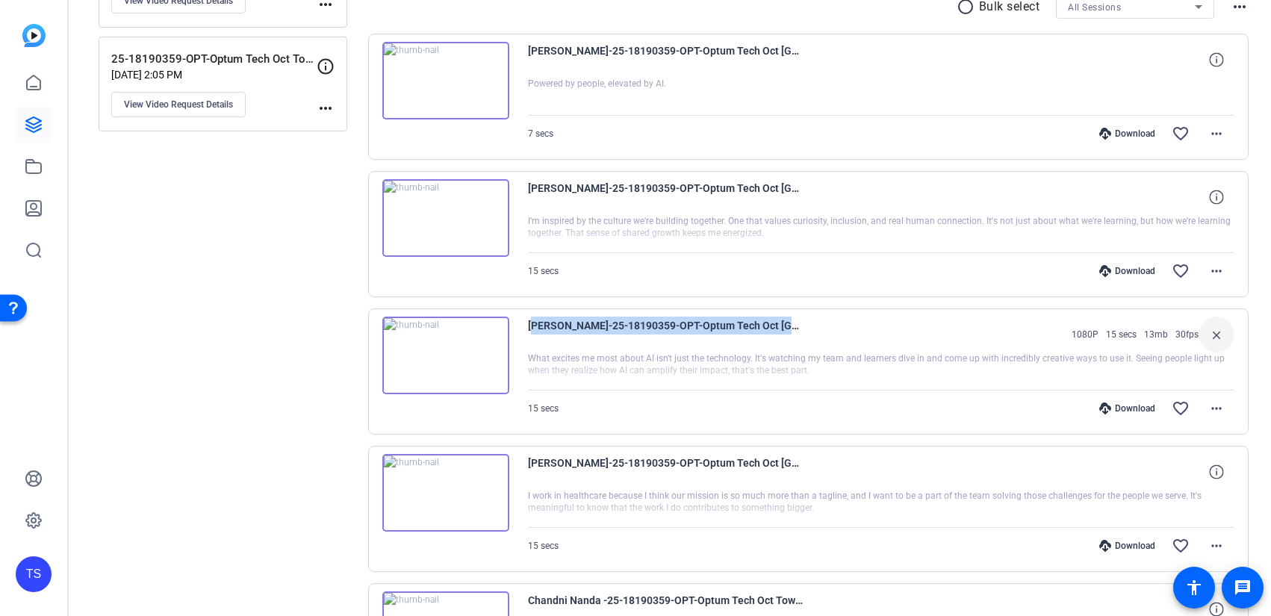
drag, startPoint x: 528, startPoint y: 325, endPoint x: 831, endPoint y: 330, distance: 303.3
click at [831, 330] on div "[PERSON_NAME]-25-18190359-OPT-Optum Tech Oct Town Hall-25-18190359-OPT-Optum Te…" at bounding box center [881, 335] width 707 height 36
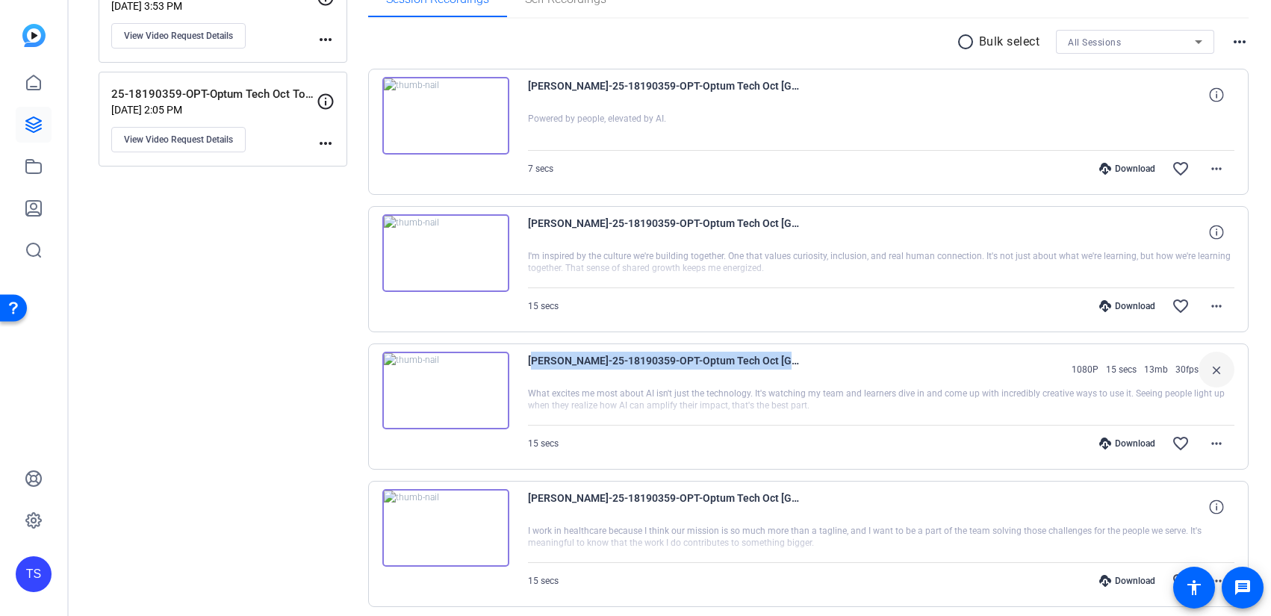
scroll to position [0, 0]
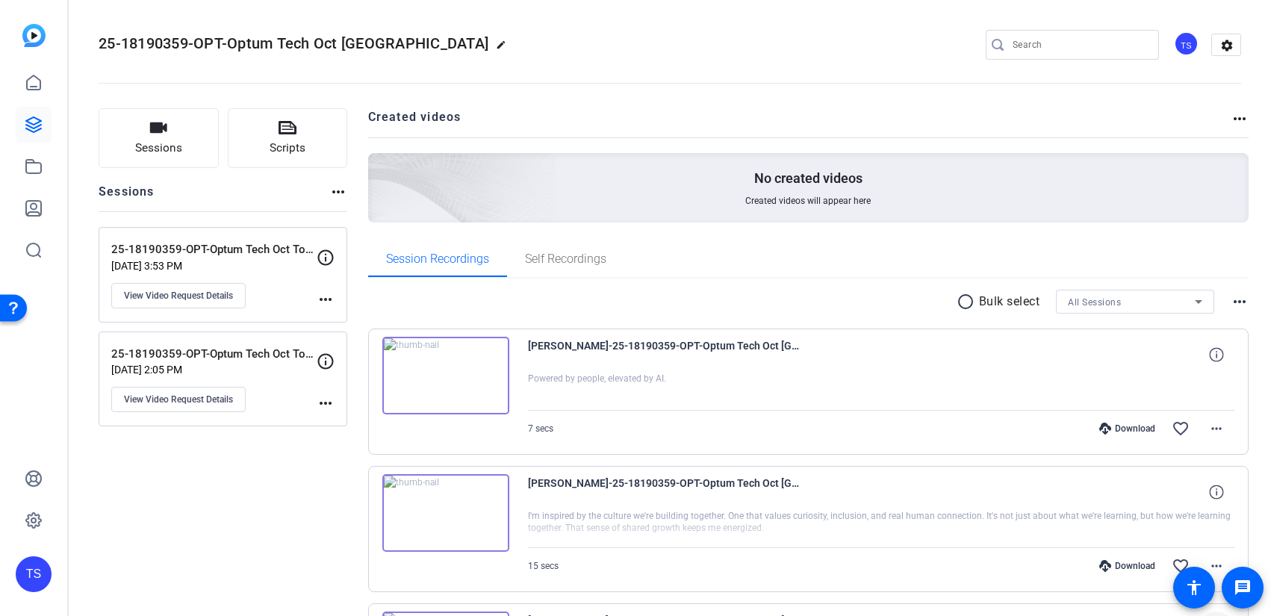
click at [1132, 306] on div "All Sessions" at bounding box center [1131, 302] width 127 height 19
click at [1136, 301] on div at bounding box center [635, 308] width 1271 height 616
click at [1242, 304] on mat-icon "more_horiz" at bounding box center [1240, 302] width 18 height 18
click at [1242, 304] on div at bounding box center [635, 308] width 1271 height 616
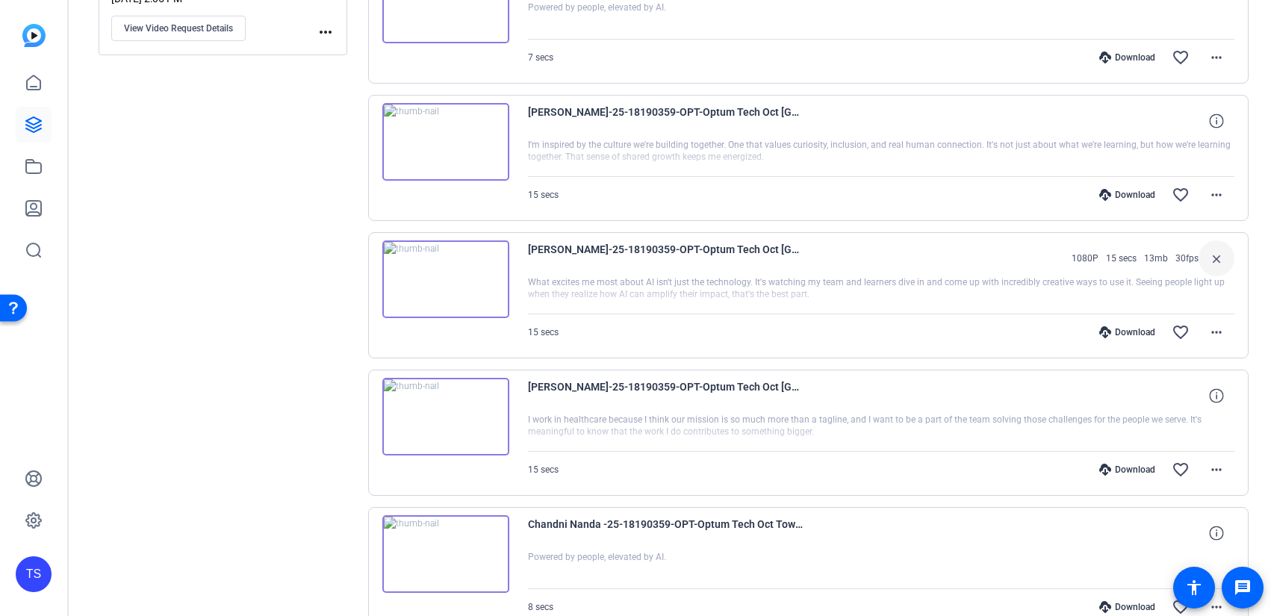
scroll to position [375, 0]
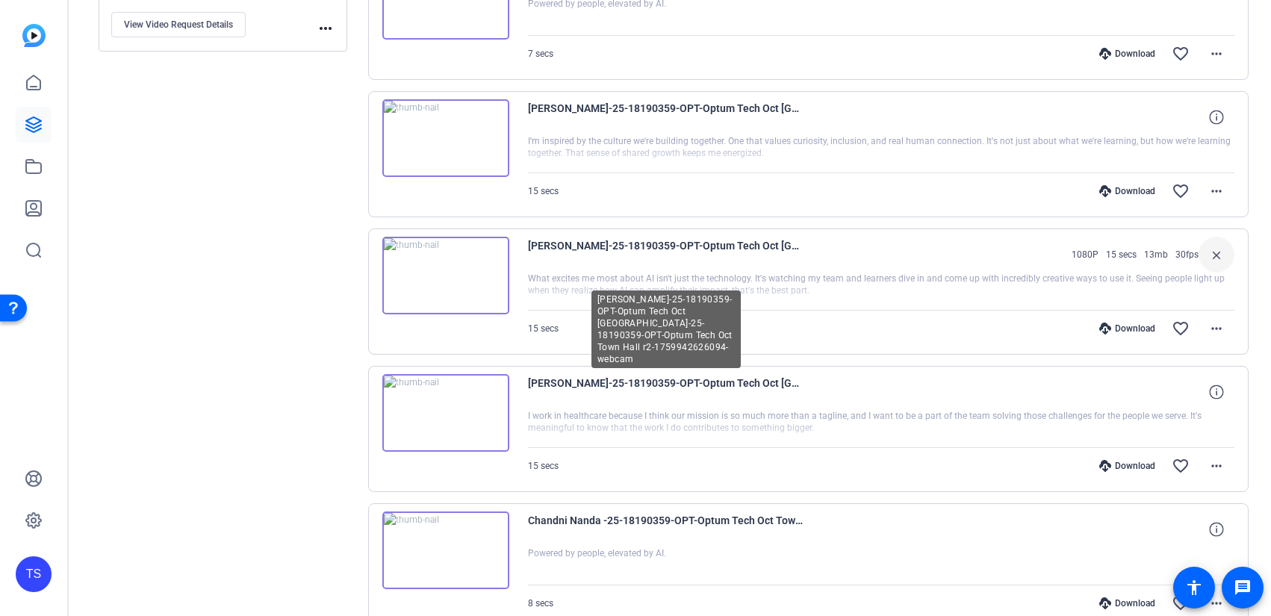
click at [678, 379] on span "[PERSON_NAME]-25-18190359-OPT-Optum Tech Oct [GEOGRAPHIC_DATA]-25-18190359-OPT-…" at bounding box center [666, 392] width 276 height 36
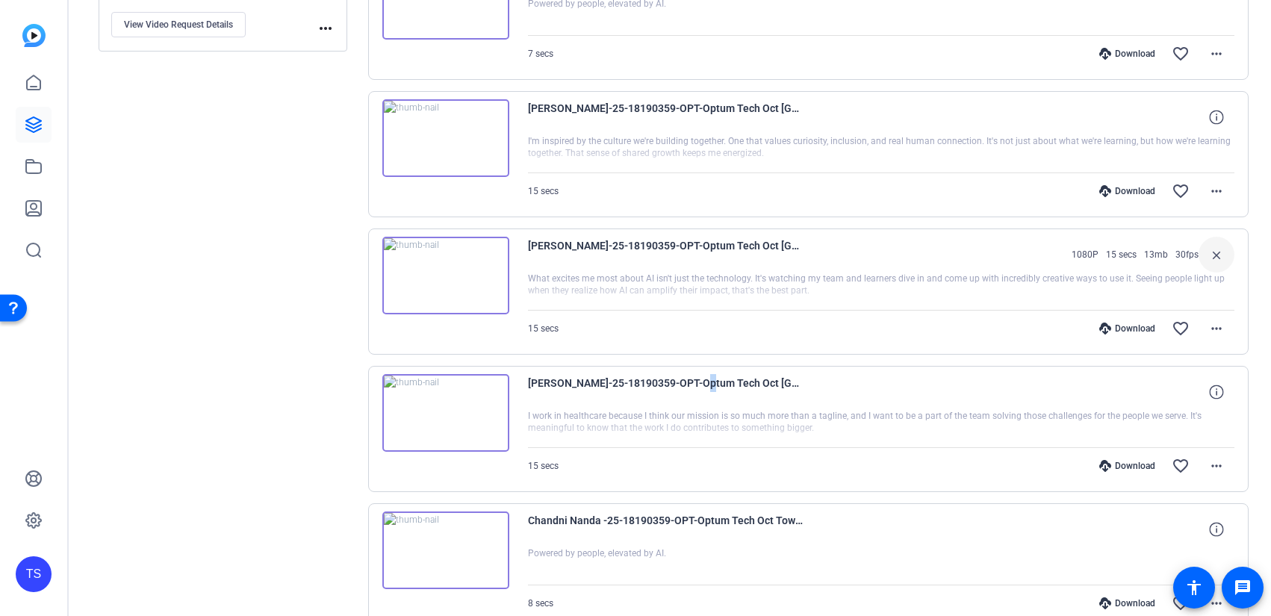
click at [678, 379] on span "[PERSON_NAME]-25-18190359-OPT-Optum Tech Oct [GEOGRAPHIC_DATA]-25-18190359-OPT-…" at bounding box center [666, 392] width 276 height 36
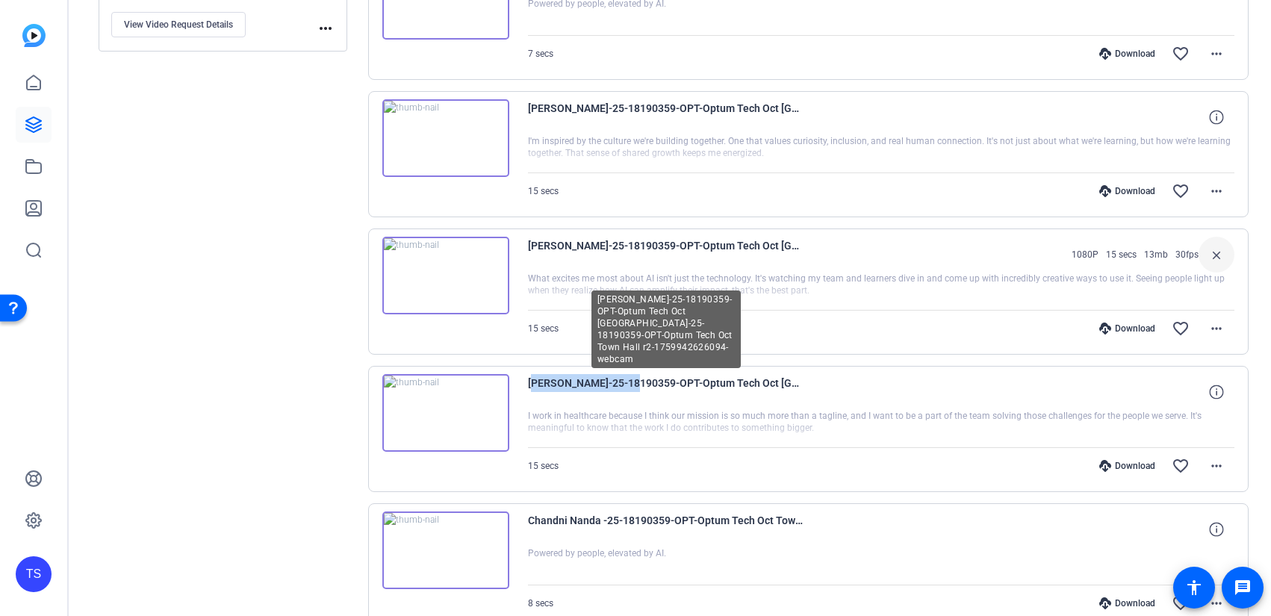
drag, startPoint x: 530, startPoint y: 383, endPoint x: 608, endPoint y: 385, distance: 78.5
click at [608, 385] on span "[PERSON_NAME]-25-18190359-OPT-Optum Tech Oct [GEOGRAPHIC_DATA]-25-18190359-OPT-…" at bounding box center [666, 392] width 276 height 36
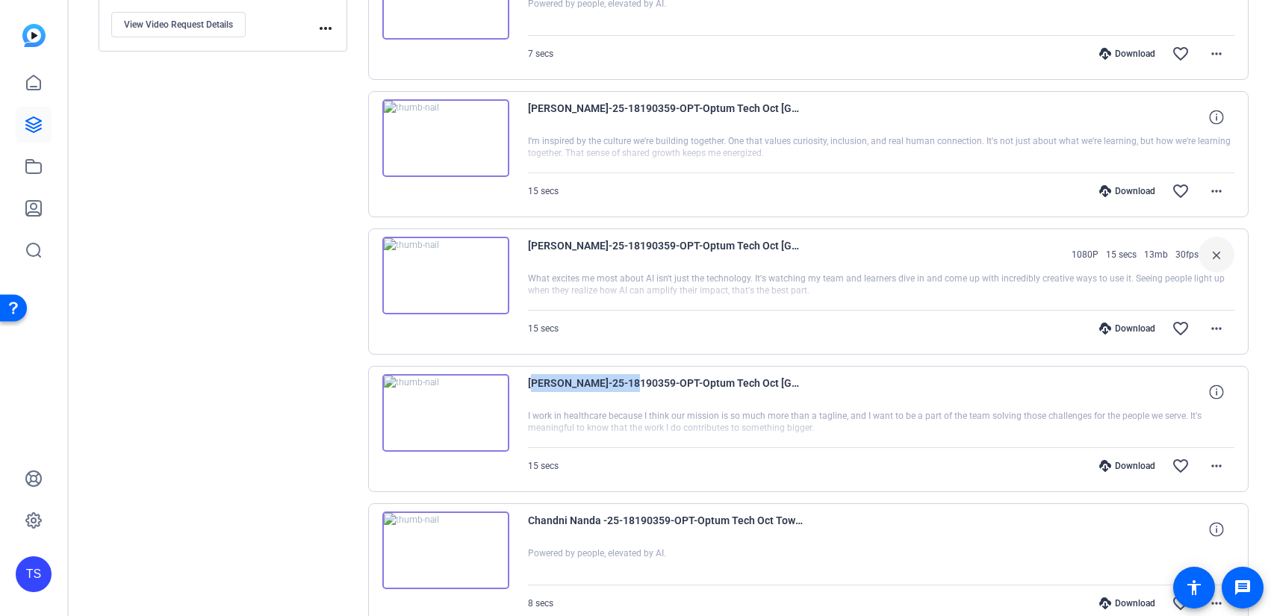
copy span "[PERSON_NAME]"
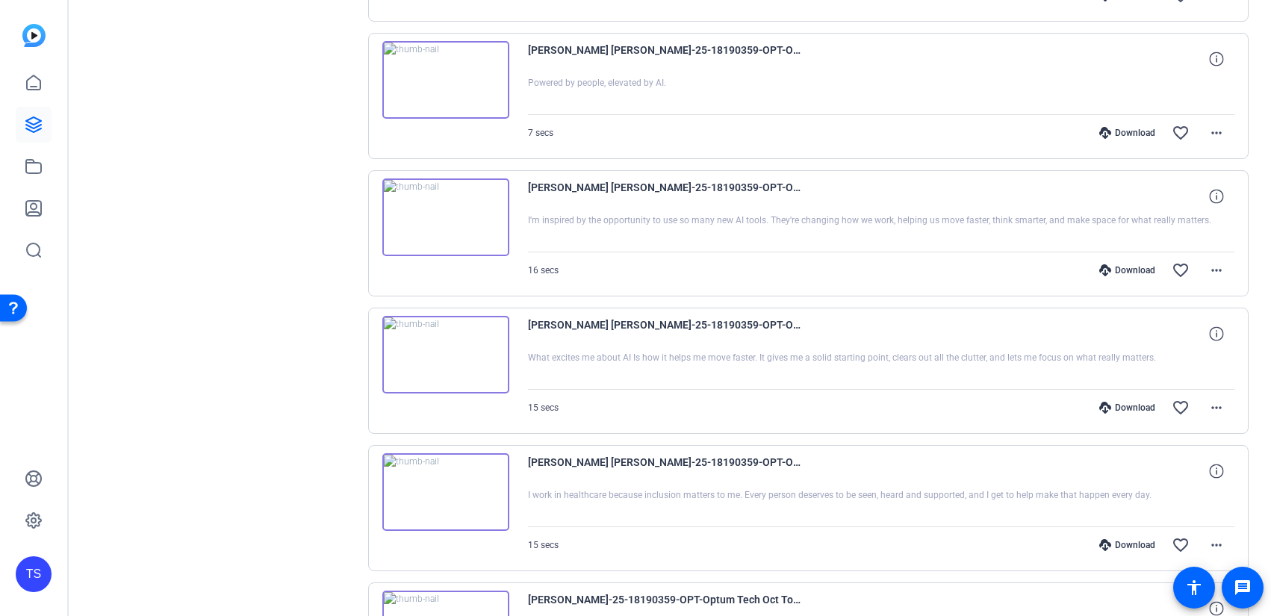
scroll to position [1397, 0]
click at [450, 489] on img at bounding box center [445, 491] width 127 height 78
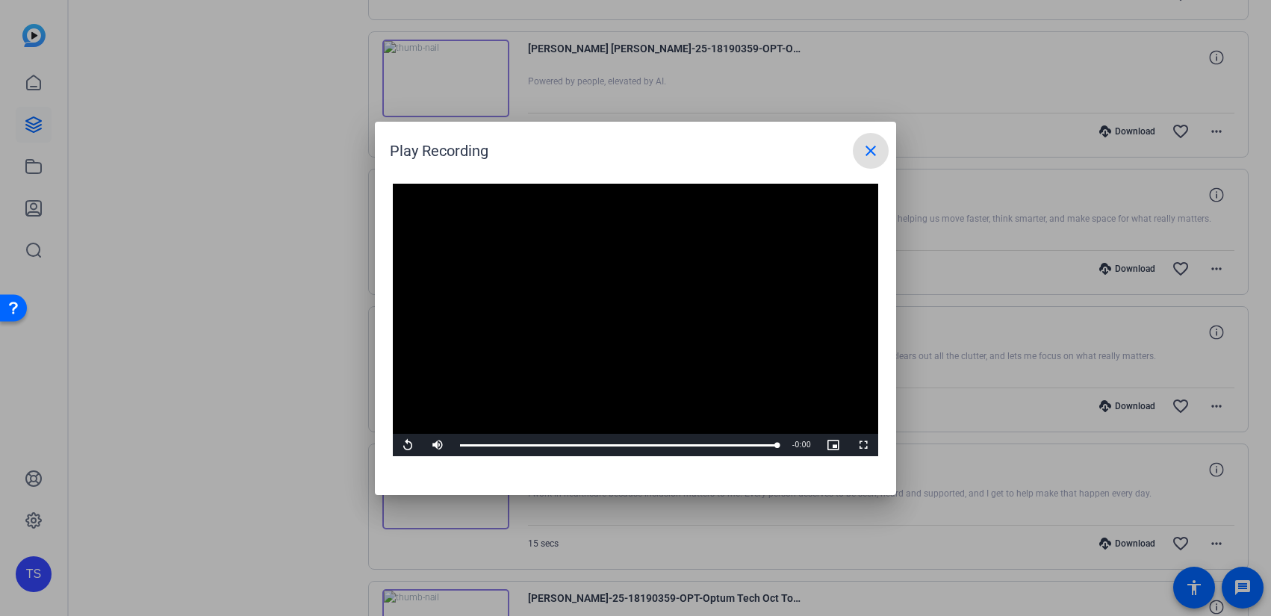
click at [167, 436] on div at bounding box center [635, 308] width 1271 height 616
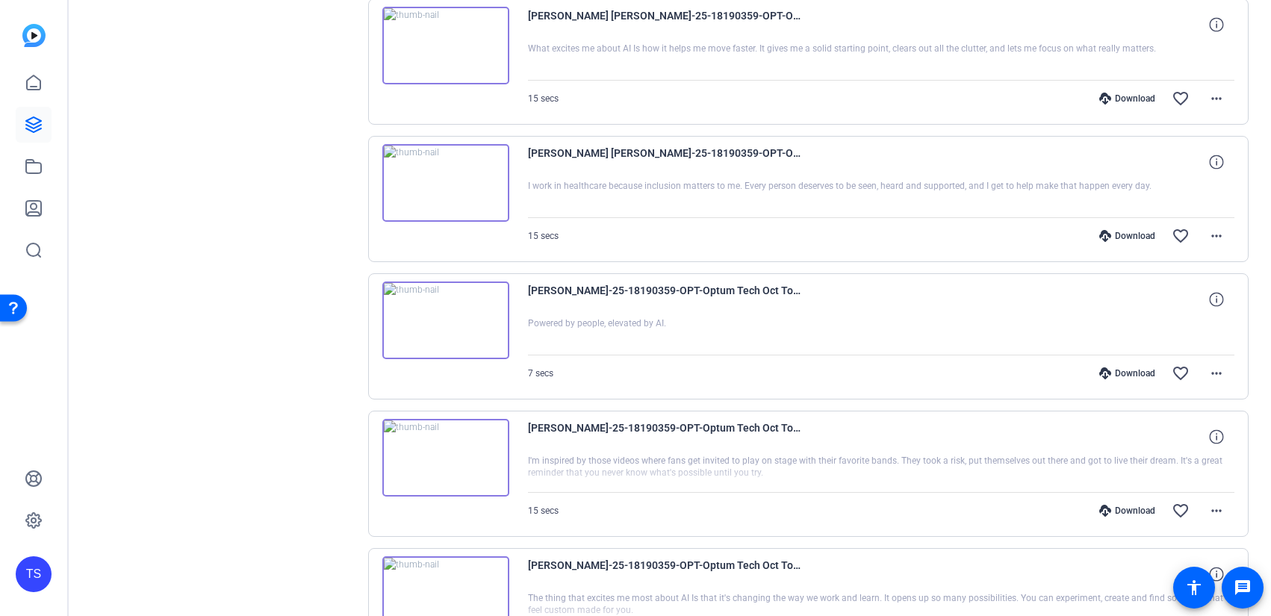
scroll to position [1720, 0]
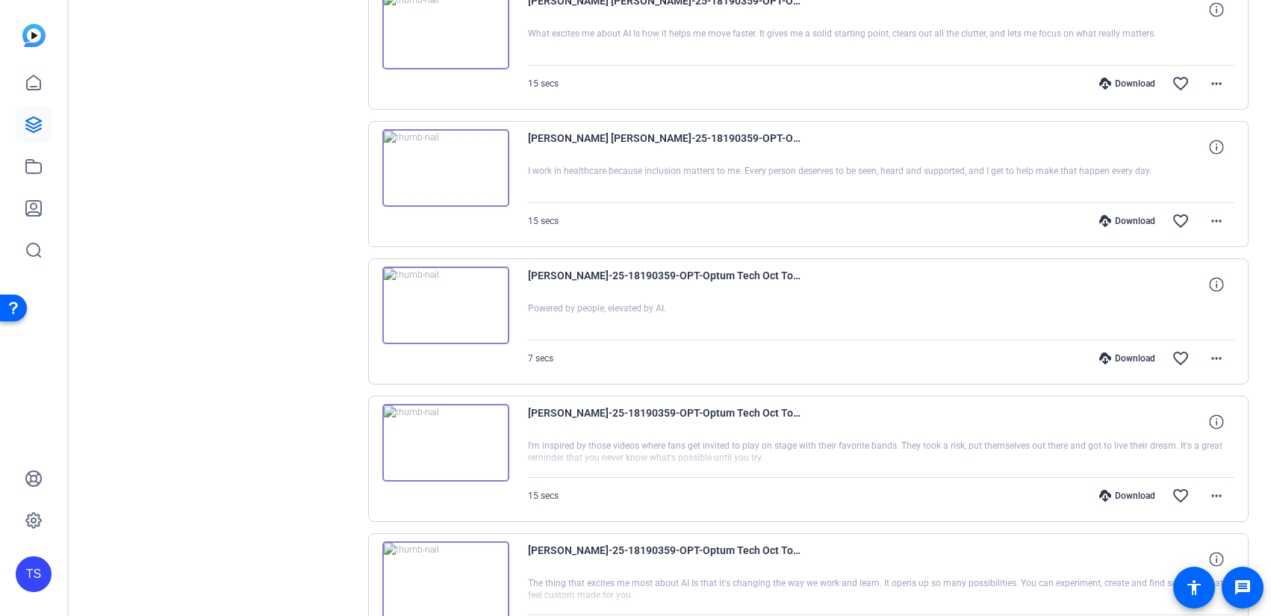
click at [456, 581] on img at bounding box center [445, 581] width 127 height 78
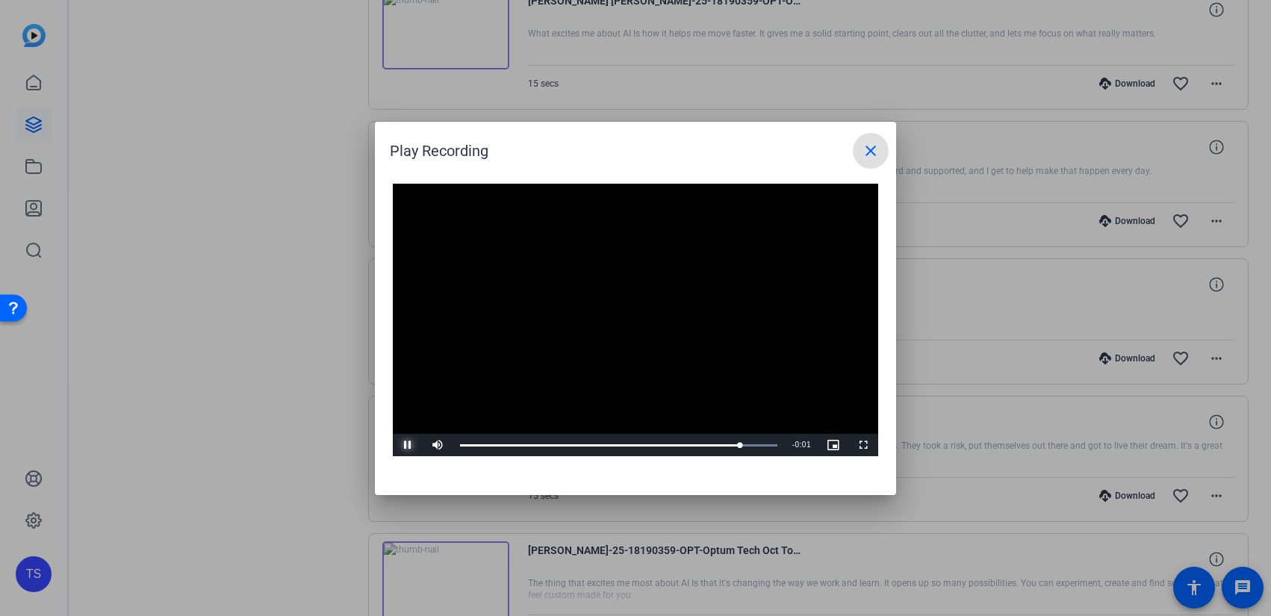
click at [408, 445] on span "Video Player" at bounding box center [408, 445] width 30 height 0
click at [866, 160] on span at bounding box center [871, 151] width 36 height 36
